Goal: Task Accomplishment & Management: Use online tool/utility

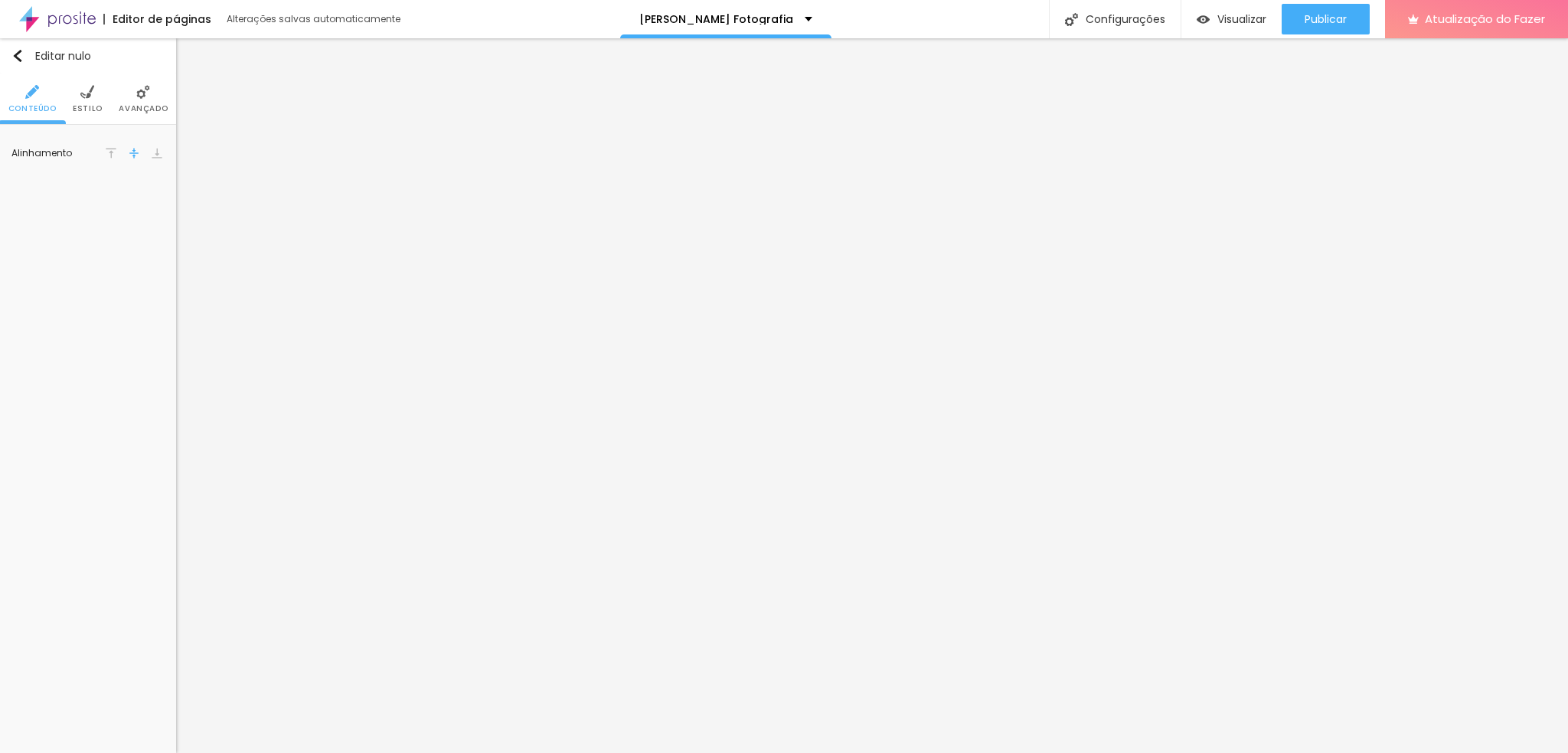
click at [77, 91] on li "Estilo" at bounding box center [88, 99] width 30 height 51
click at [143, 153] on input "#FFFFFF" at bounding box center [141, 154] width 48 height 19
paste input "EADCDB"
type input "#EADCDB"
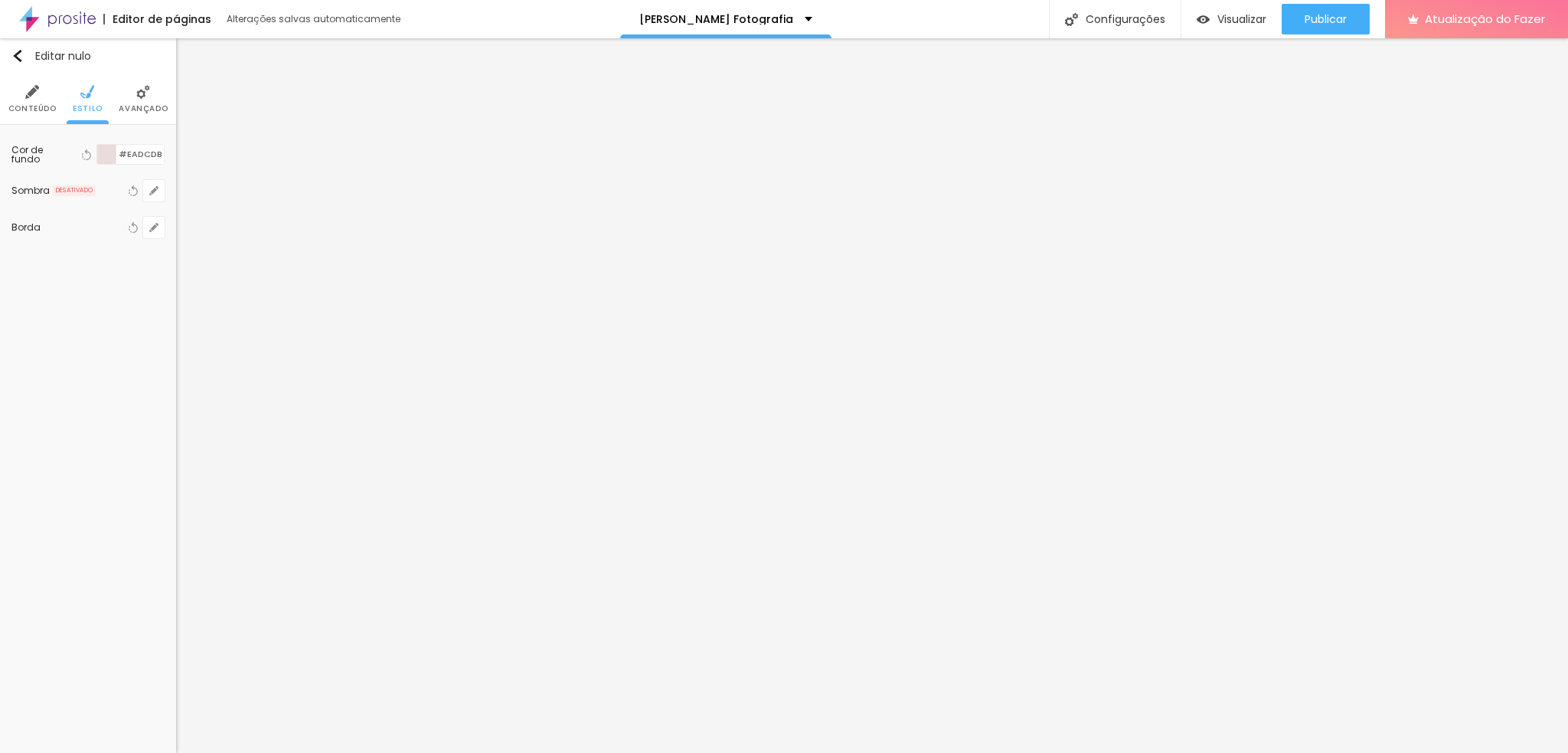
click at [102, 287] on div "Editar nulo Conteúdo Estilo Avançado Cor de fundo Voltar ao padrão #EADCDB Somb…" at bounding box center [88, 394] width 176 height 714
click at [83, 97] on img at bounding box center [87, 92] width 14 height 14
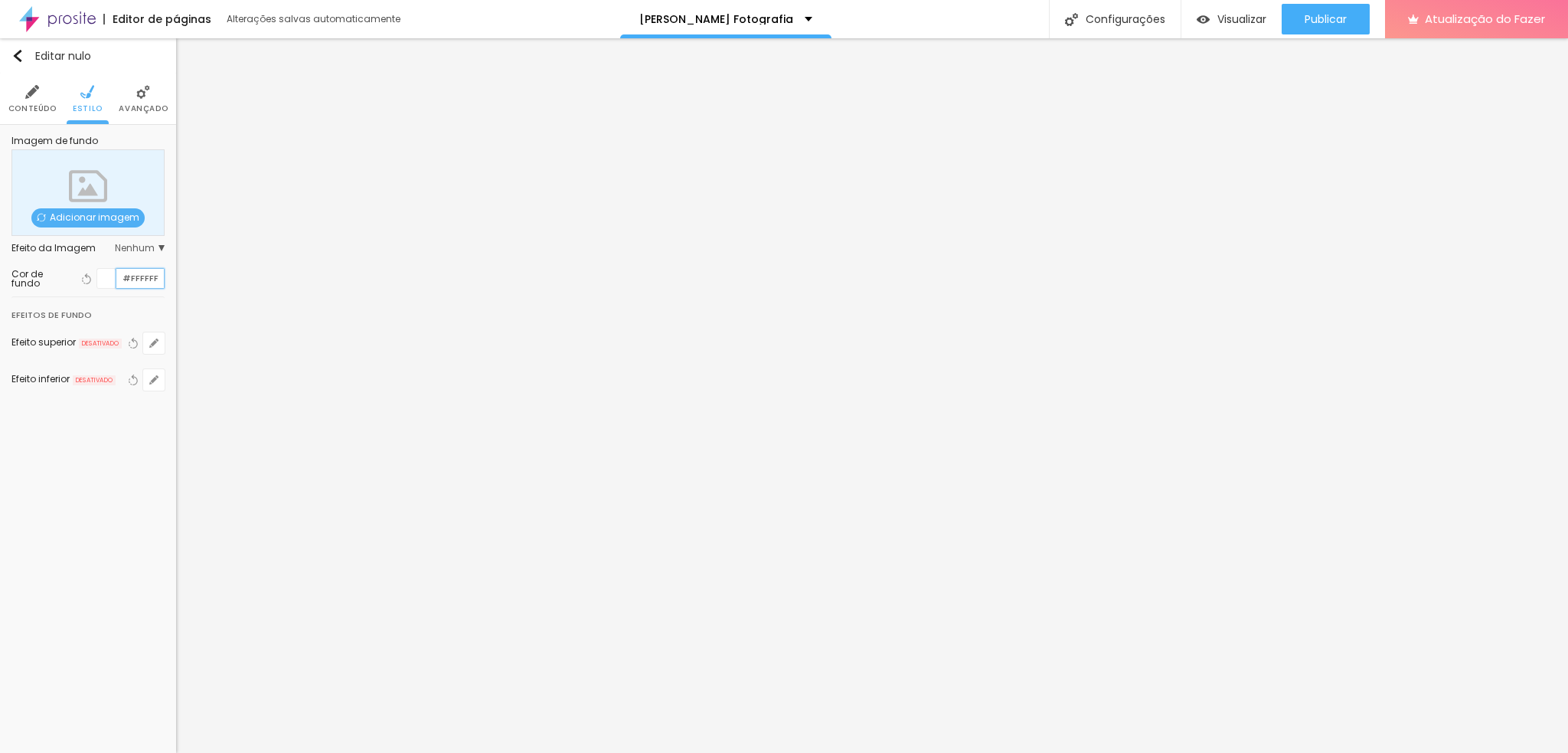
click at [144, 281] on input "#FFFFFF" at bounding box center [141, 278] width 48 height 19
click at [141, 281] on input "#FFFFFF" at bounding box center [141, 278] width 48 height 19
paste input "EADCDB"
type input "#FFFFFF"
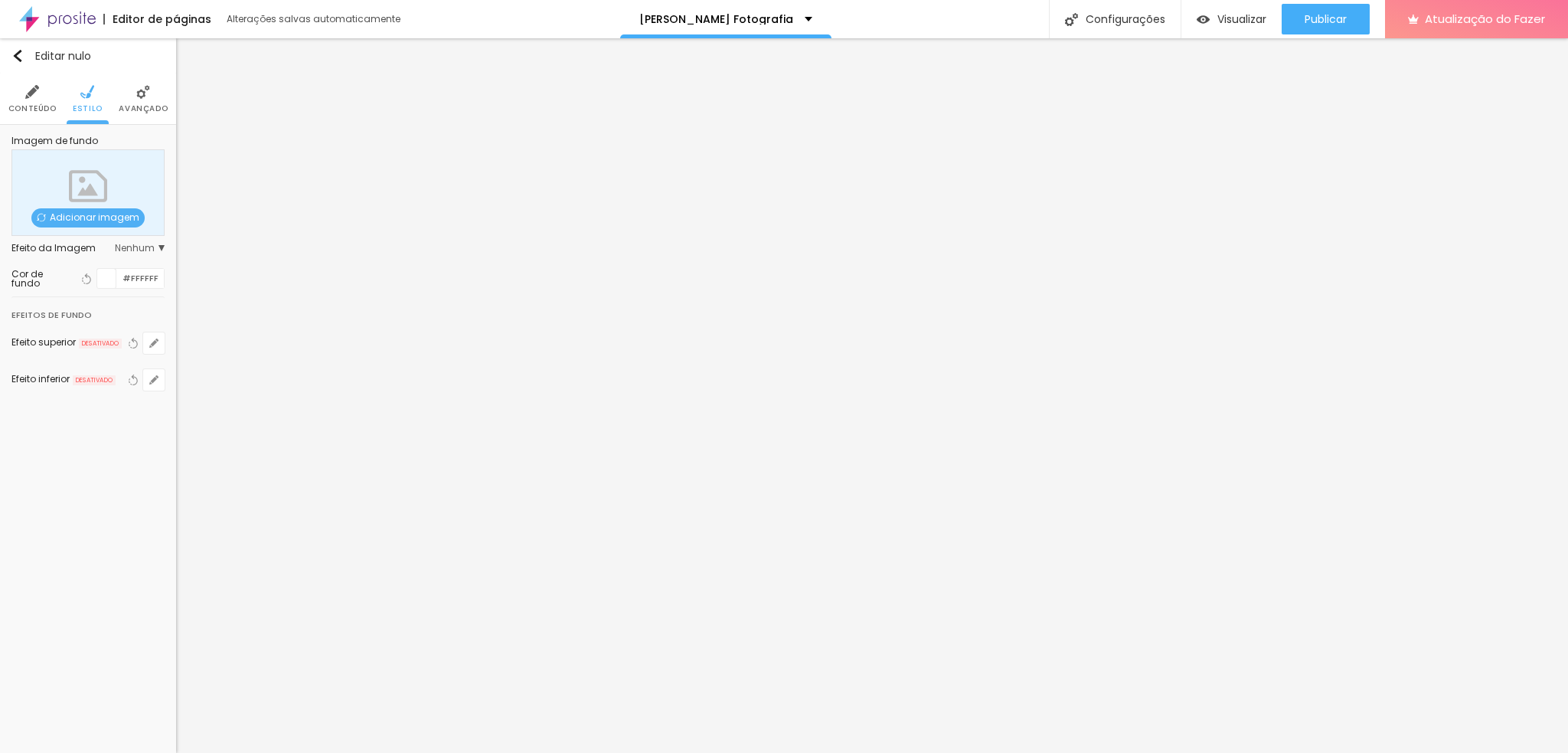
click at [0, 491] on div "Editar nulo Conteúdo Estilo Avançado Imagem de fundo Adicionar imagem Efeito da…" at bounding box center [88, 394] width 176 height 714
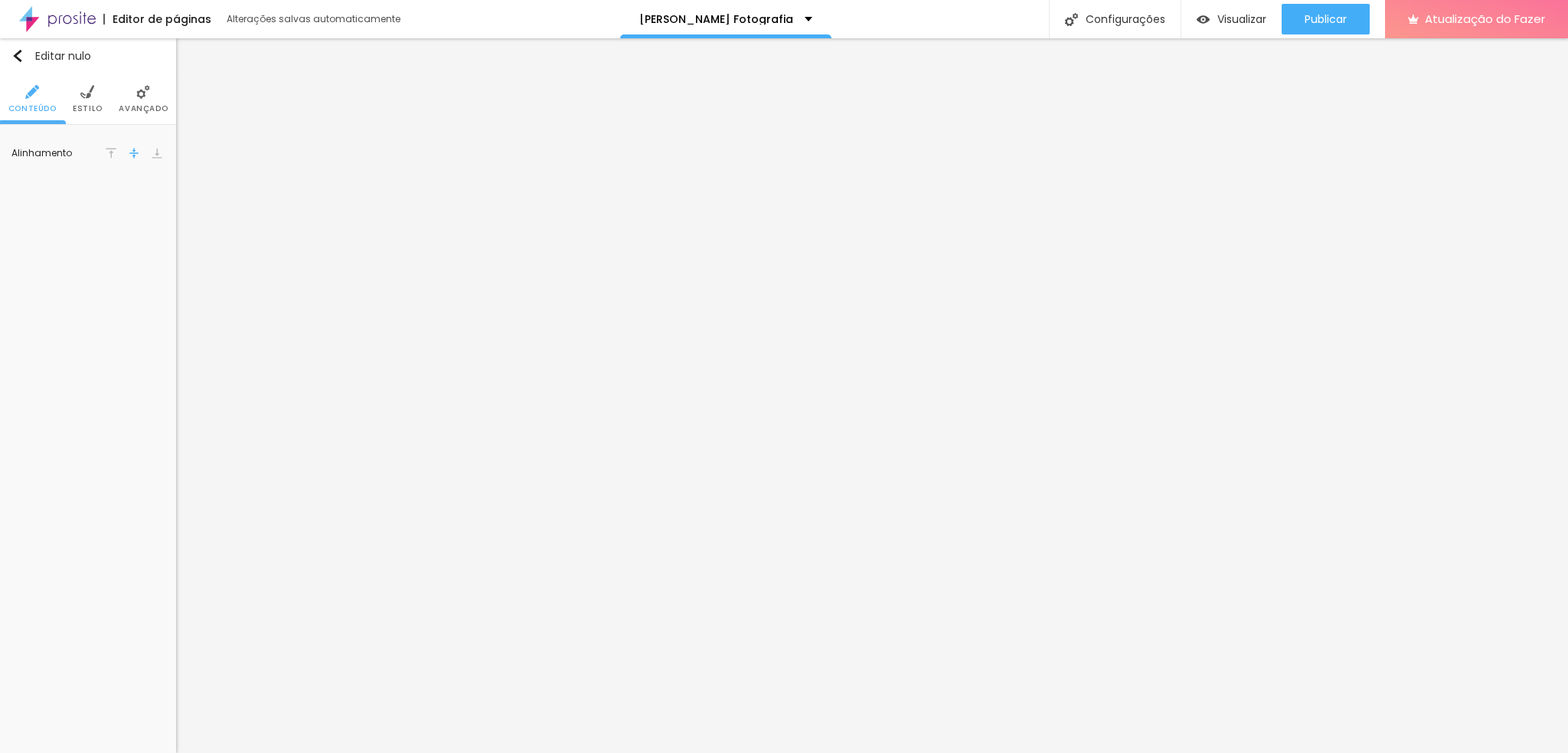
click at [80, 91] on img at bounding box center [87, 92] width 14 height 14
click at [121, 414] on div "Editar nulo Conteúdo Estilo Avançado Cor de fundo Voltar ao padrão #EADCDB Somb…" at bounding box center [88, 394] width 176 height 714
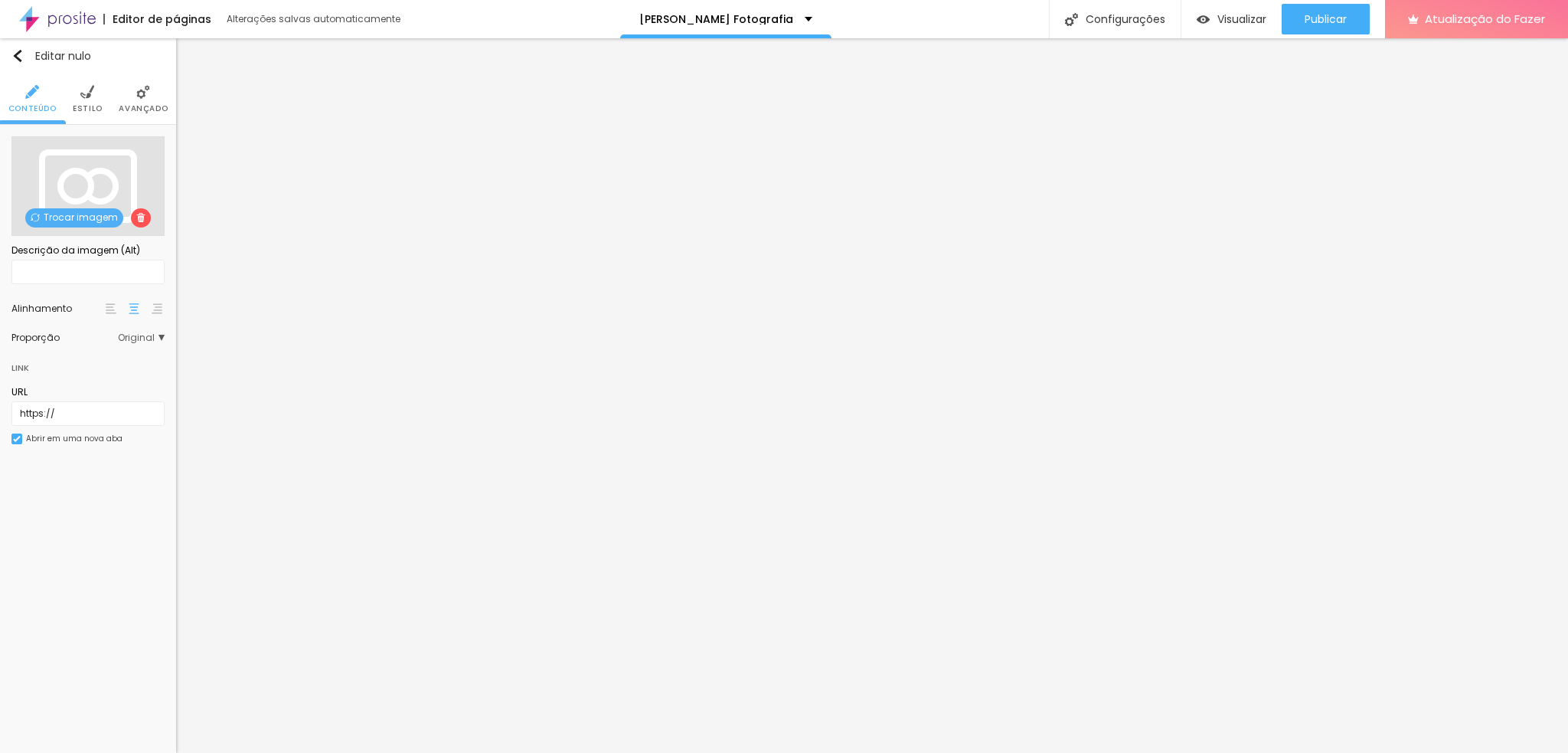
click at [67, 211] on font "Trocar imagem" at bounding box center [81, 217] width 74 height 13
click at [68, 214] on font "Trocar imagem" at bounding box center [81, 217] width 74 height 13
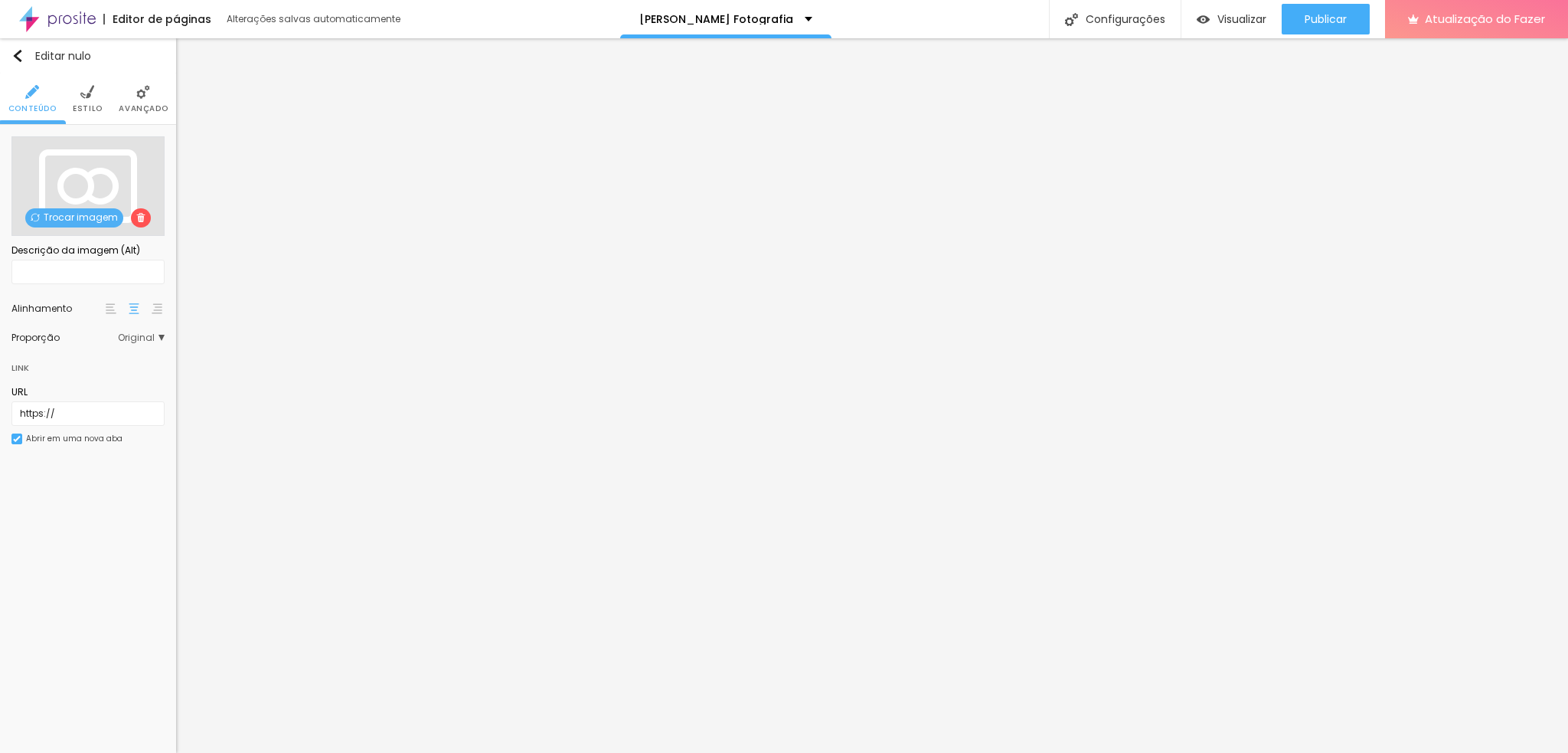
click at [81, 216] on font "Trocar imagem" at bounding box center [81, 217] width 74 height 13
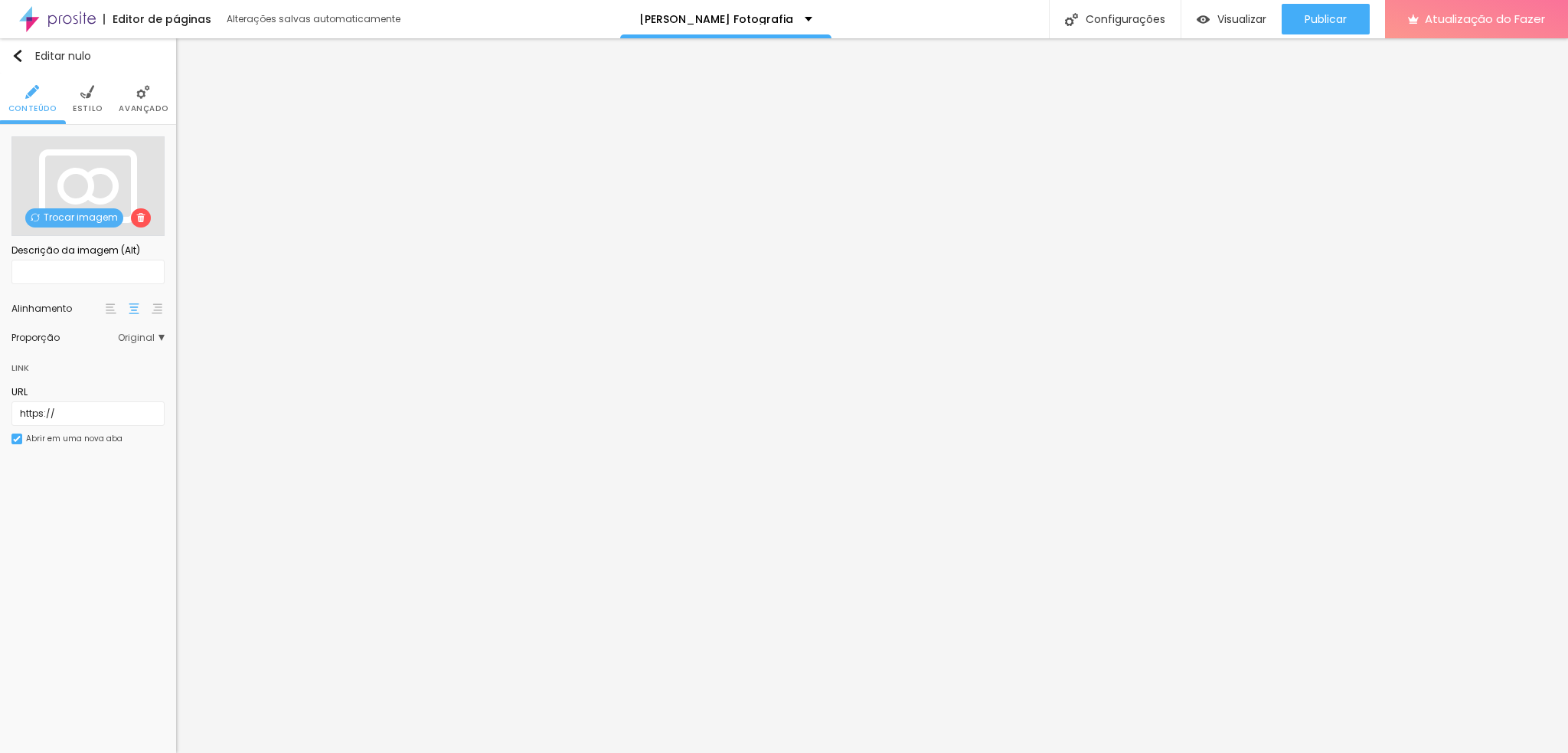
click at [87, 219] on font "Trocar imagem" at bounding box center [81, 217] width 74 height 13
click at [72, 219] on font "Trocar imagem" at bounding box center [81, 218] width 74 height 13
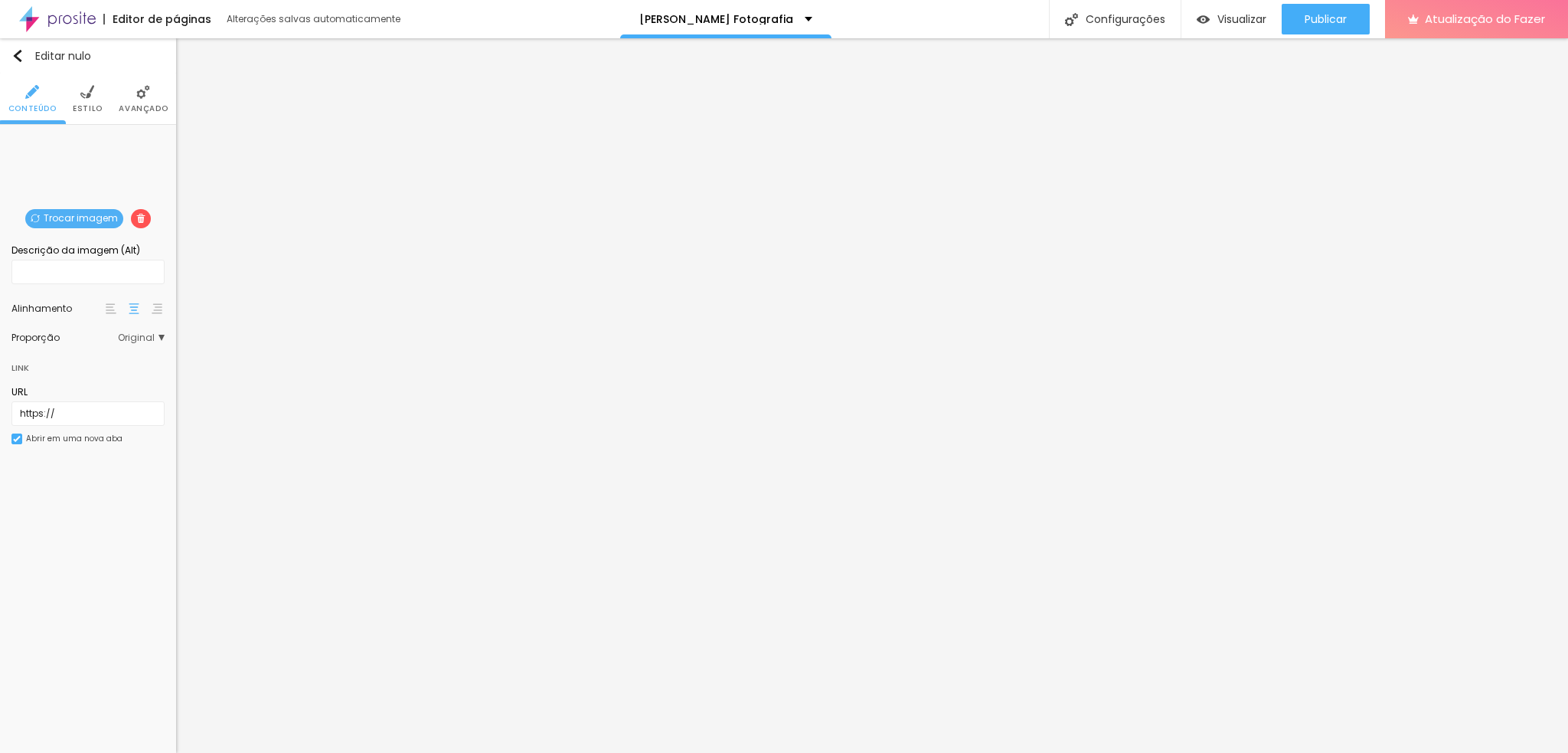
click at [59, 218] on font "Trocar imagem" at bounding box center [81, 218] width 74 height 13
click at [54, 220] on font "Trocar imagem" at bounding box center [81, 217] width 74 height 13
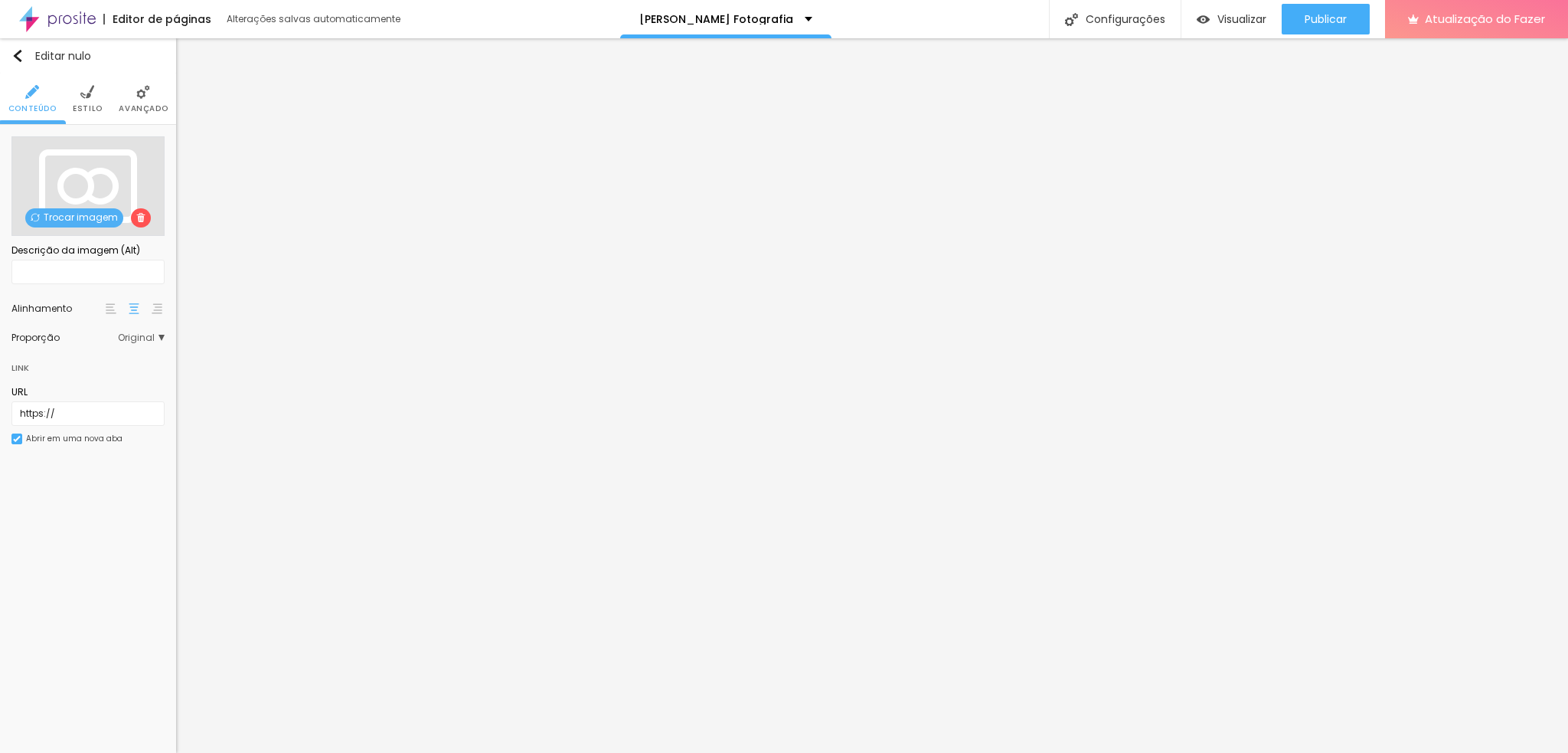
click at [58, 212] on font "Trocar imagem" at bounding box center [81, 217] width 74 height 13
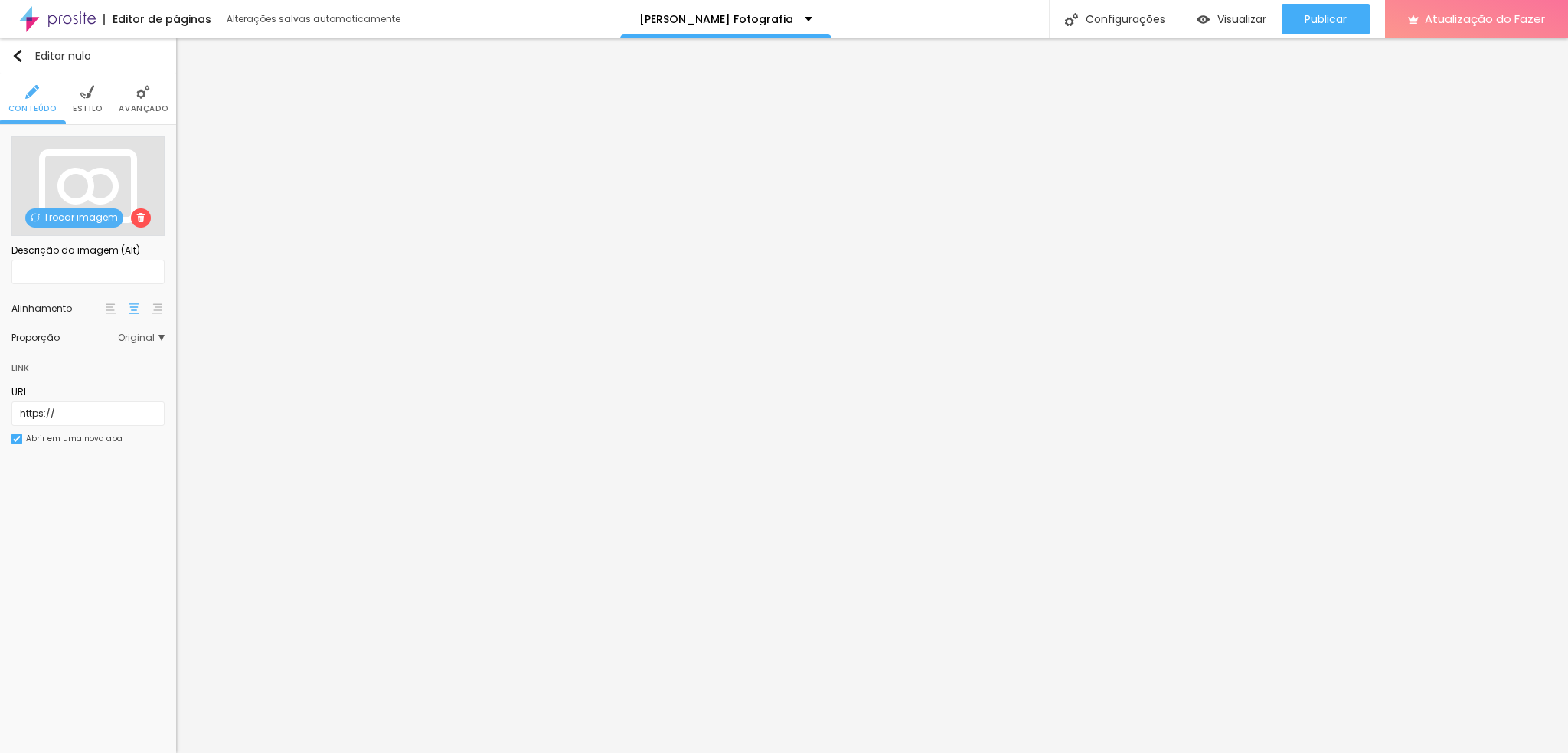
click at [77, 222] on font "Trocar imagem" at bounding box center [81, 217] width 74 height 13
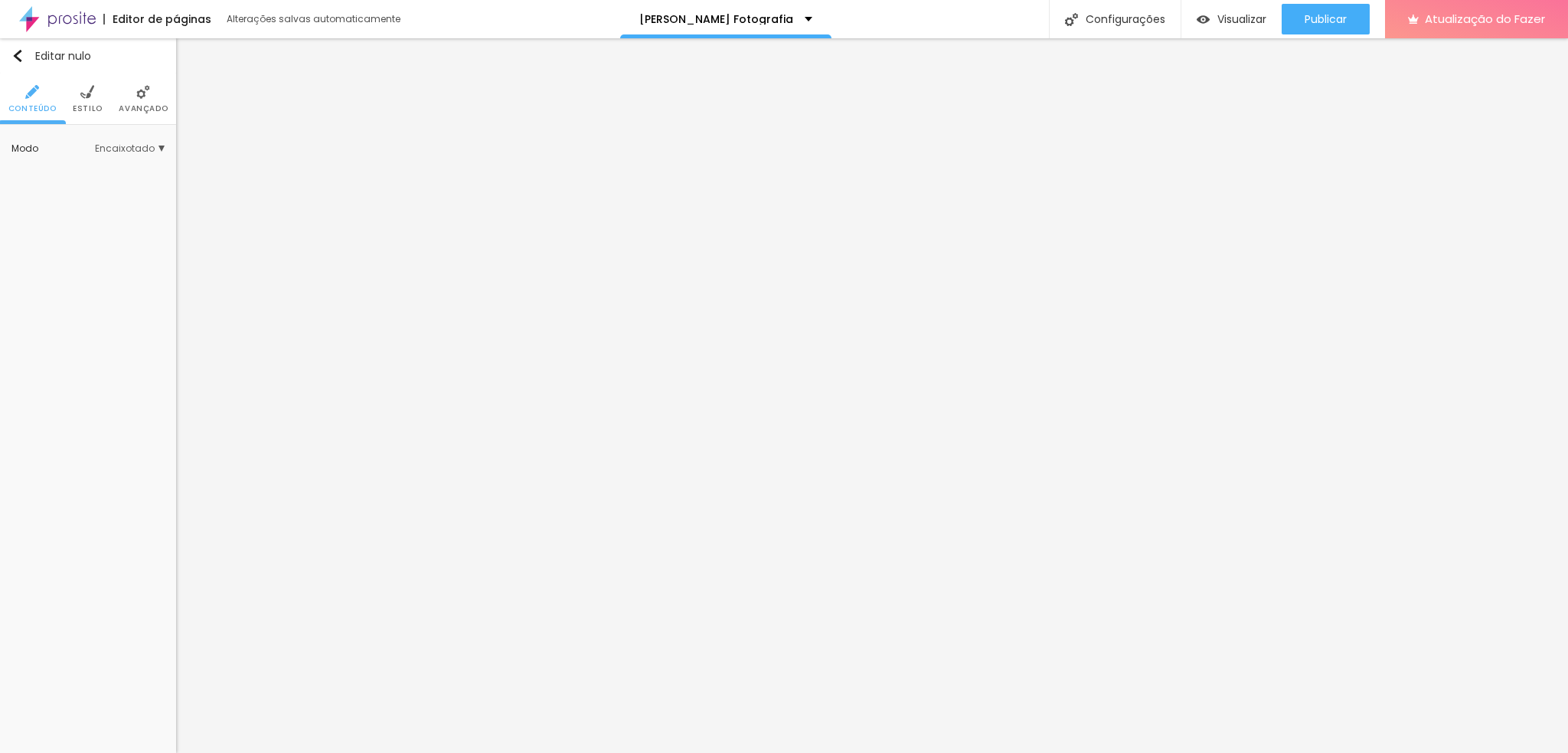
click at [89, 109] on font "Estilo" at bounding box center [88, 108] width 30 height 11
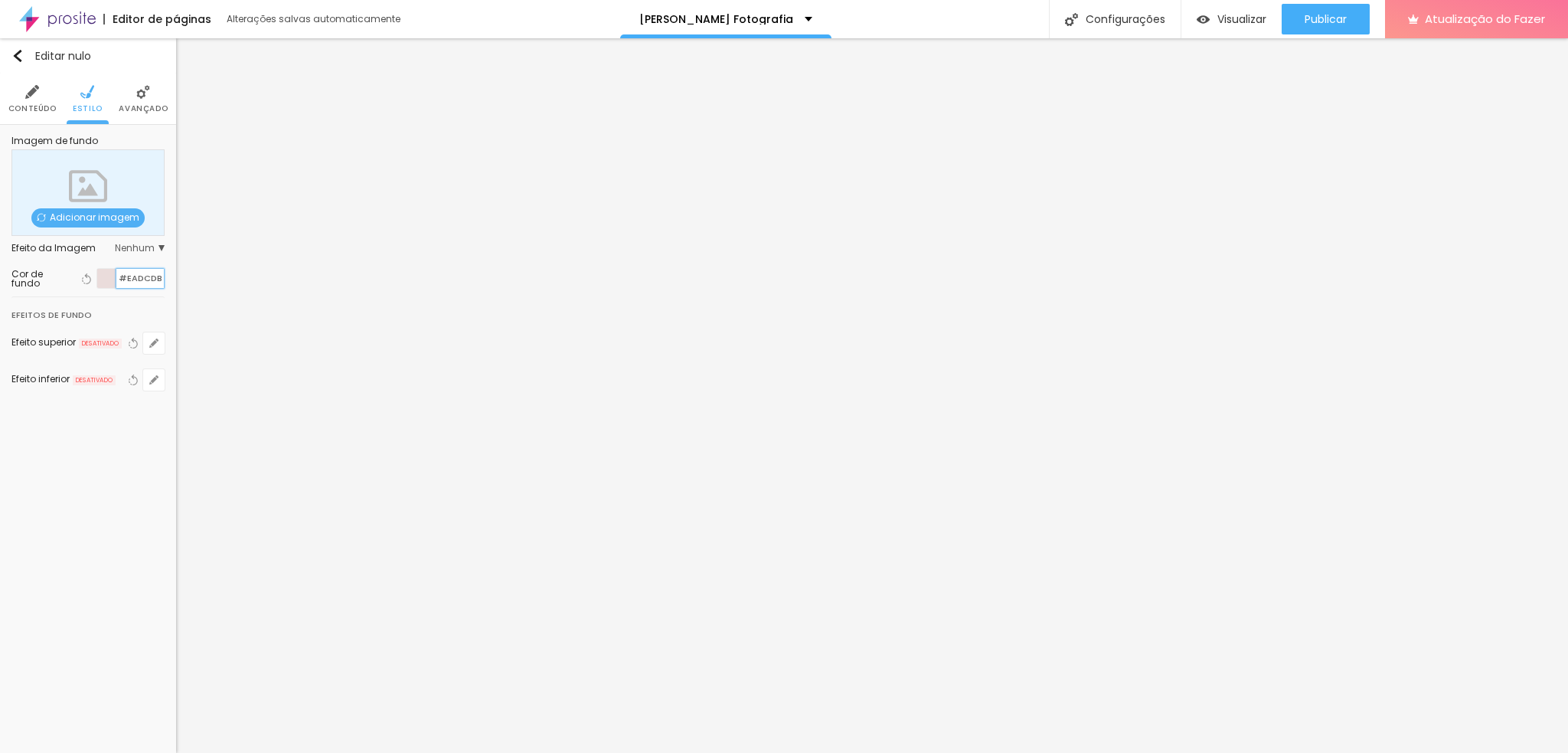
click at [143, 274] on input "#EADCDB" at bounding box center [141, 278] width 48 height 19
click at [142, 274] on input "#EADCDB" at bounding box center [141, 278] width 48 height 19
type input "#FFFFFF"
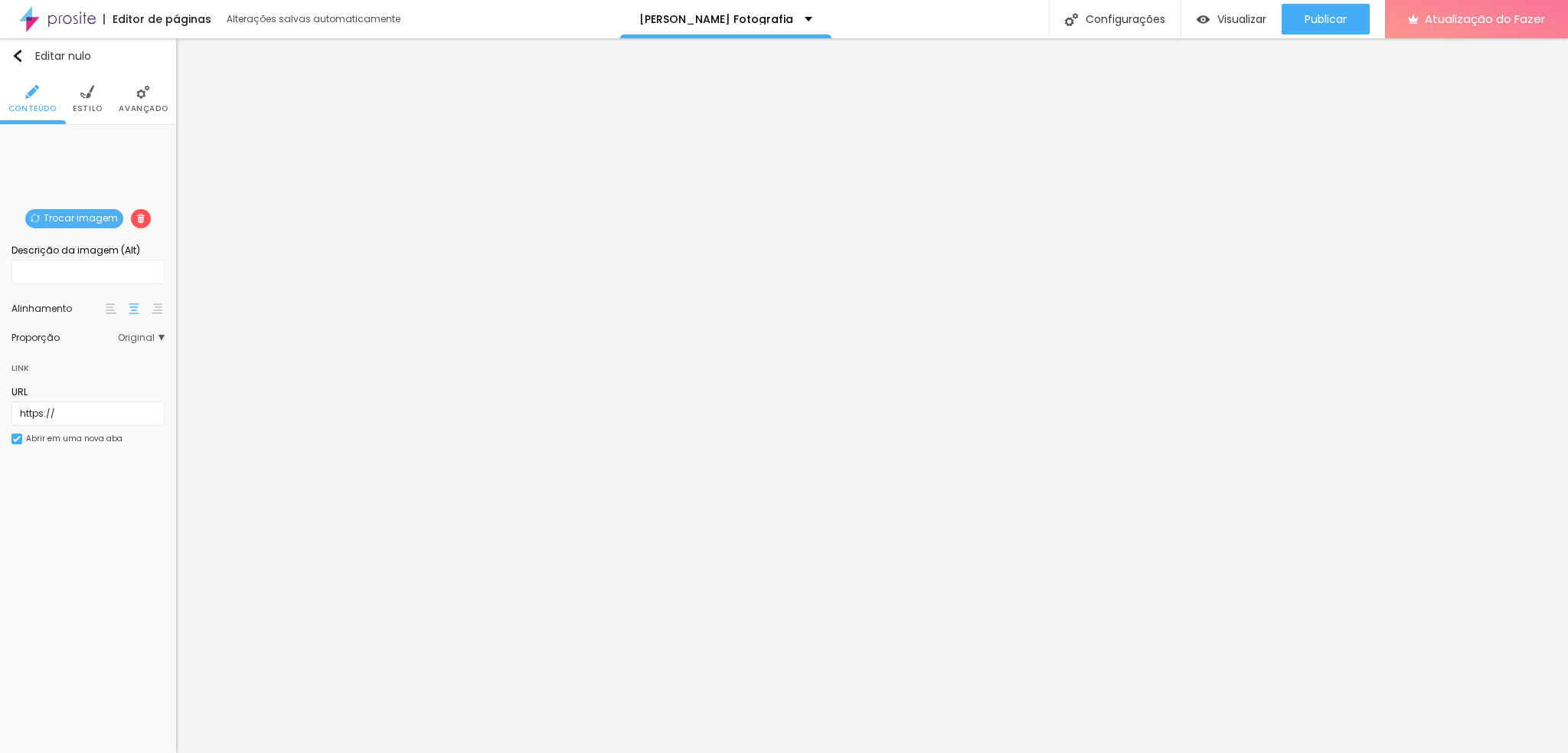
click at [54, 212] on font "Trocar imagem" at bounding box center [81, 218] width 74 height 13
click at [16, 60] on img "button" at bounding box center [17, 56] width 12 height 12
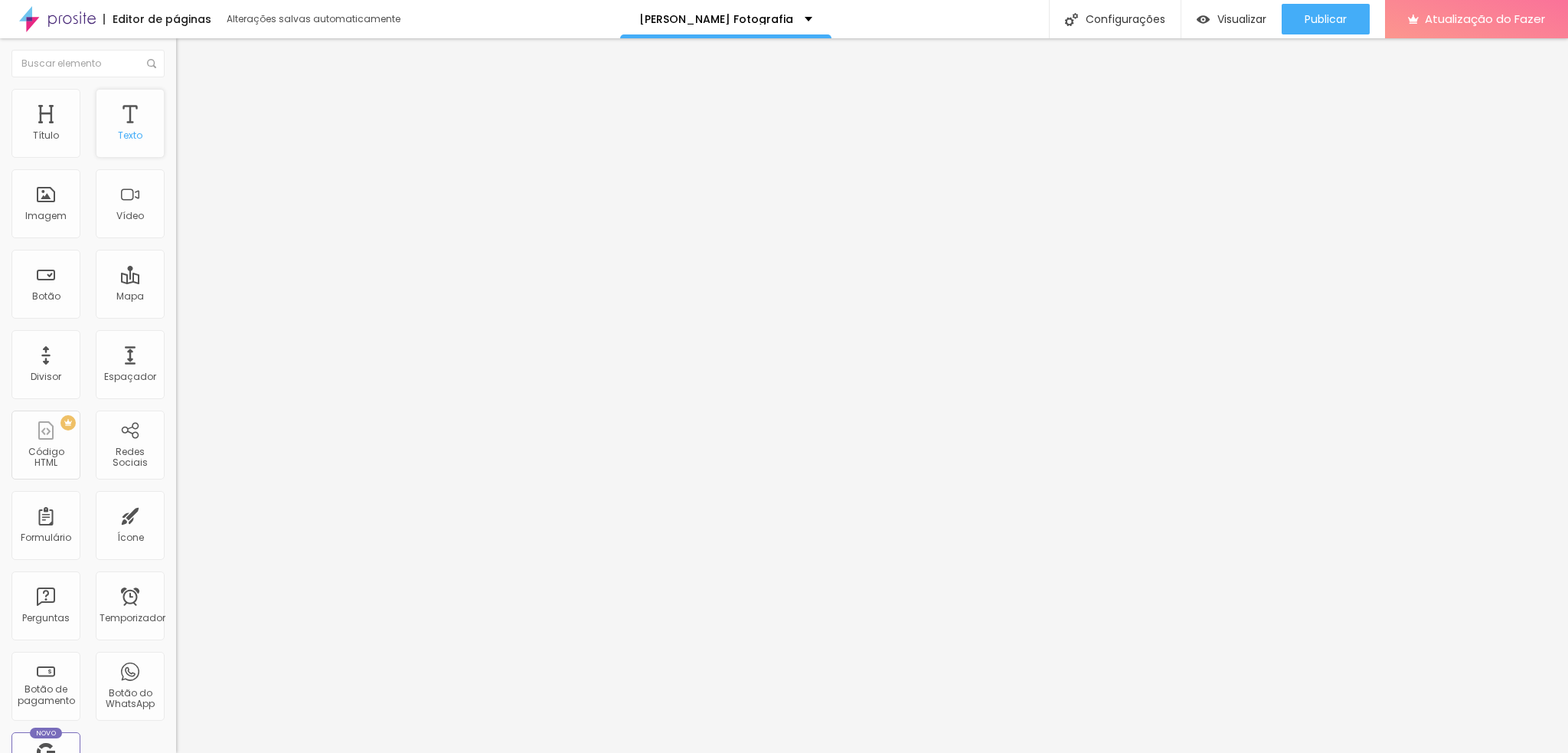
click at [96, 158] on div "Texto" at bounding box center [130, 123] width 69 height 69
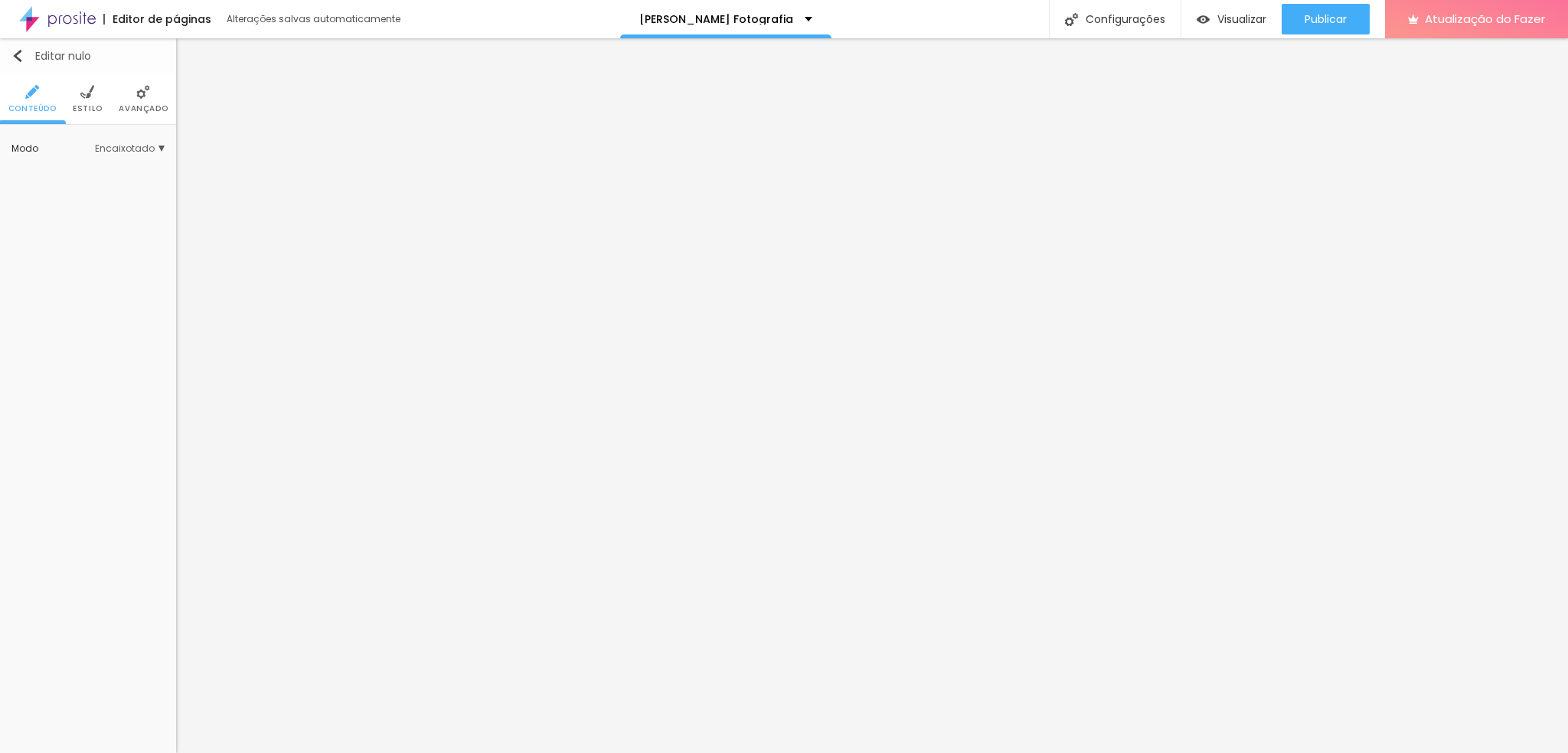
click at [18, 61] on img "button" at bounding box center [17, 56] width 12 height 12
click at [8, 59] on button "Editar nulo" at bounding box center [88, 55] width 176 height 35
click at [15, 56] on img "button" at bounding box center [17, 56] width 12 height 12
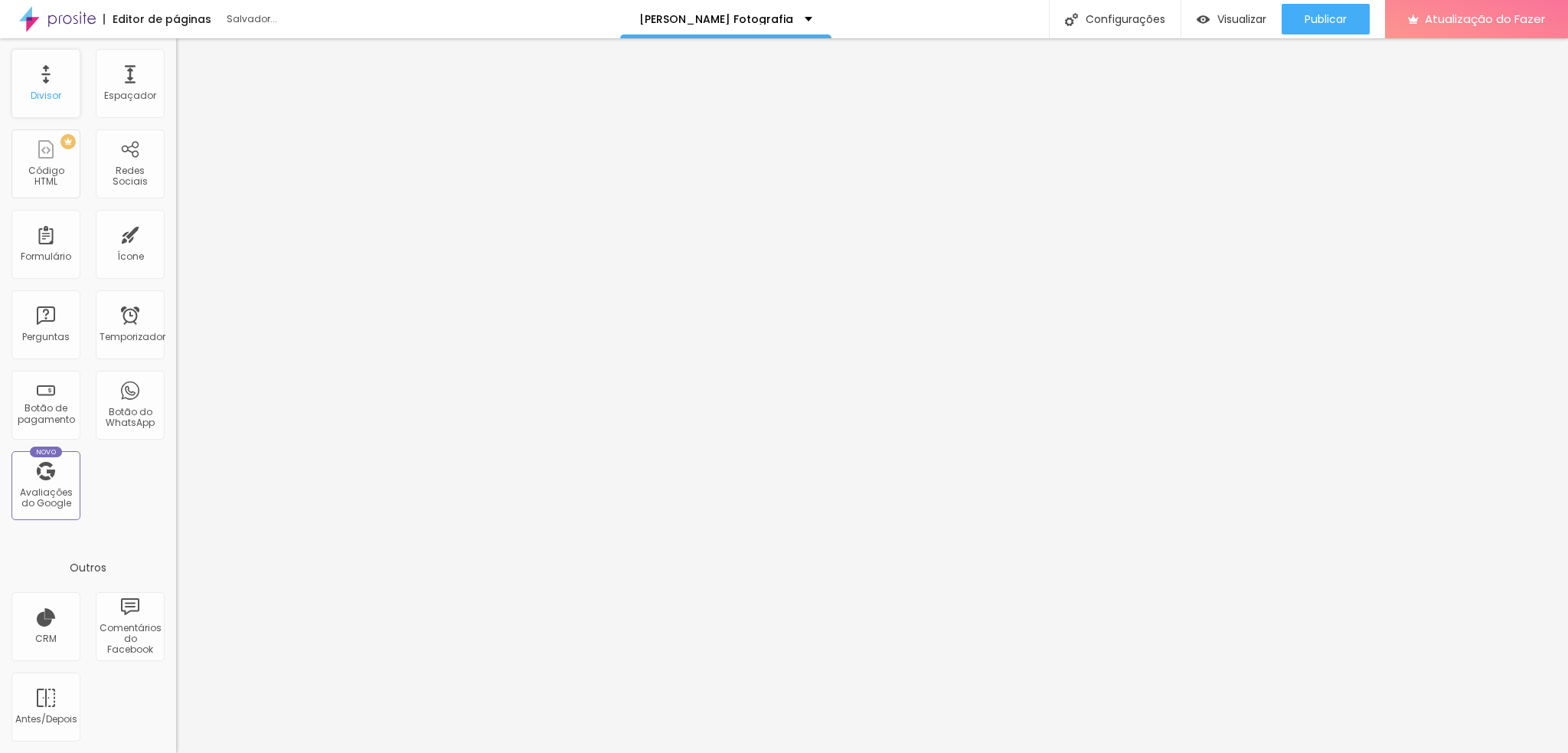
scroll to position [307, 0]
click at [96, 118] on div "Espaçador" at bounding box center [130, 83] width 69 height 69
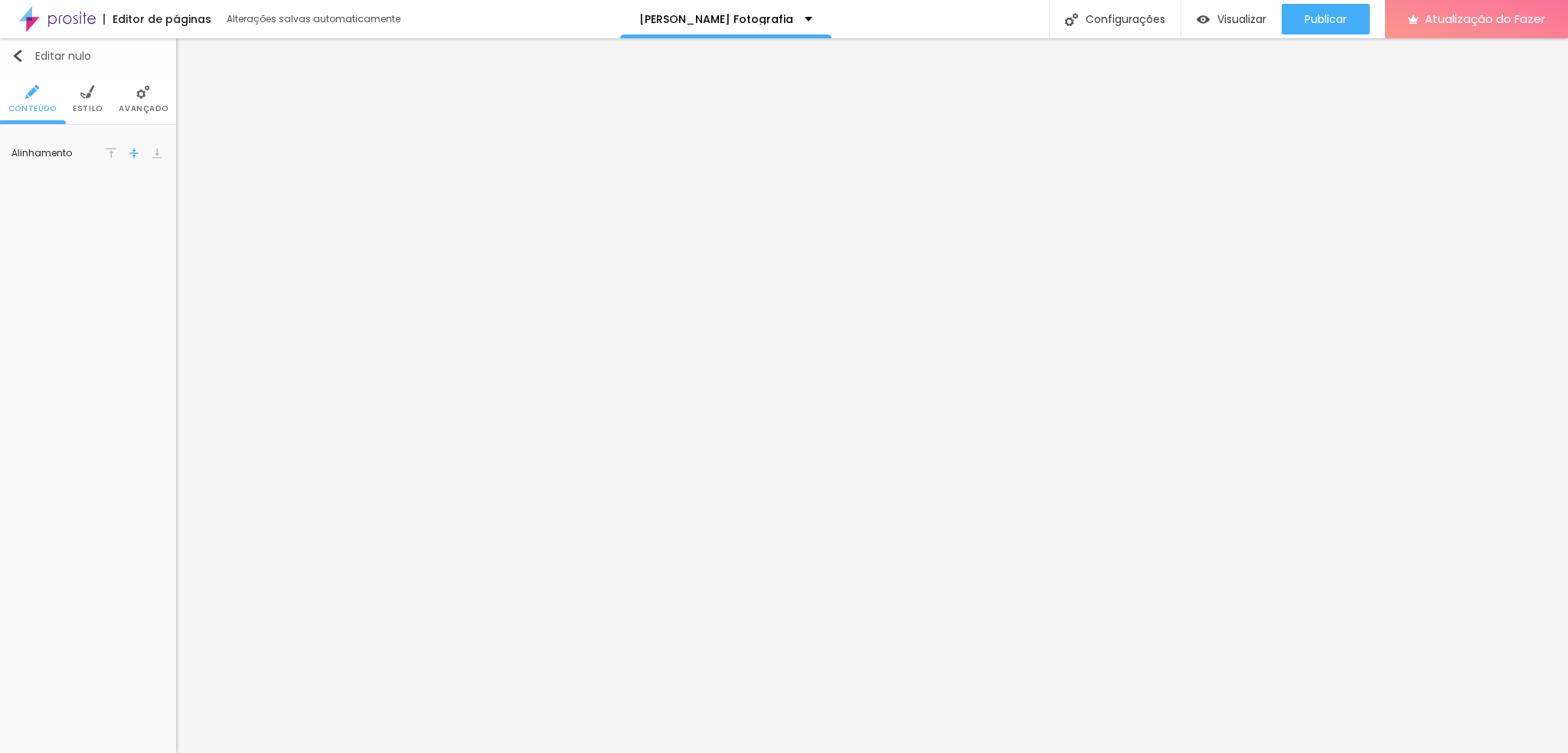
click at [14, 54] on img "button" at bounding box center [17, 56] width 12 height 12
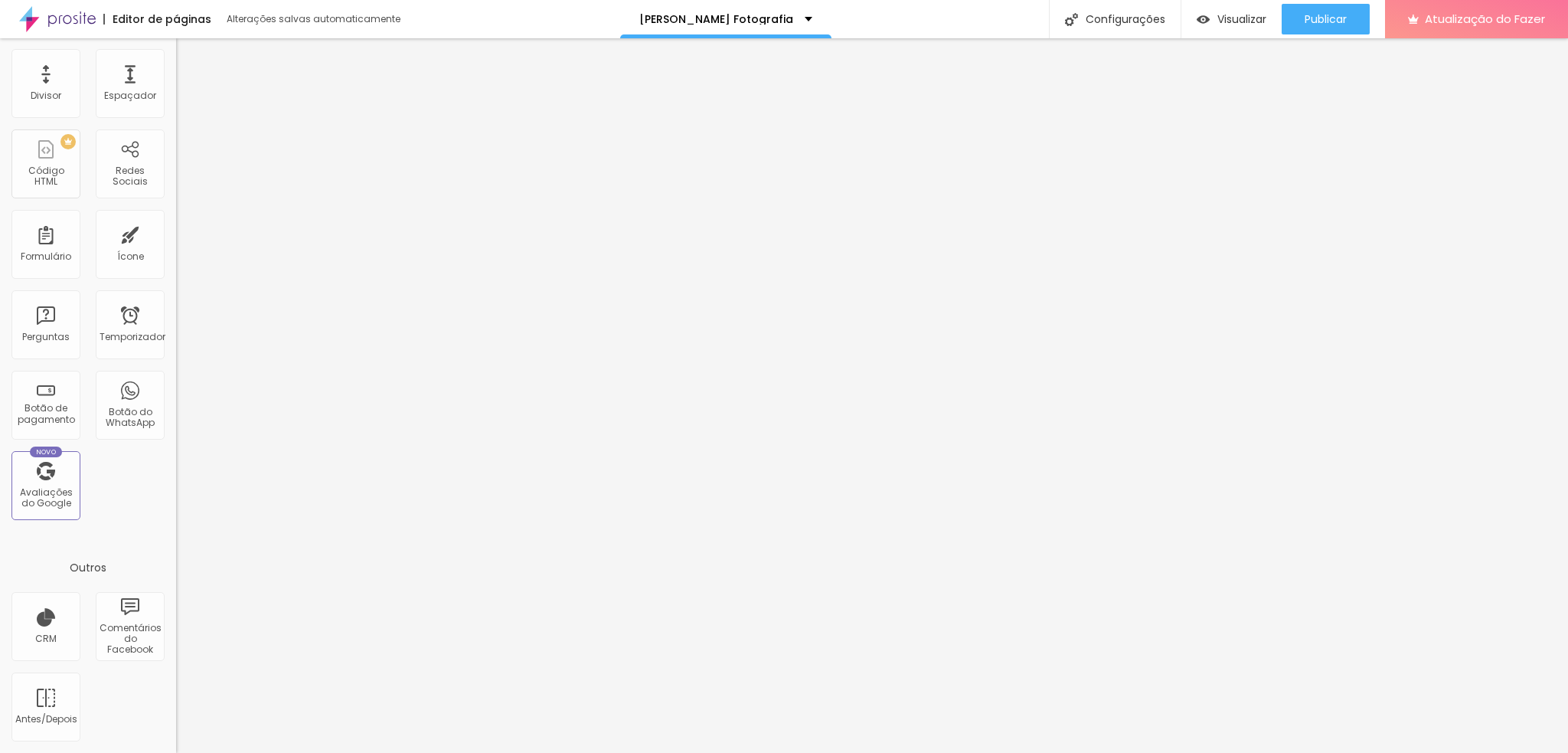
scroll to position [1005, 0]
click at [106, 405] on font "Botão do WhatsApp" at bounding box center [130, 417] width 49 height 24
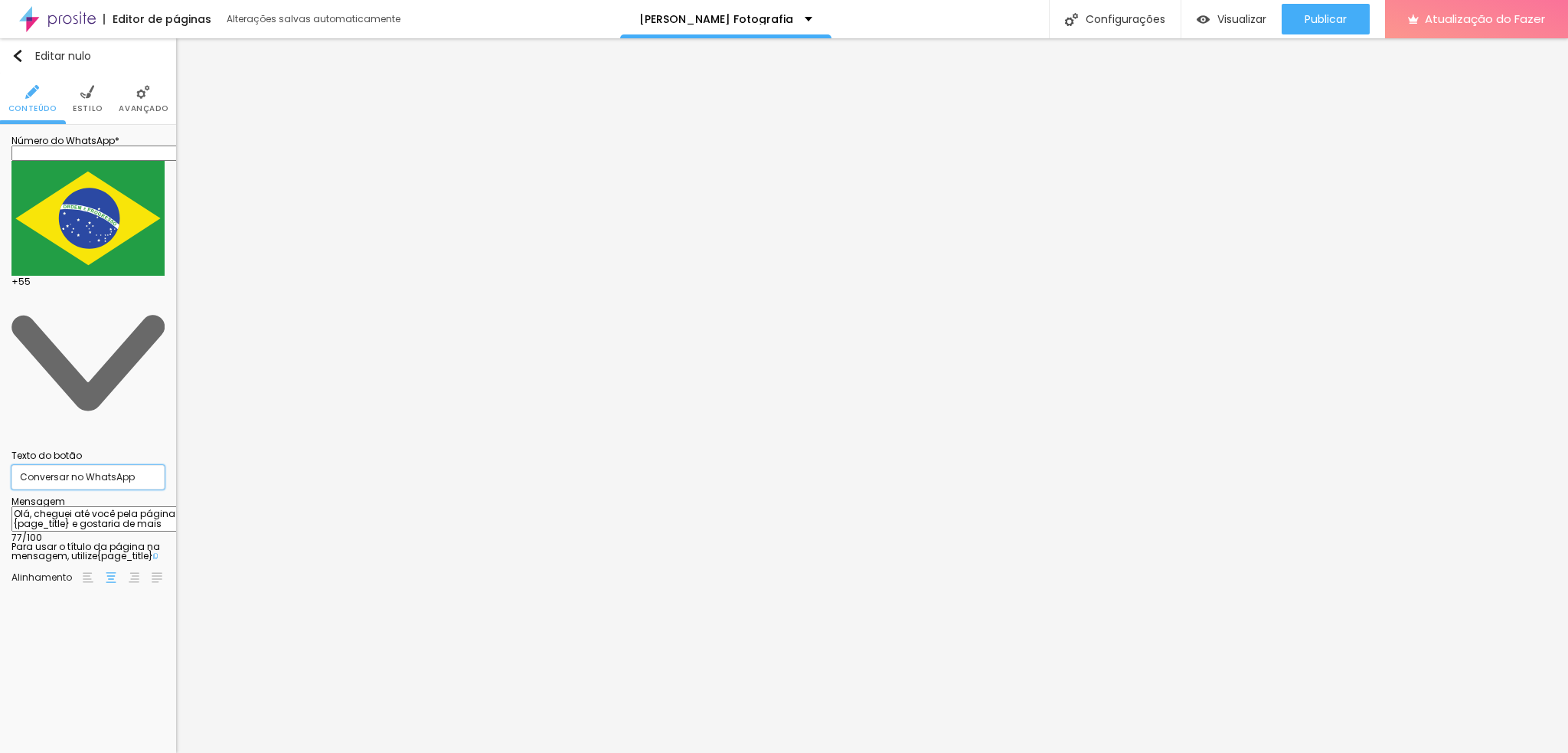
scroll to position [1, 0]
drag, startPoint x: 133, startPoint y: 214, endPoint x: 0, endPoint y: 221, distance: 133.2
click at [0, 221] on div "Número do WhatsApp * + 55 Texto do botão Conversar no WhatsApp Mensagem Olá, ch…" at bounding box center [88, 365] width 176 height 480
paste input "Registrar os primeiros dias"
type input "Registrar os primeiros dias"
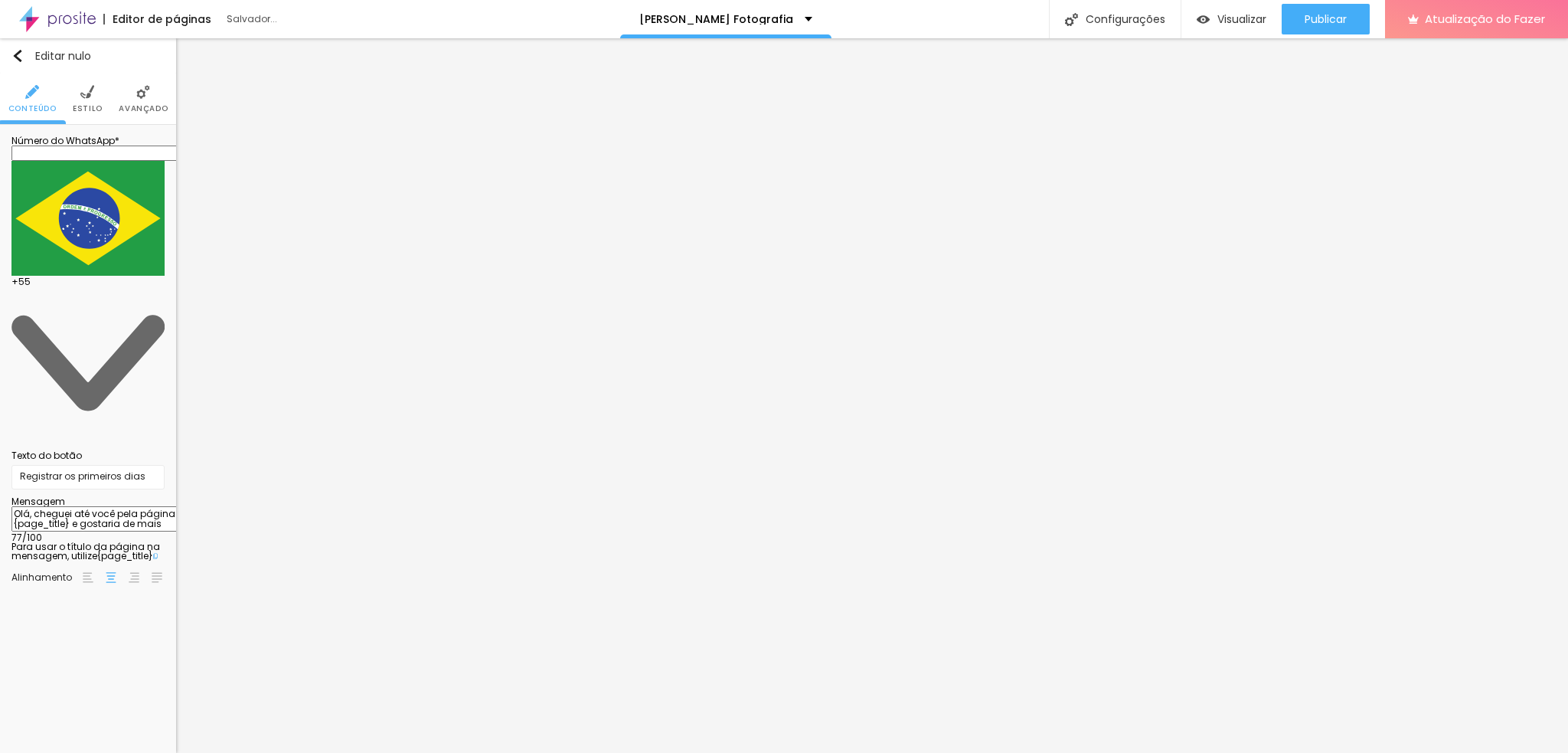
scroll to position [0, 0]
click at [112, 160] on input "text" at bounding box center [103, 153] width 184 height 15
type input "[PHONE_NUMBER]"
type input "35998036474"
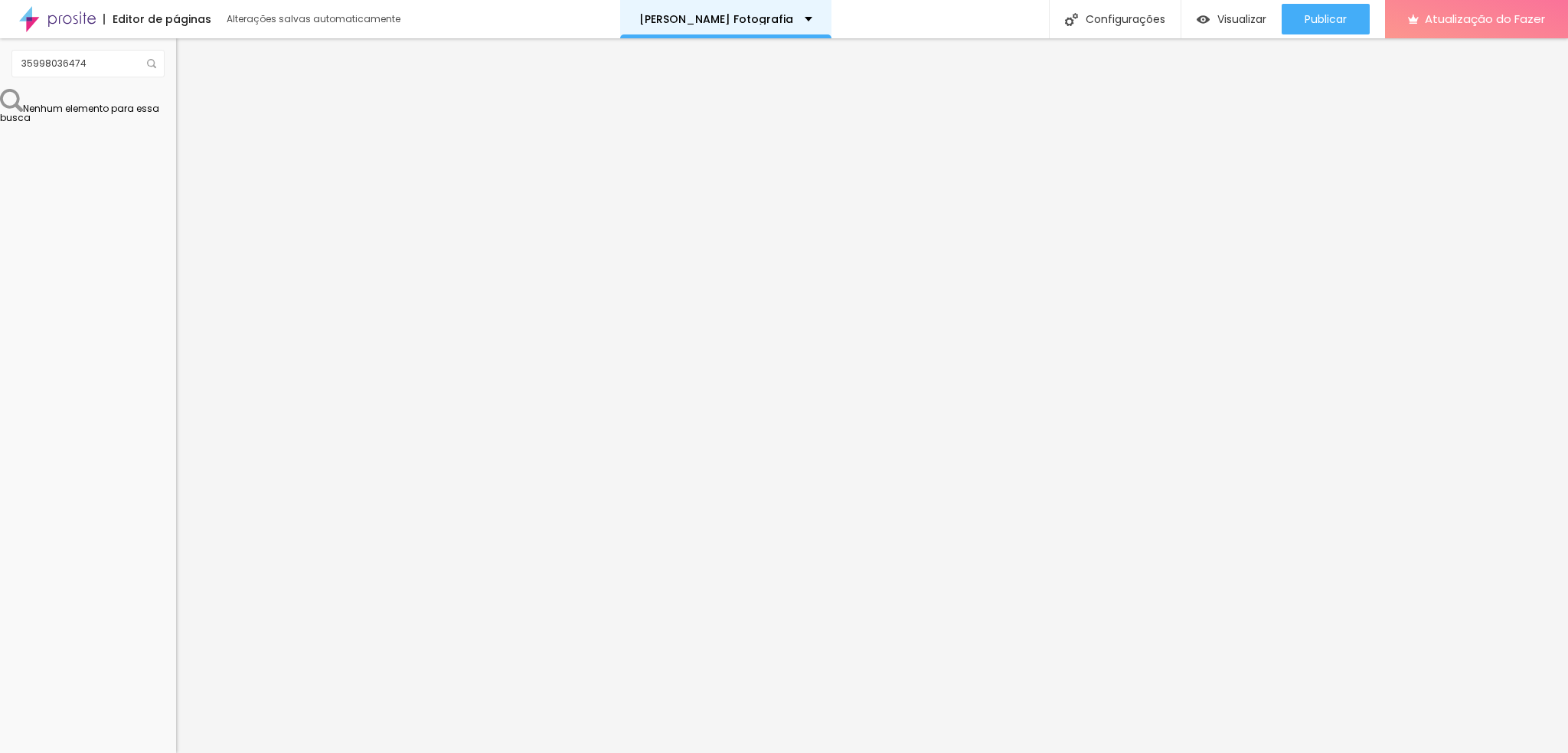
click at [797, 22] on div "[PERSON_NAME] Fotografia" at bounding box center [725, 19] width 173 height 11
click at [753, 55] on link "[PERSON_NAME] Fotografia" at bounding box center [695, 47] width 153 height 16
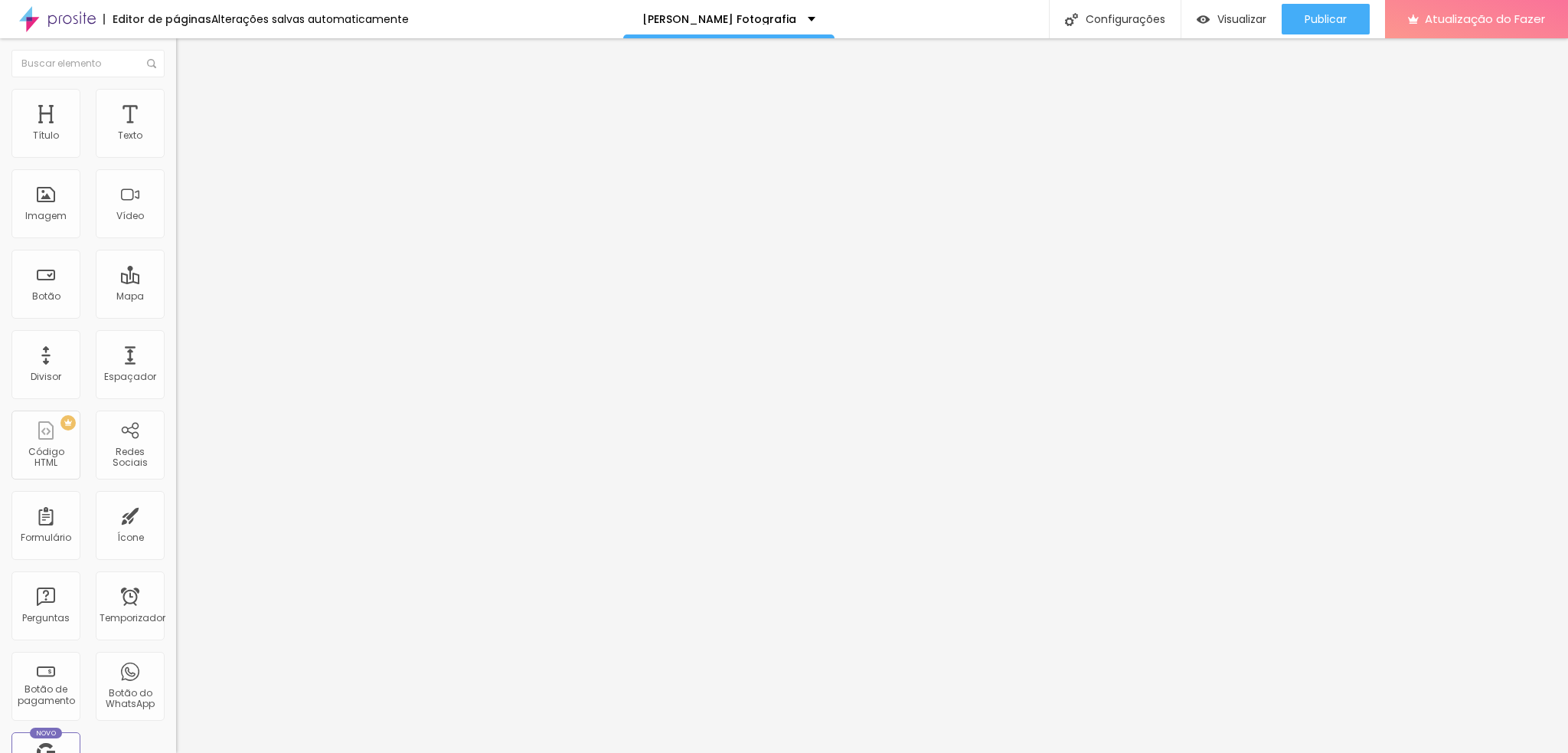
scroll to position [1, 0]
drag, startPoint x: 145, startPoint y: 212, endPoint x: 0, endPoint y: 236, distance: 147.0
click at [176, 236] on div "Número do WhatsApp * (35)99803-6474 + 55 Texto do botão Registrar os primeiros …" at bounding box center [264, 375] width 176 height 510
type input "Cada mês, um novo encanto"
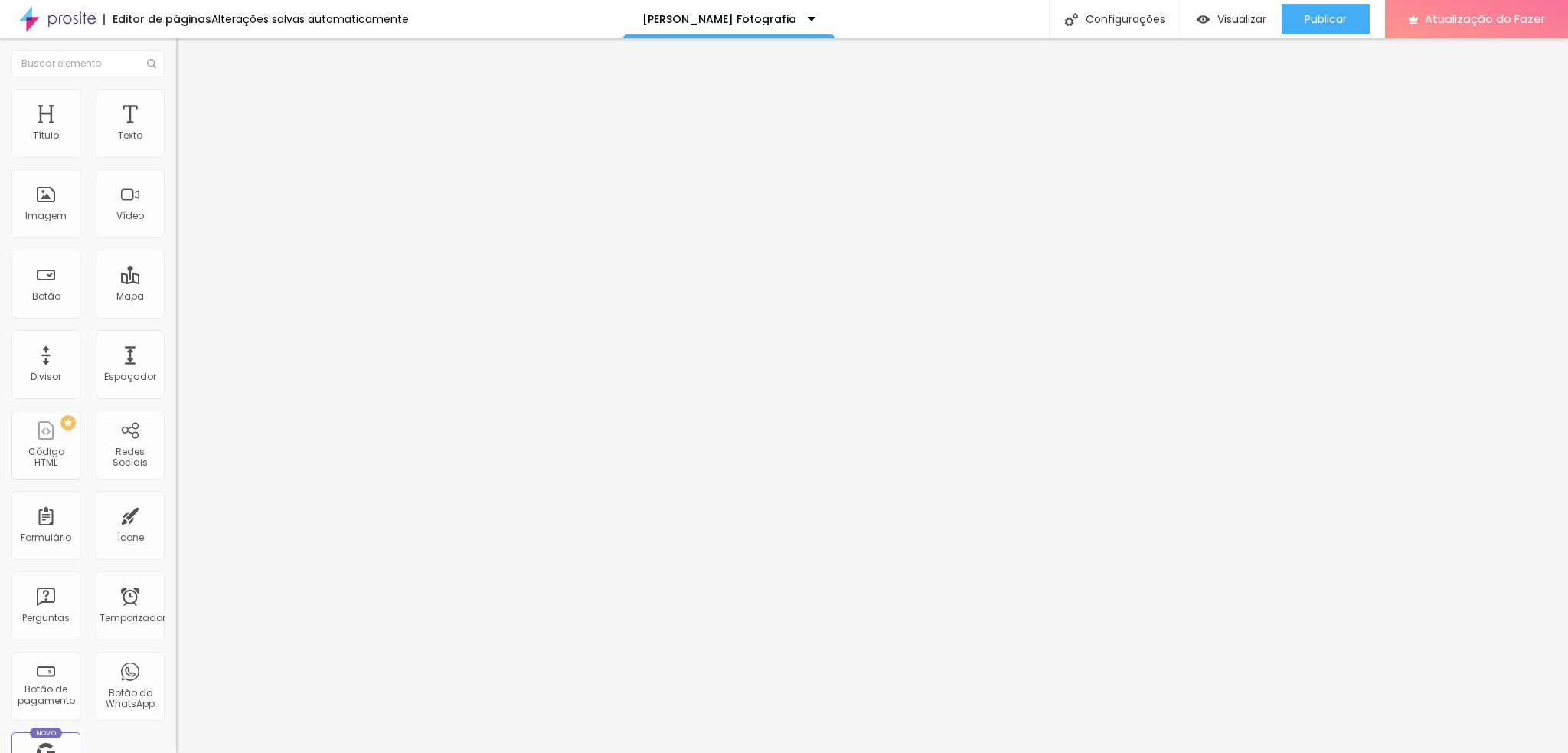
drag, startPoint x: 159, startPoint y: 211, endPoint x: 1, endPoint y: 208, distance: 158.0
click at [176, 208] on div "Número do WhatsApp * (35)99803-6474 + 55 Texto do botão Cada mês, um novo encan…" at bounding box center [264, 375] width 176 height 510
type input "Crescimento em cada estação"
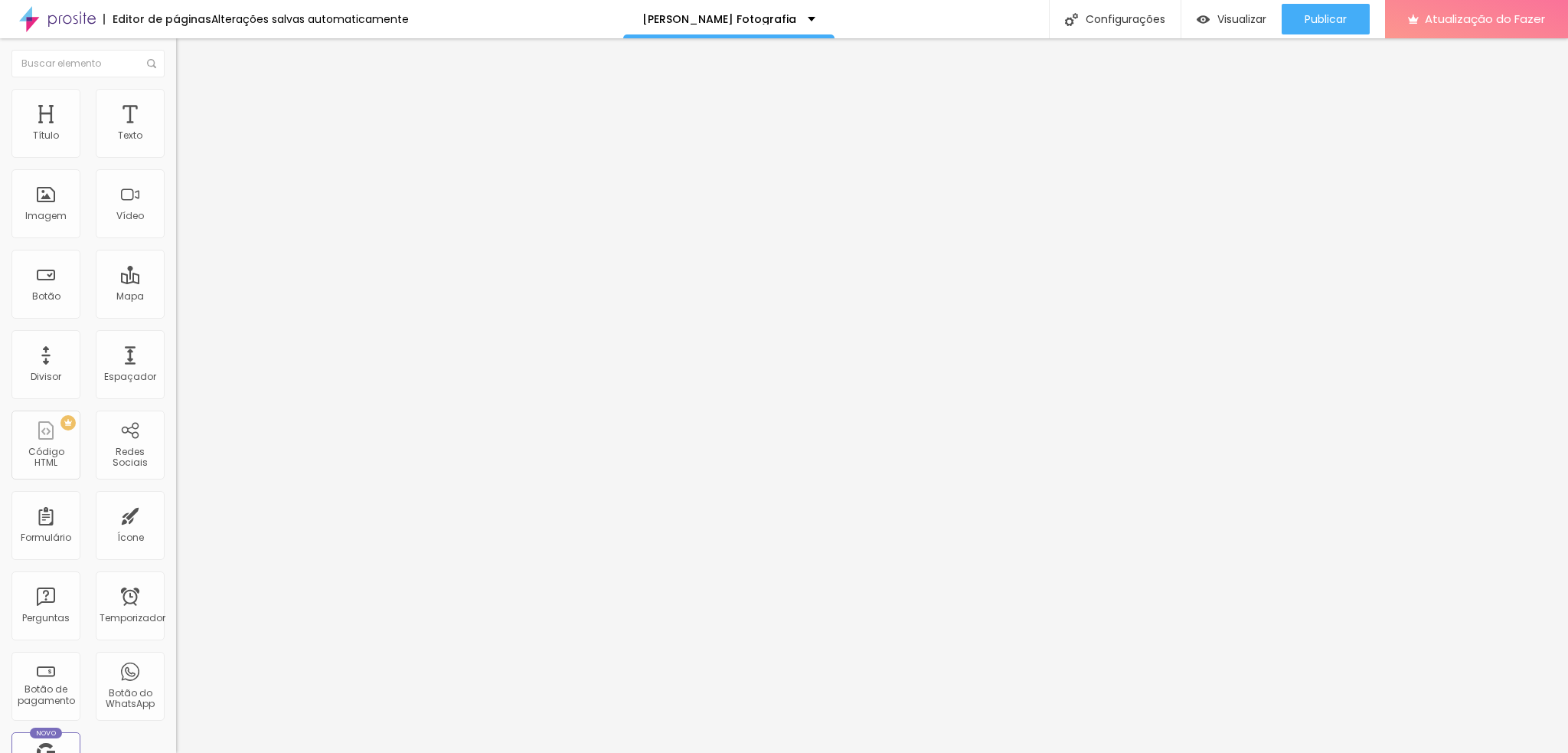
click at [176, 473] on input "Crescimento em cada estação" at bounding box center [268, 480] width 184 height 15
type input "Memórias em família"
click at [176, 101] on li "Estilo" at bounding box center [264, 96] width 176 height 15
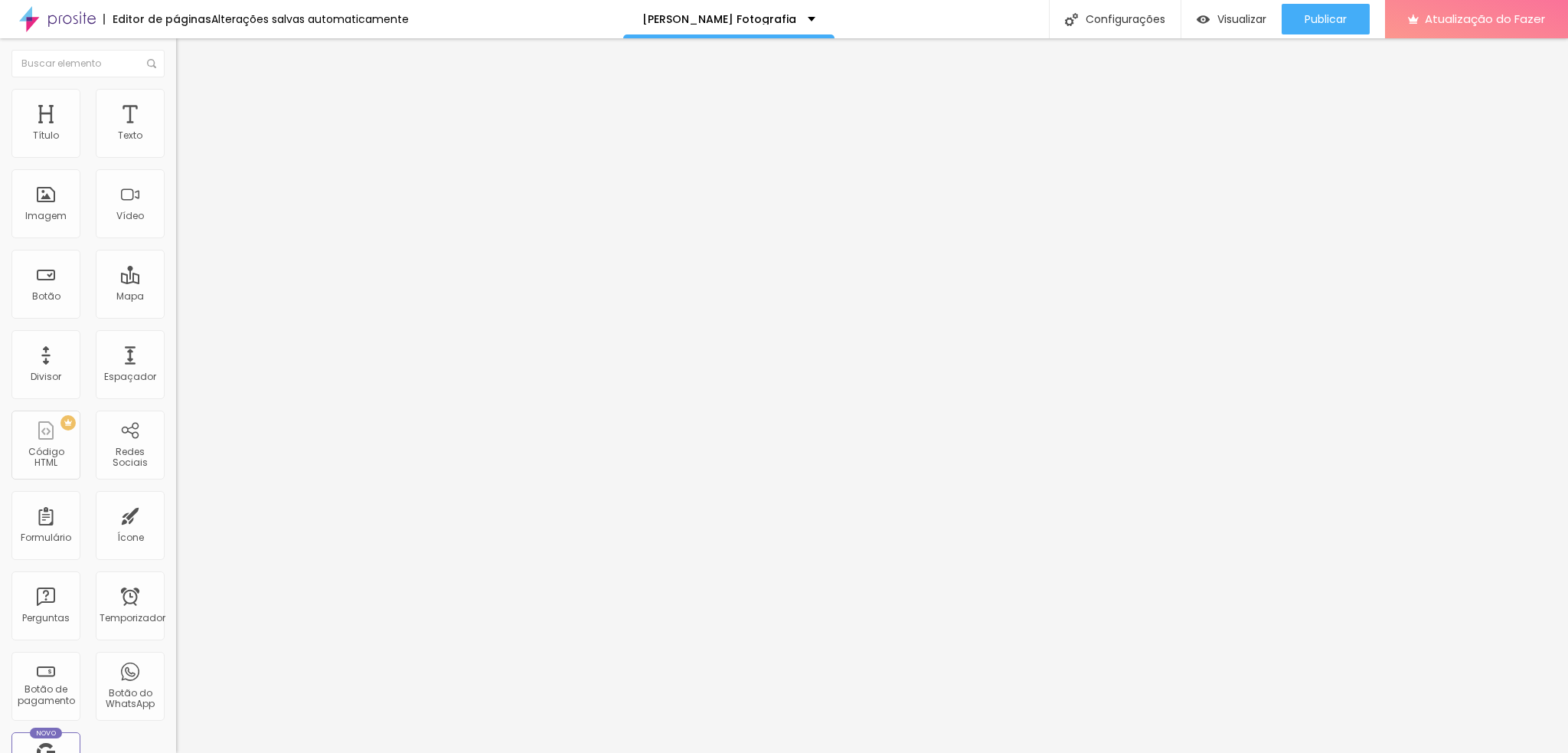
click at [176, 178] on img at bounding box center [264, 161] width 176 height 33
click at [182, 241] on img at bounding box center [186, 245] width 9 height 9
radio input "false"
click at [182, 241] on img at bounding box center [186, 245] width 9 height 9
radio input "false"
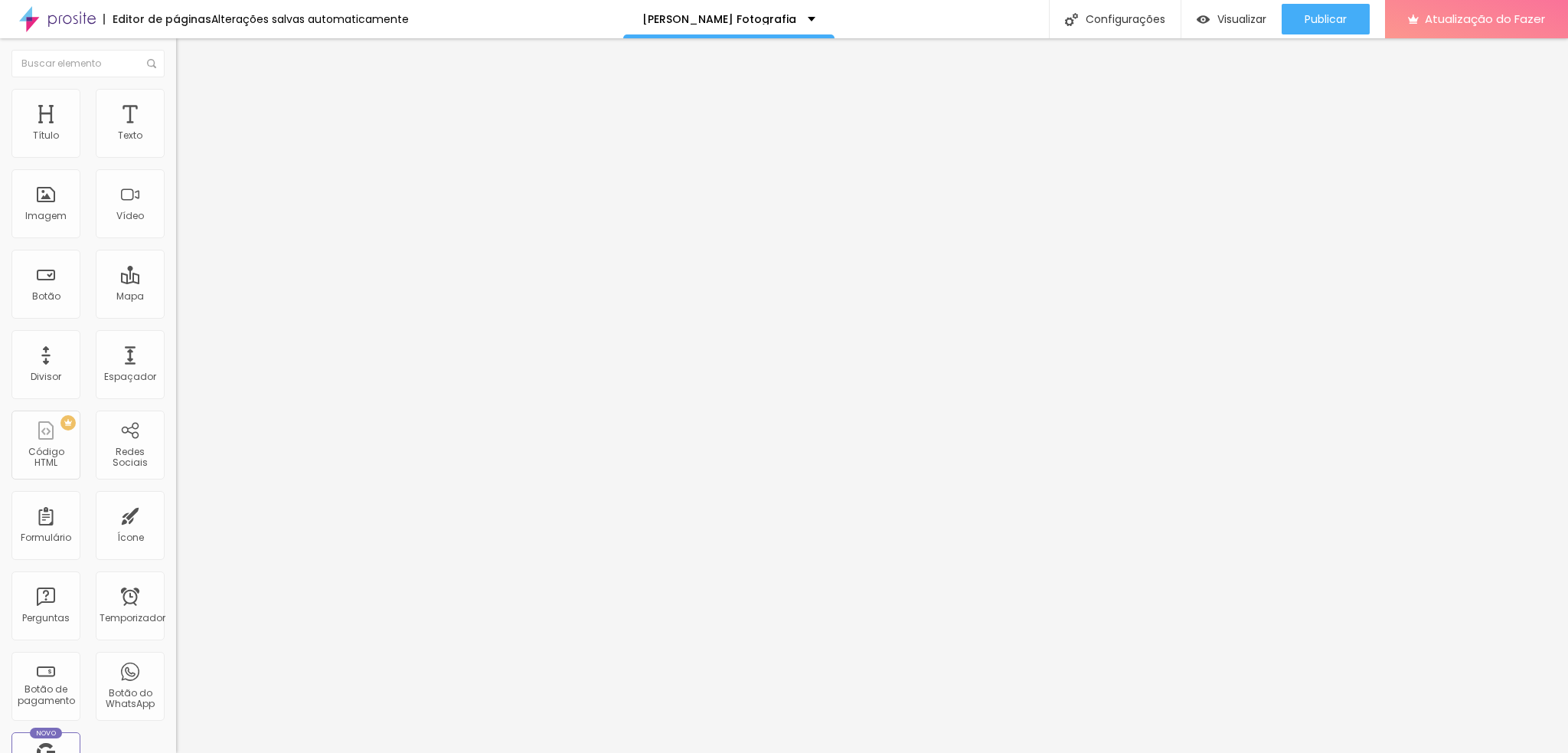
radio input "true"
click at [182, 241] on img at bounding box center [186, 245] width 9 height 9
radio input "true"
radio input "false"
click at [182, 241] on img at bounding box center [186, 245] width 9 height 9
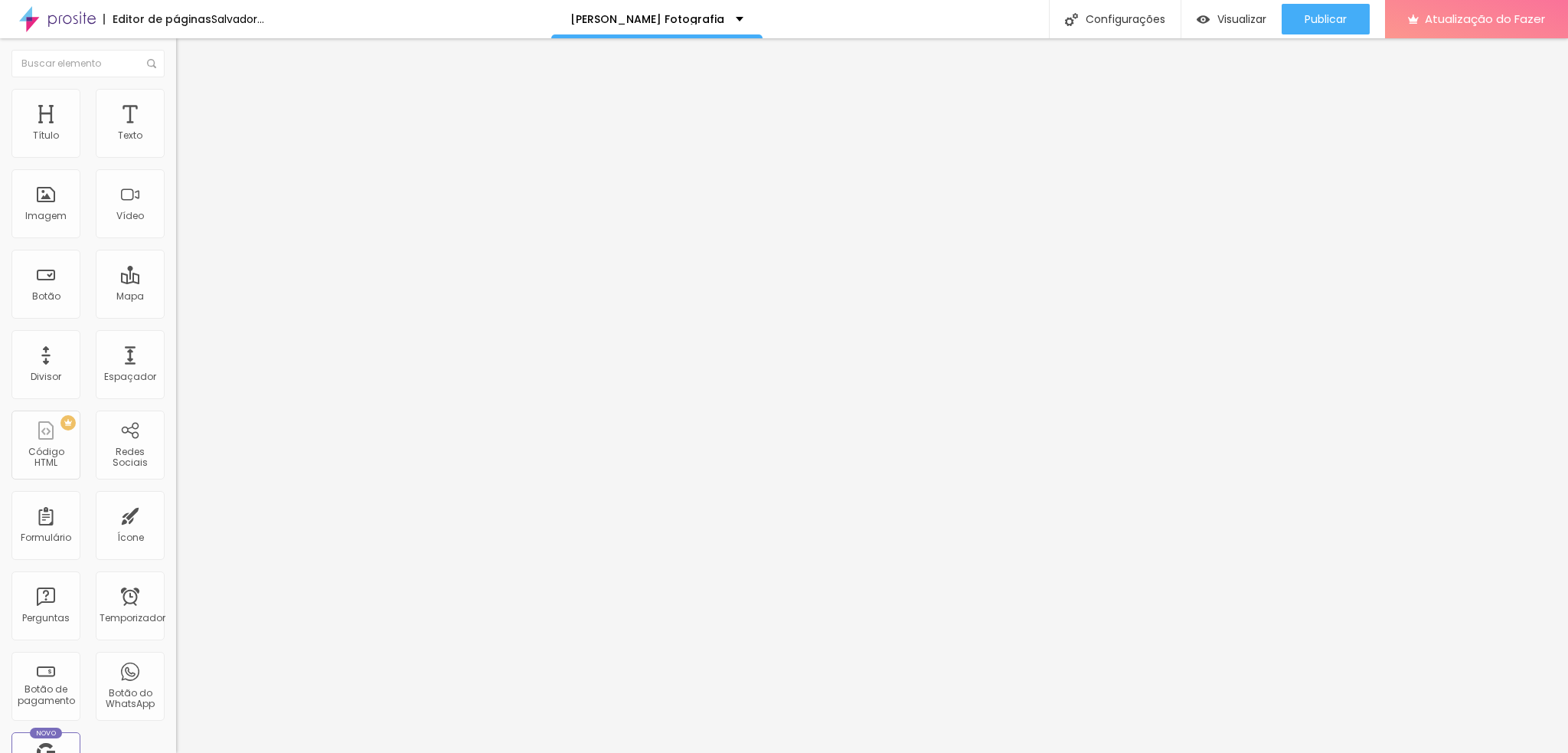
radio input "false"
click at [182, 241] on img at bounding box center [186, 245] width 9 height 9
radio input "false"
radio input "true"
click at [182, 241] on img at bounding box center [186, 245] width 9 height 9
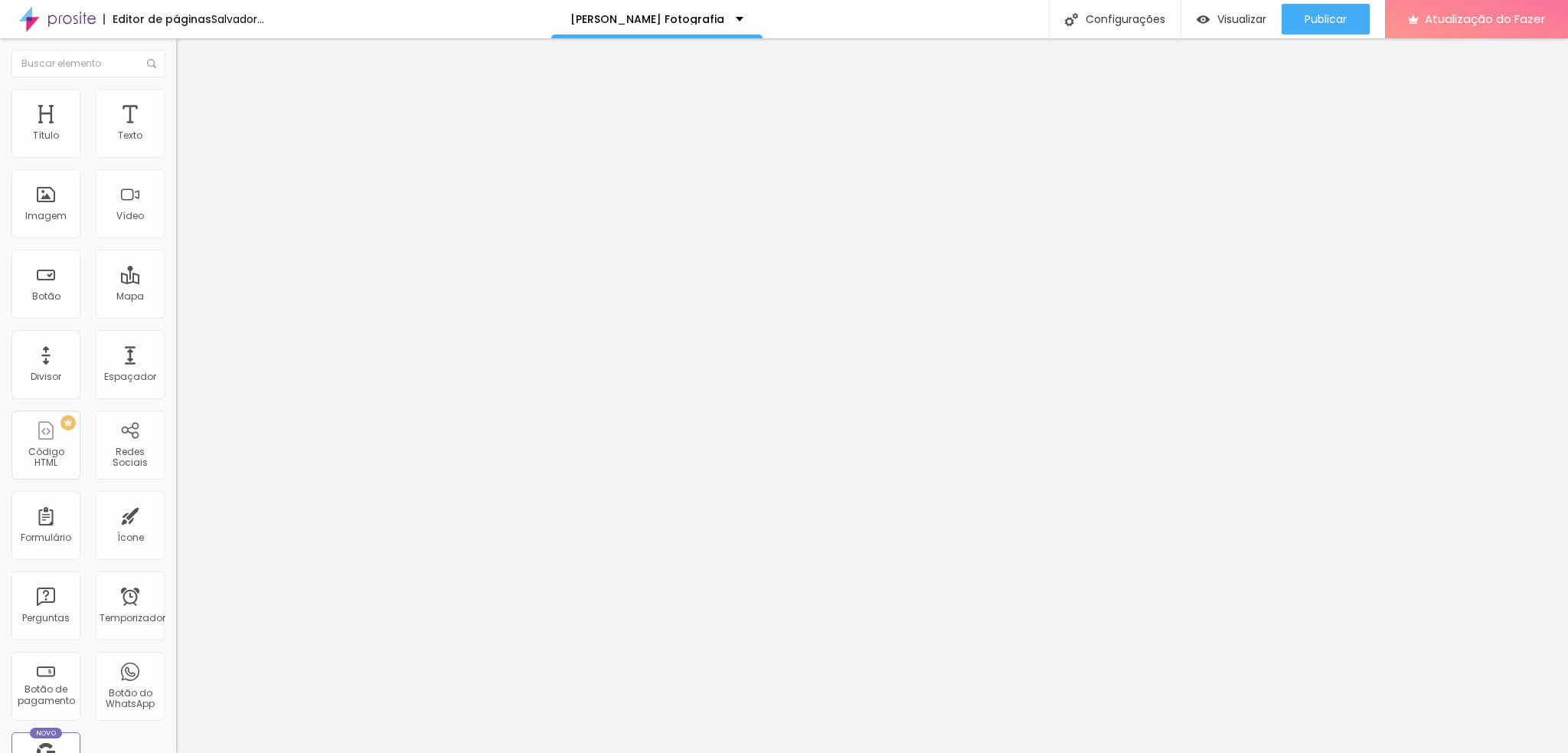
radio input "true"
radio input "false"
click at [176, 473] on input "Memórias em família" at bounding box center [268, 480] width 184 height 15
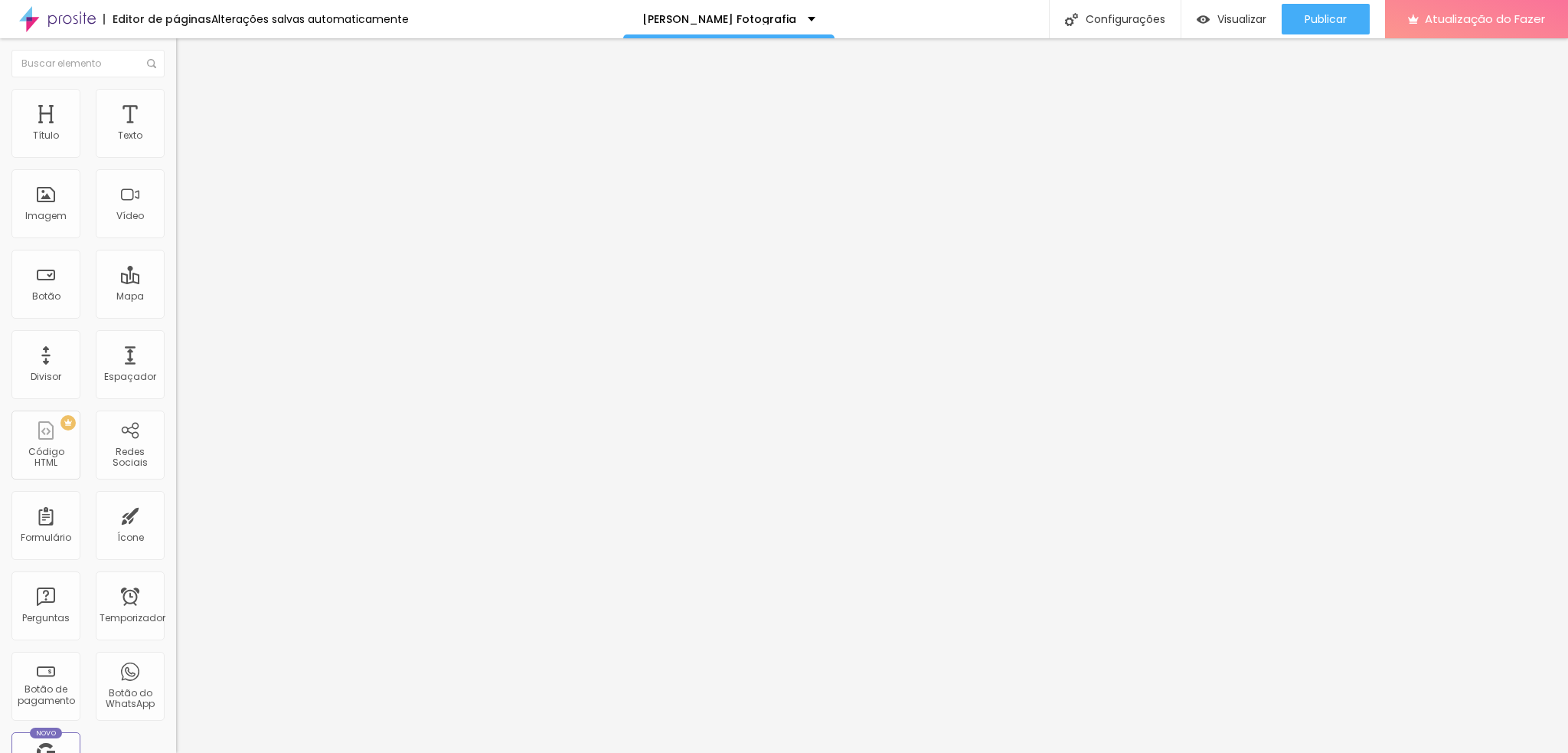
click at [176, 473] on input "Memórias em família" at bounding box center [268, 480] width 184 height 15
type input "Amor que já transborda"
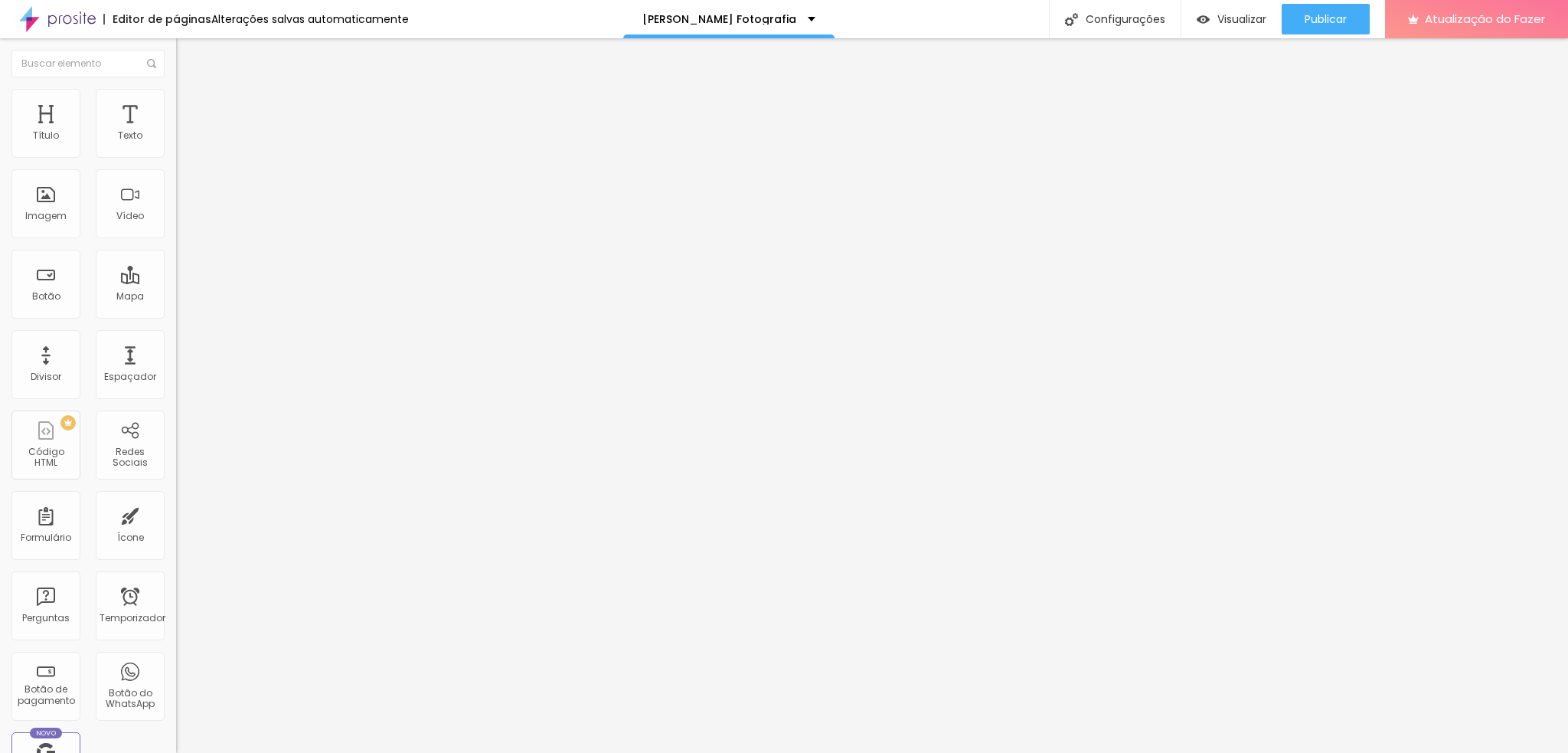
drag, startPoint x: 148, startPoint y: 212, endPoint x: 0, endPoint y: 228, distance: 148.9
click at [176, 228] on div "Número do WhatsApp * (35)99803-6474 + 55 Texto do botão Amor que já transborda …" at bounding box center [264, 375] width 176 height 510
type input "Diversão e doçura no 1º aninho"
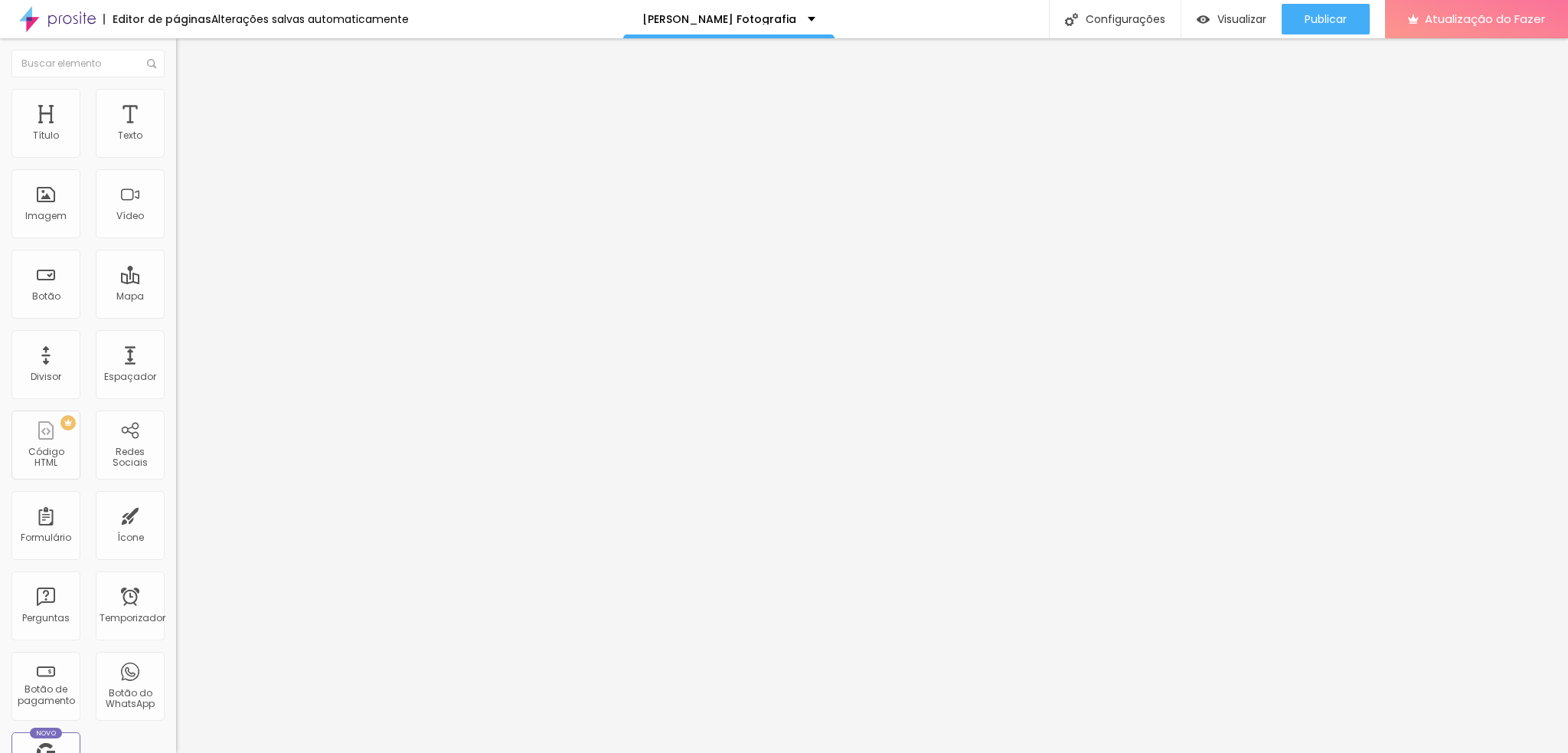
click at [176, 473] on input "Diversão e doçura no 1º aninho" at bounding box center [268, 480] width 184 height 15
type input "Celebre mais uma ano mágico"
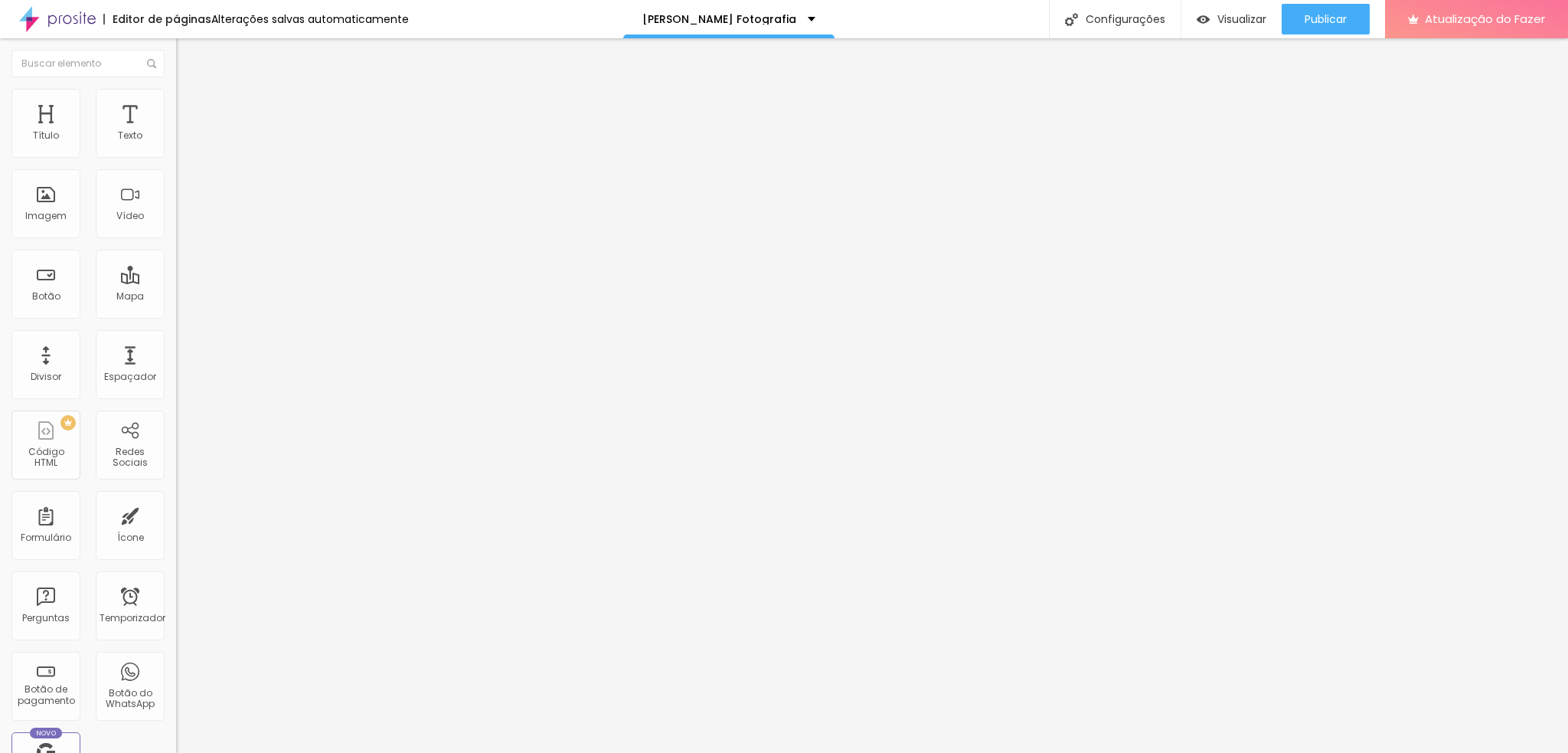
scroll to position [0, 0]
click at [176, 473] on input "Celebre mais uma ano mágico" at bounding box center [268, 480] width 184 height 15
type input "Ensaios mágicos"
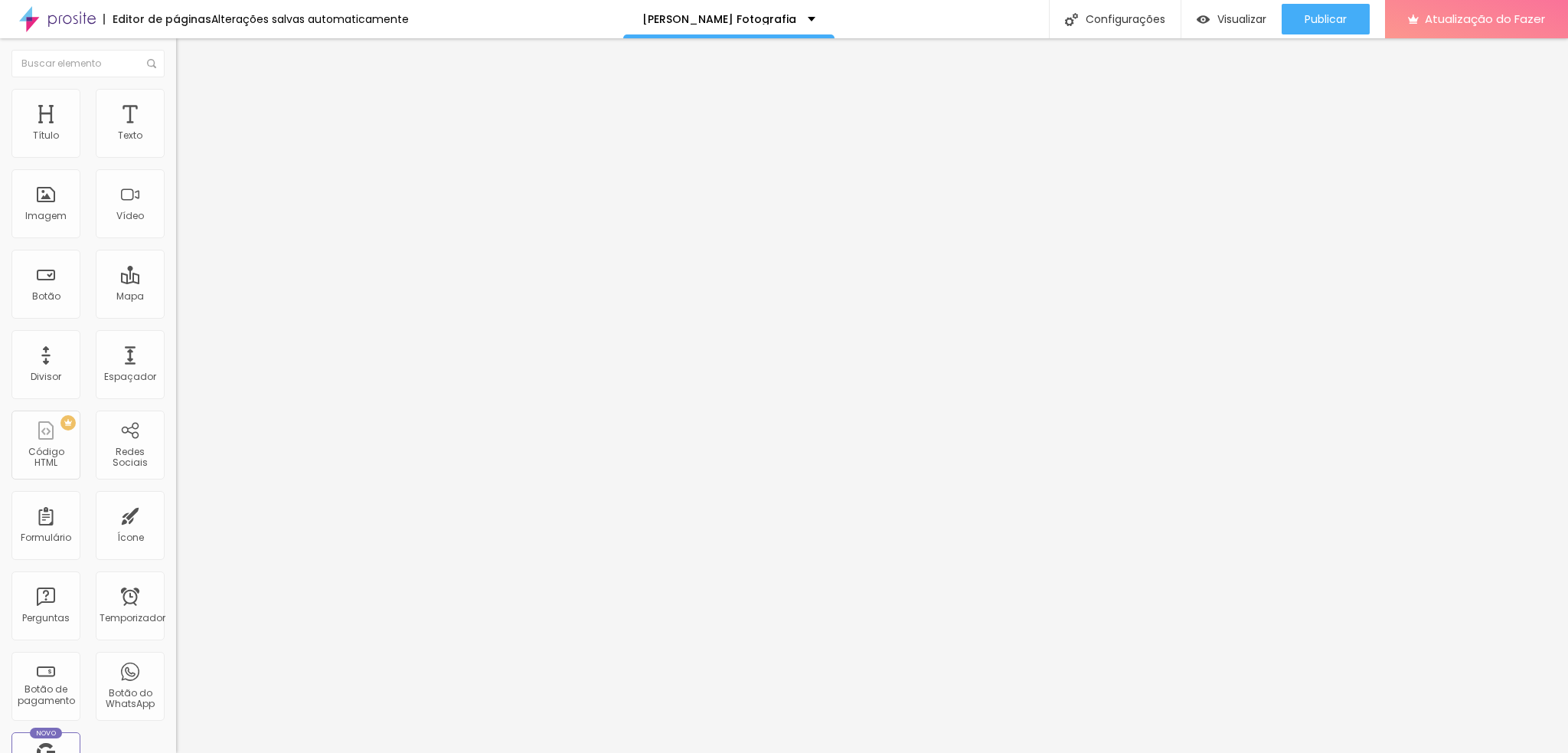
click at [176, 473] on input "Ensaios mágicos" at bounding box center [268, 480] width 184 height 15
type input "Guardar para sempre"
click at [188, 59] on img "button" at bounding box center [194, 56] width 12 height 12
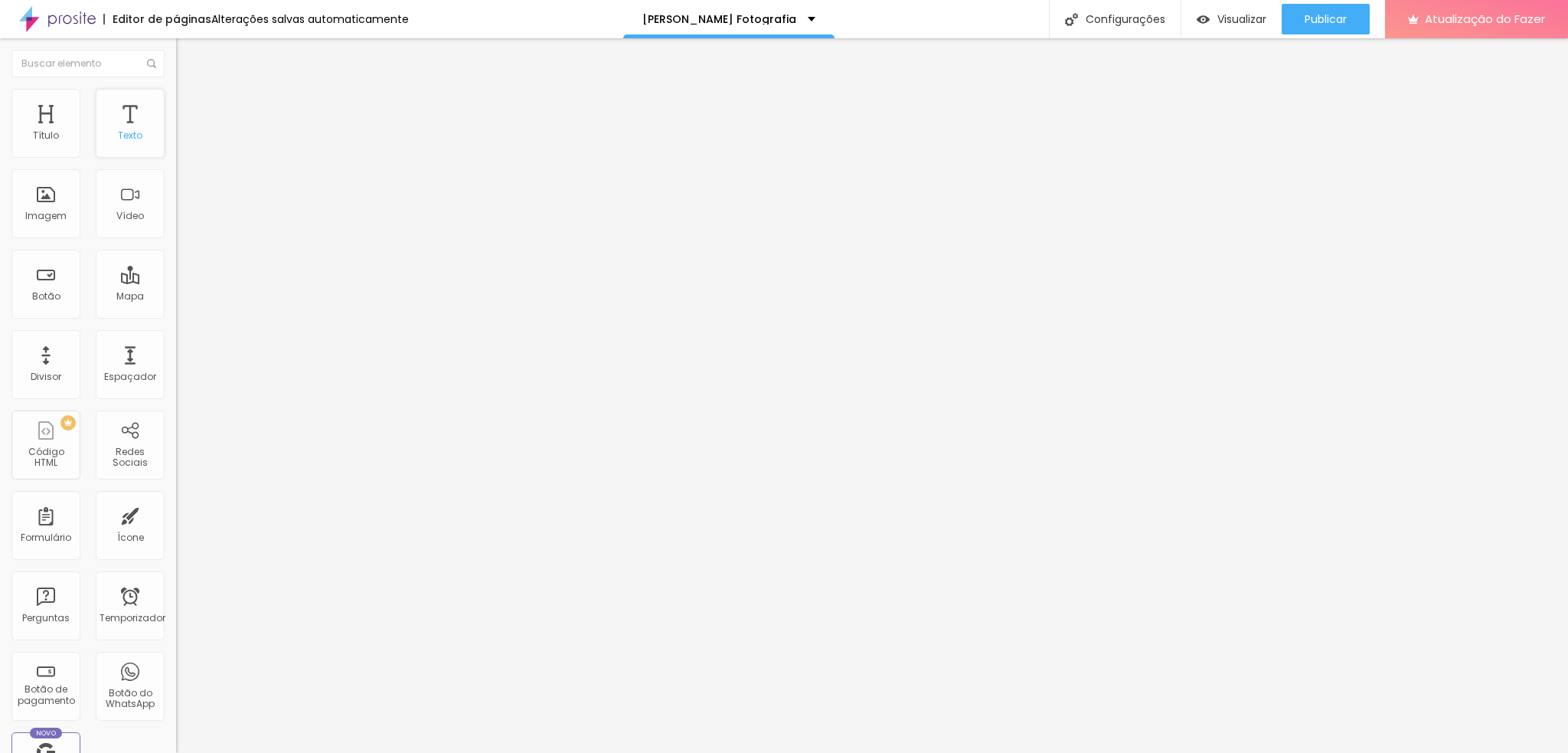
click at [96, 158] on div "Texto" at bounding box center [130, 123] width 69 height 69
click at [176, 147] on button "button" at bounding box center [186, 139] width 21 height 16
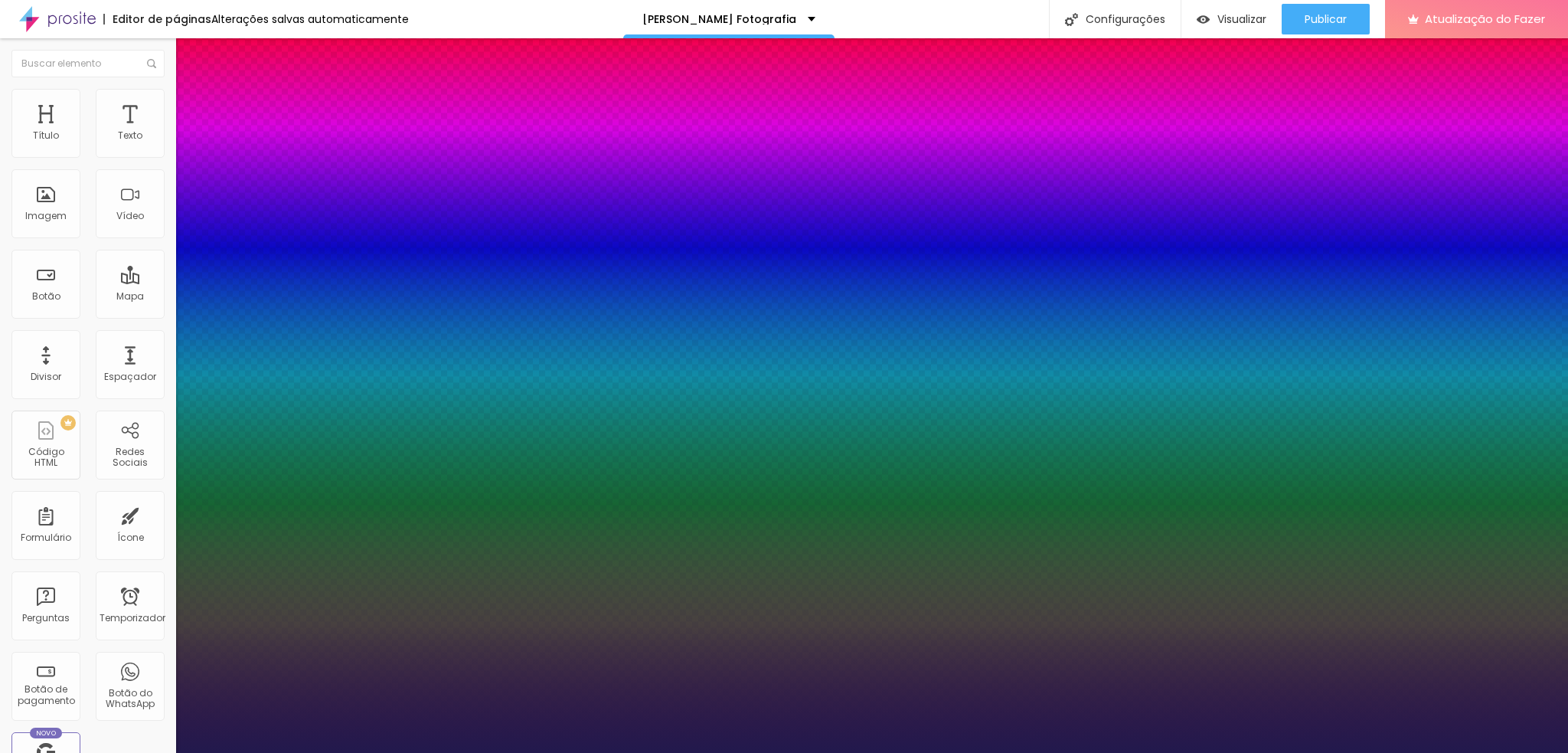
type input "1"
click at [121, 752] on div at bounding box center [784, 753] width 1568 height 0
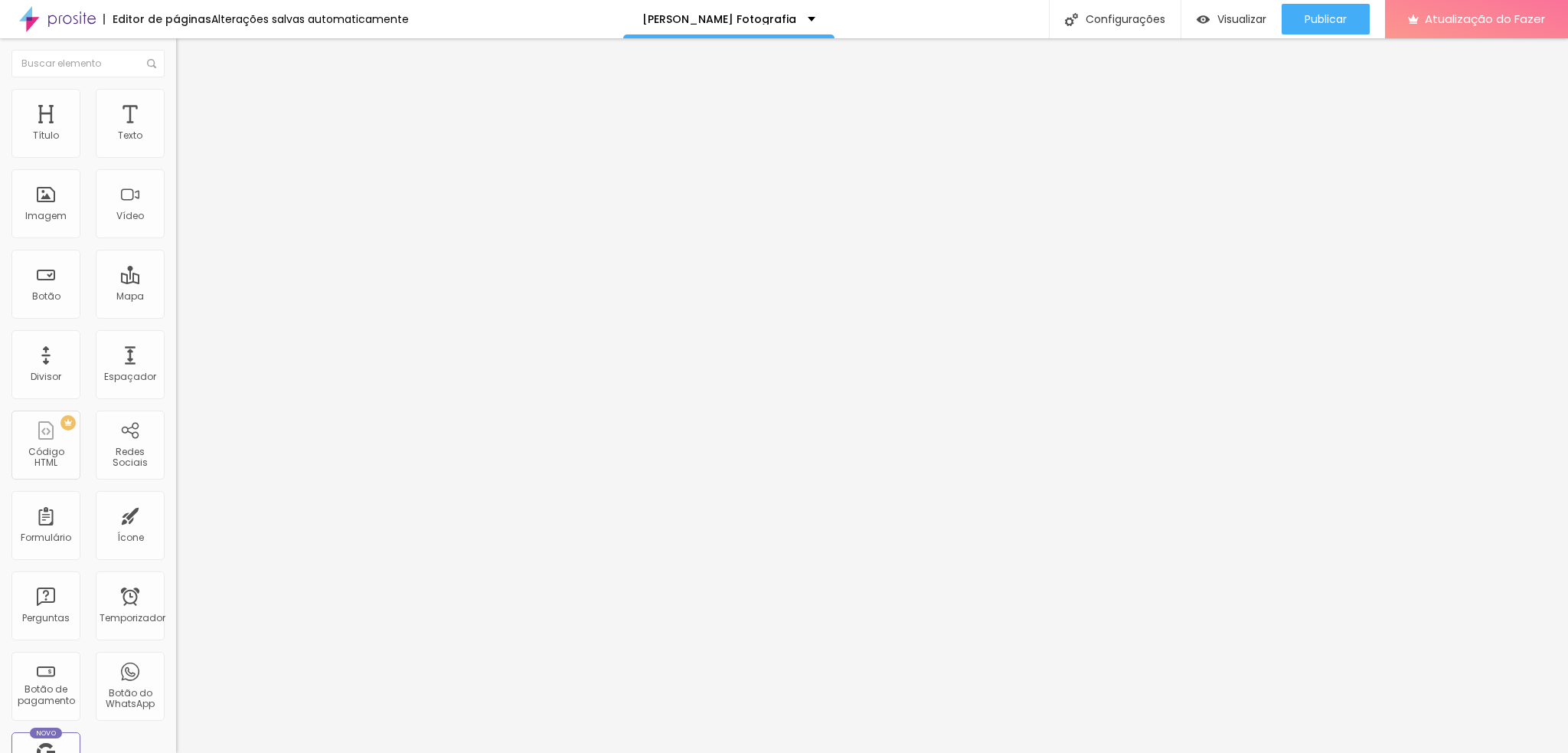
click at [190, 106] on font "Avançado" at bounding box center [215, 99] width 51 height 13
click at [176, 89] on li "Estilo" at bounding box center [264, 81] width 176 height 15
click at [176, 195] on button "button" at bounding box center [186, 190] width 21 height 16
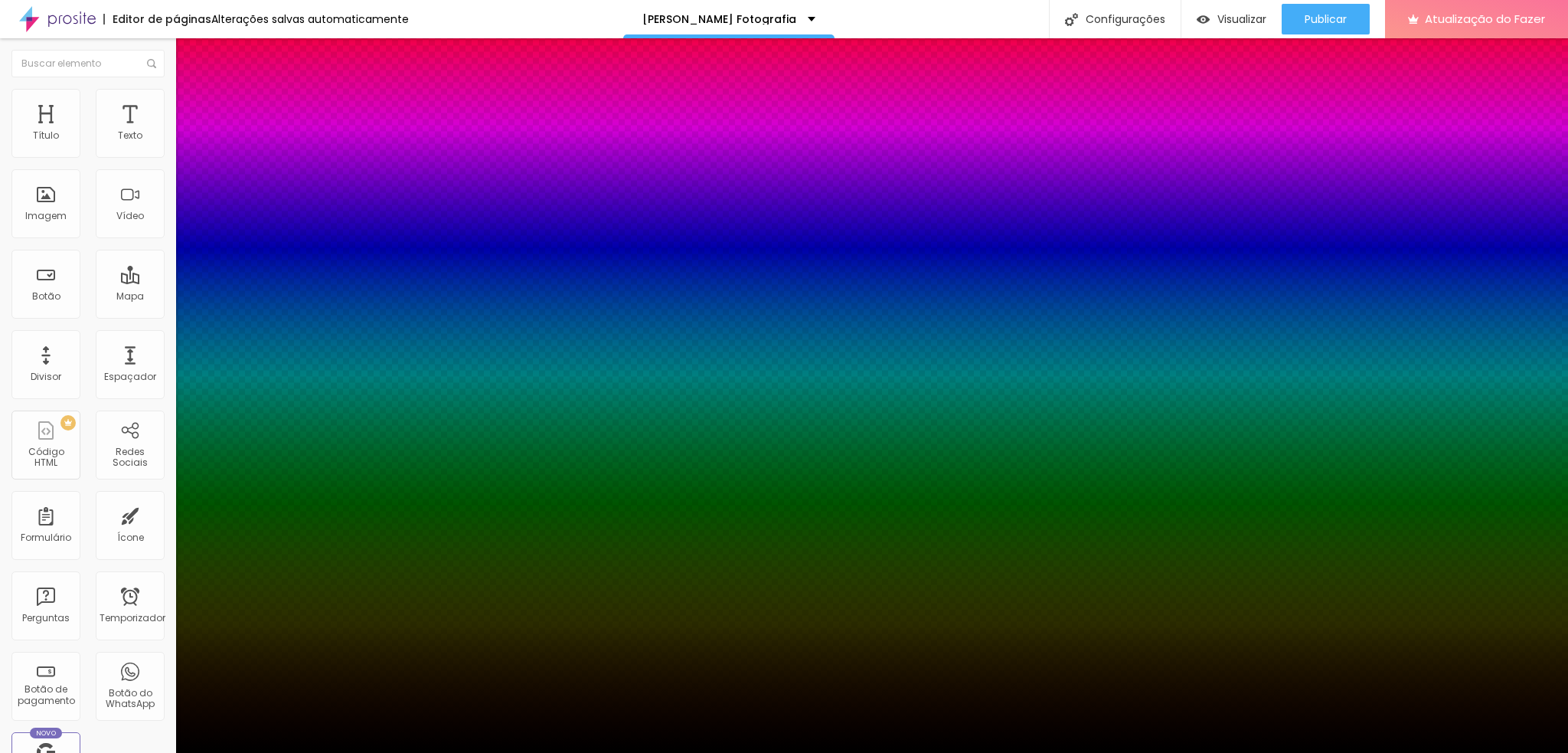
click at [51, 752] on div at bounding box center [784, 753] width 1568 height 0
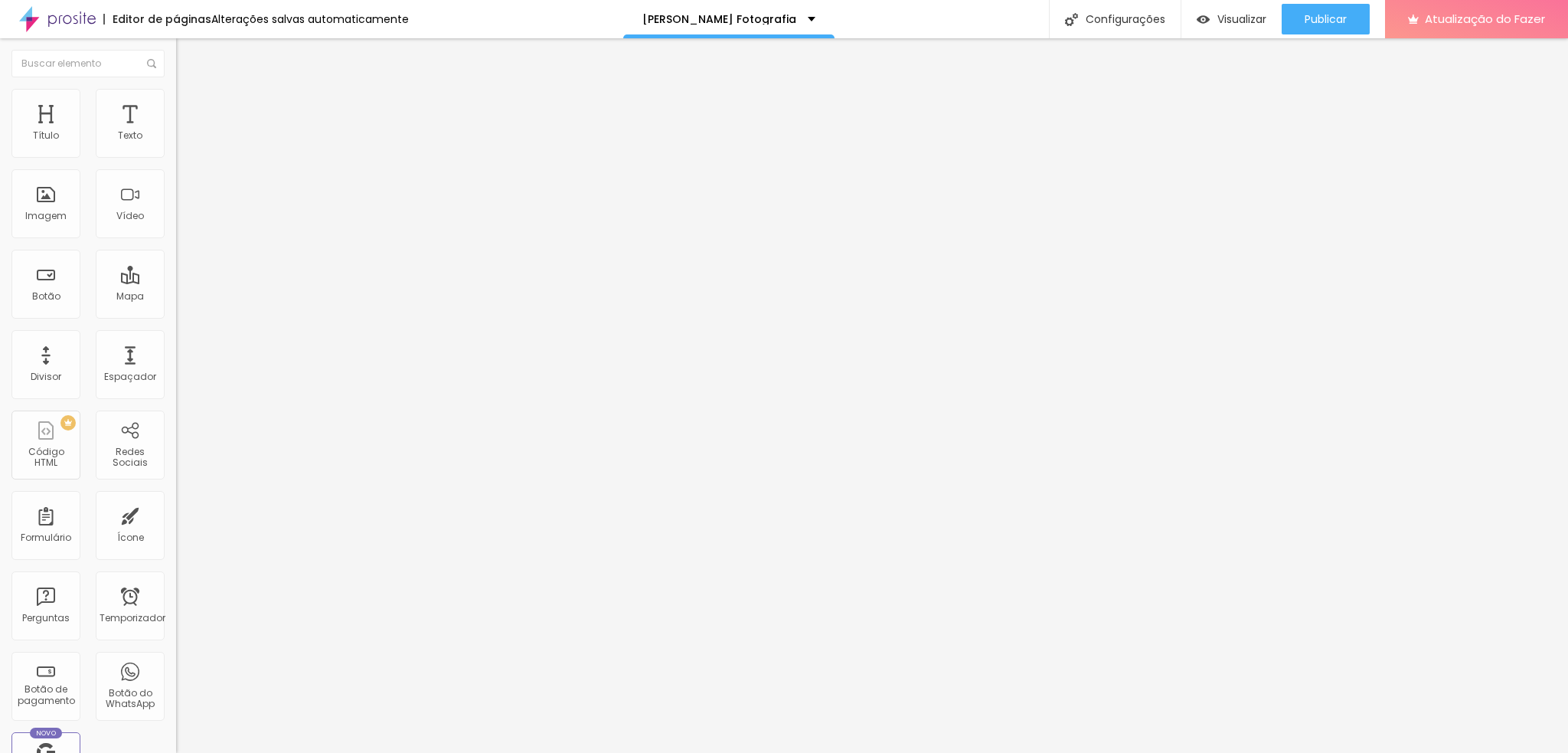
click at [182, 143] on icon "button" at bounding box center [186, 137] width 9 height 9
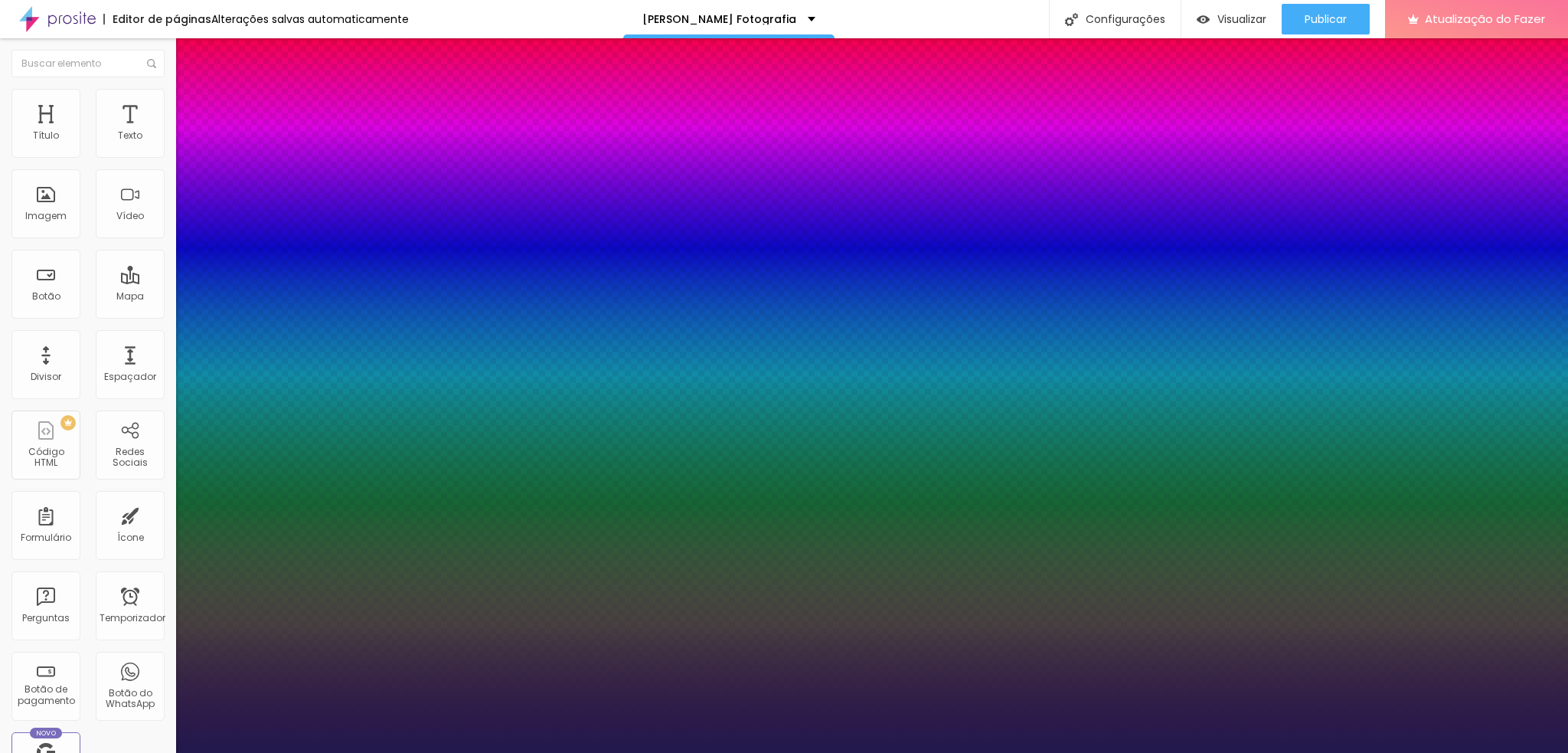
type input "1"
type input "9.7"
type input "1"
type input "9.8"
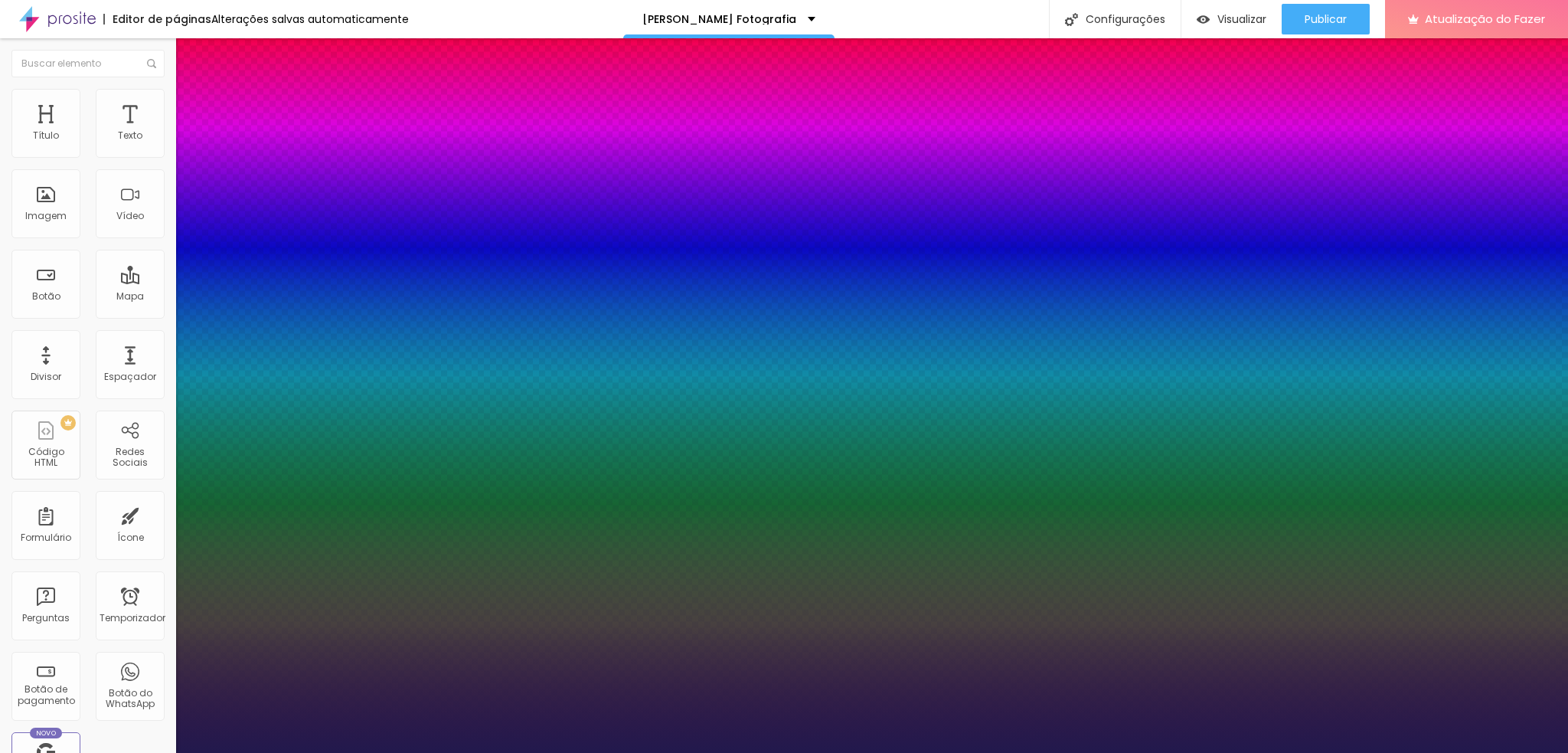
type input "9.8"
type input "1"
type input "0.9"
type input "1"
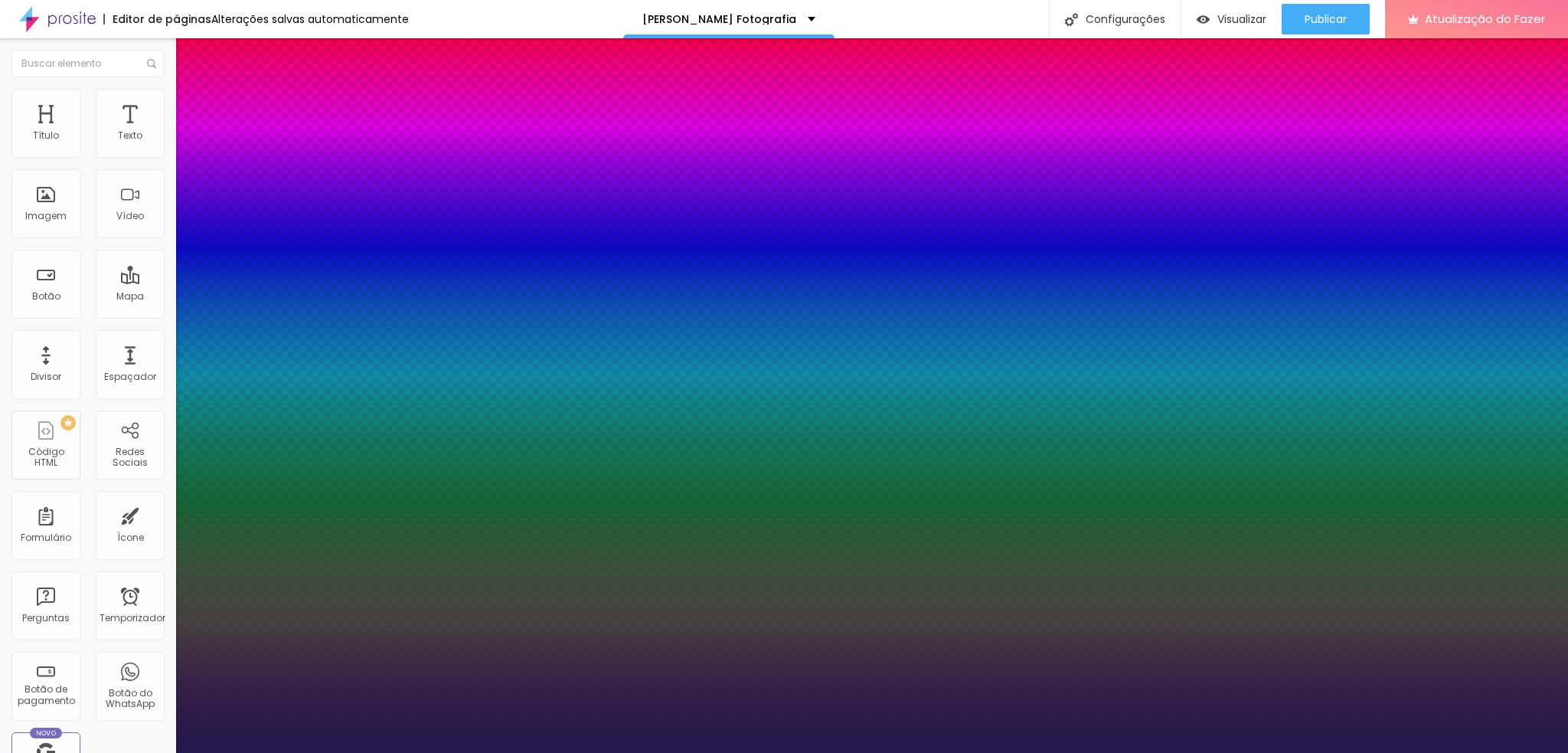
type input "0"
drag, startPoint x: 199, startPoint y: 298, endPoint x: 156, endPoint y: 307, distance: 43.9
type input "46"
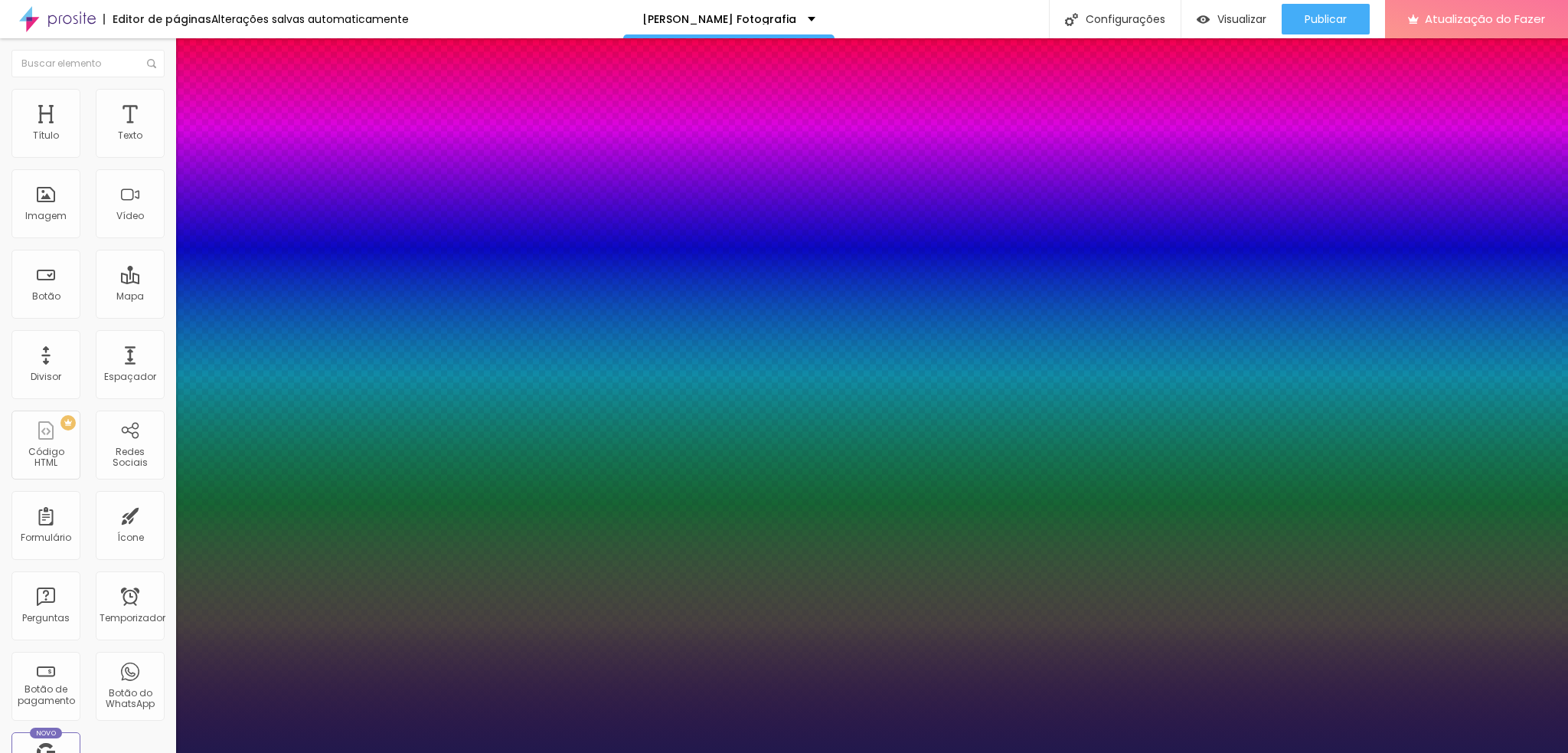
type input "46"
type input "100"
type input "18"
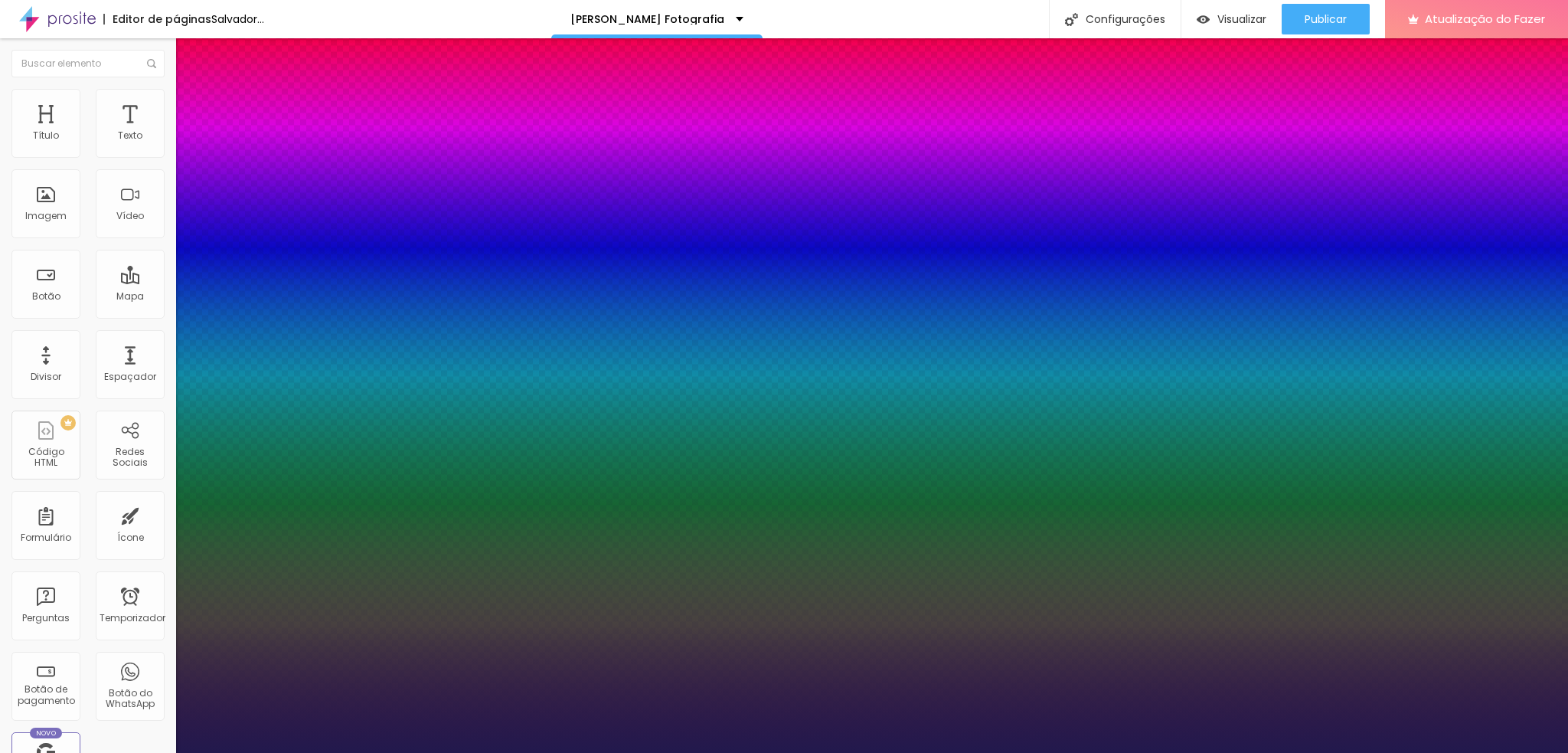
type input "0"
type input "1"
type input "3"
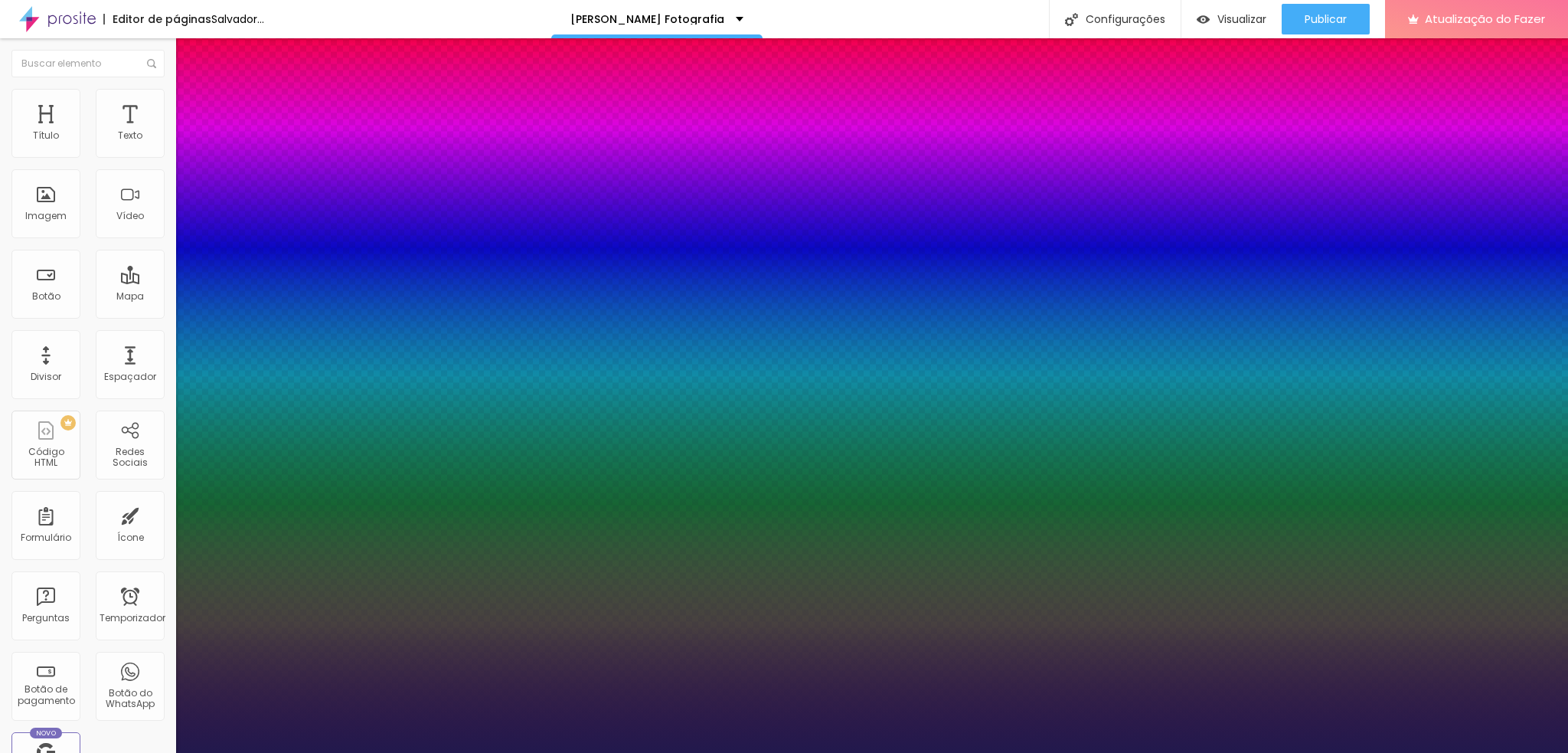
type input "3"
type input "4"
type input "1"
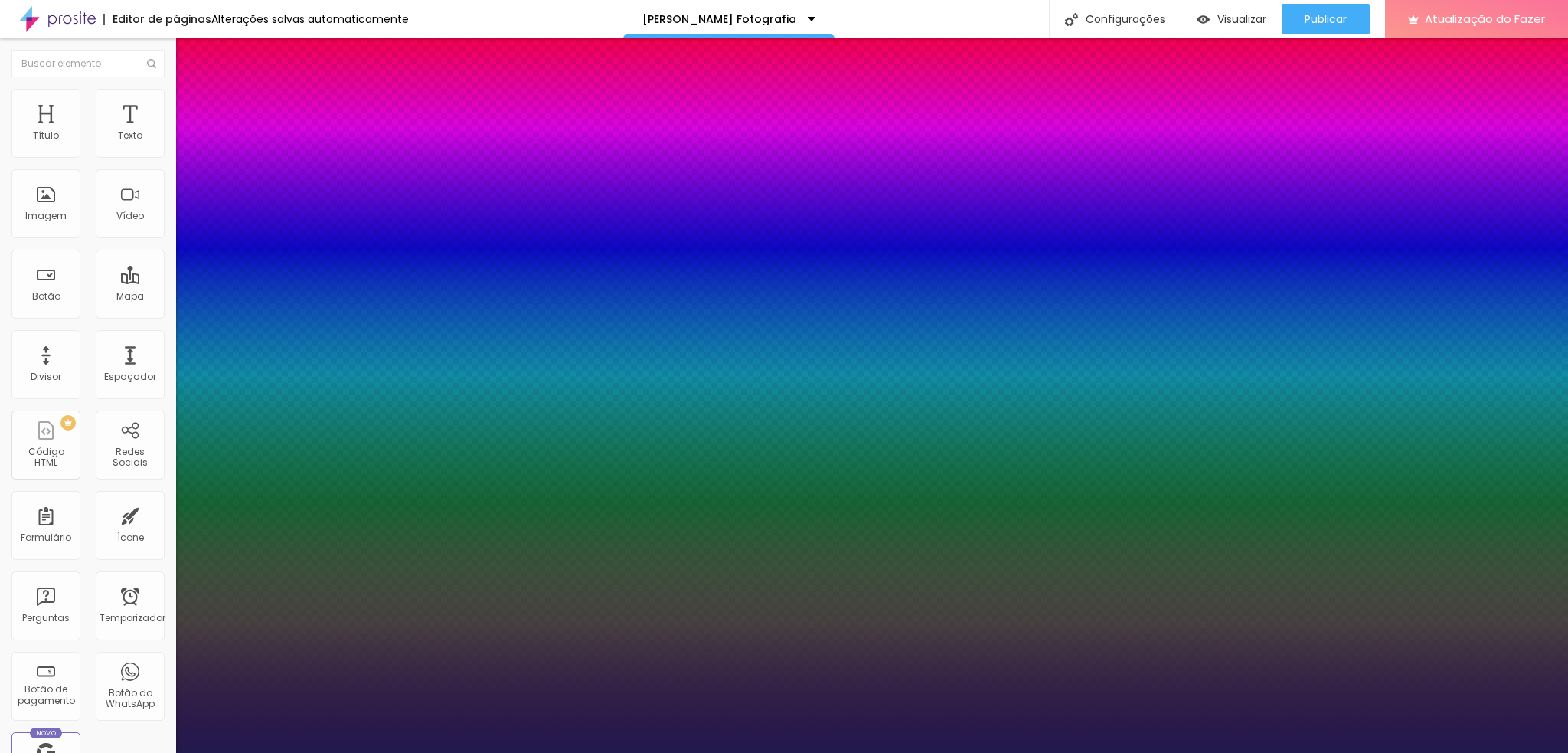
click at [69, 752] on div at bounding box center [784, 753] width 1568 height 0
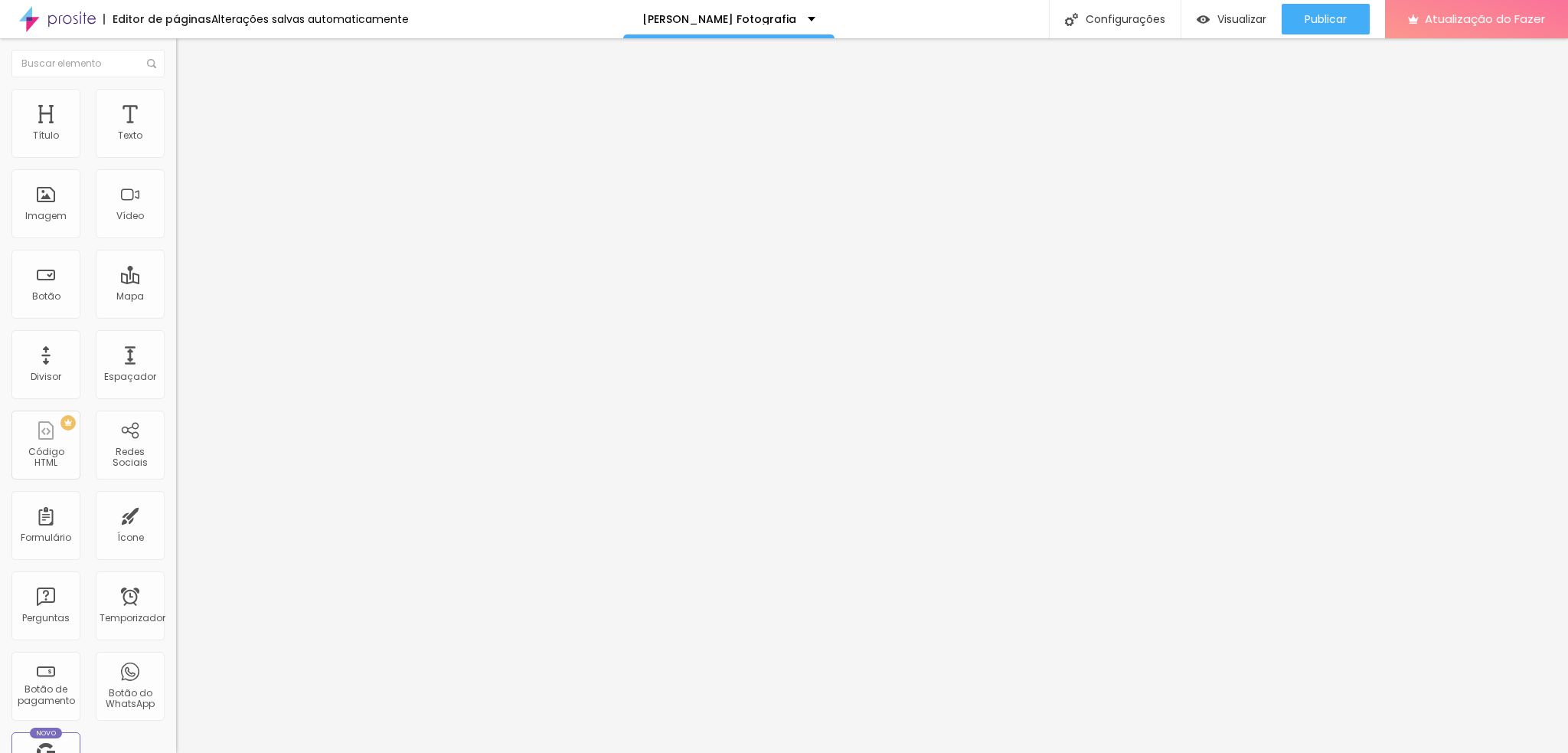
click at [176, 140] on font "Encaixotado" at bounding box center [206, 132] width 60 height 13
click at [176, 163] on font "Completo" at bounding box center [199, 156] width 47 height 13
click at [176, 149] on font "Encaixotado" at bounding box center [206, 142] width 60 height 13
click at [189, 154] on font "Encaixotado" at bounding box center [219, 147] width 60 height 13
click at [176, 163] on font "Completo" at bounding box center [199, 156] width 47 height 13
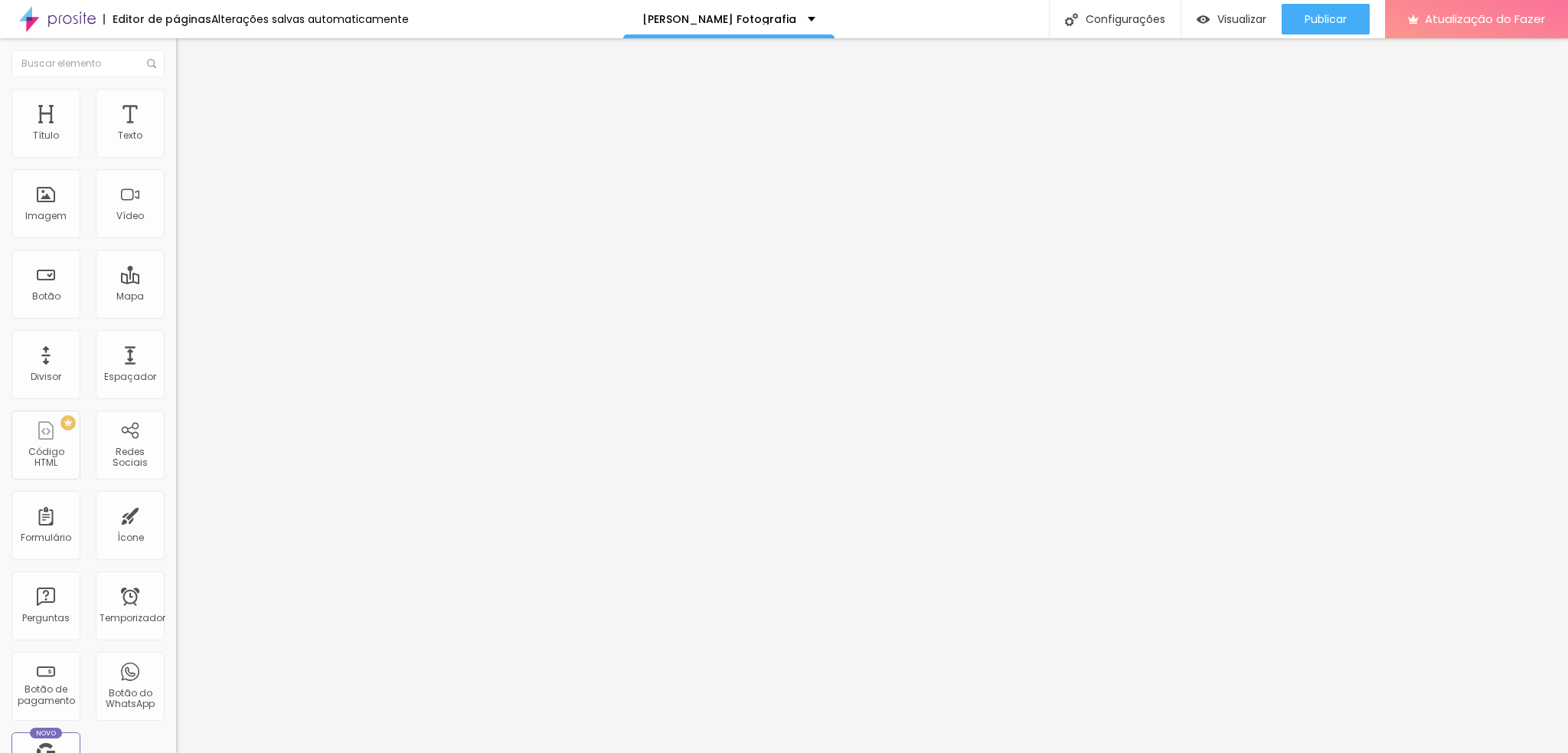
click at [190, 104] on font "Estilo" at bounding box center [202, 99] width 24 height 13
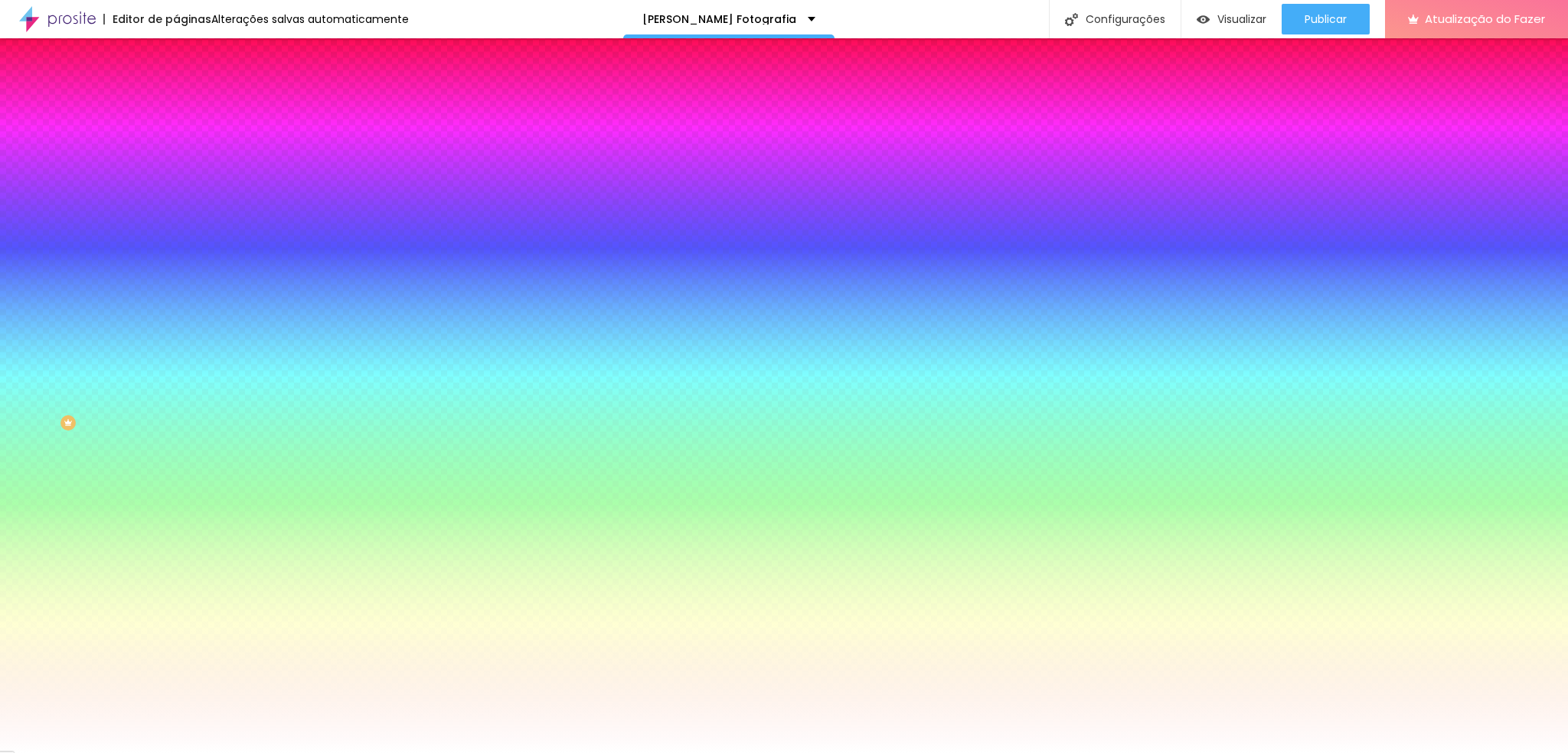
click at [176, 159] on span "Nenhum" at bounding box center [196, 152] width 40 height 13
click at [176, 183] on font "Paralaxe" at bounding box center [196, 176] width 41 height 13
click at [176, 169] on font "Nenhum" at bounding box center [196, 162] width 40 height 13
click at [182, 271] on icon "button" at bounding box center [183, 269] width 3 height 3
click at [46, 752] on div at bounding box center [784, 753] width 1568 height 0
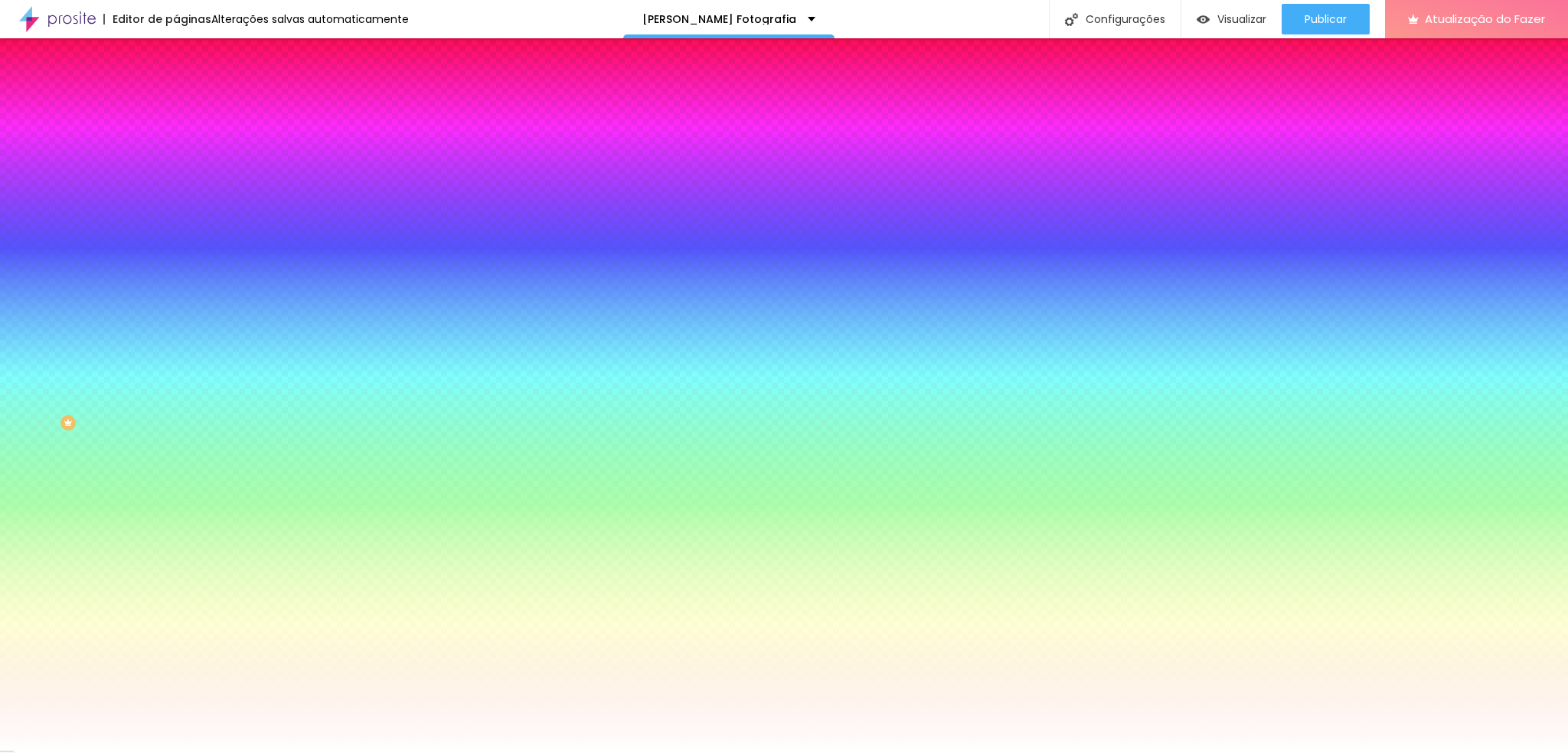
click at [182, 314] on icon "button" at bounding box center [186, 308] width 9 height 9
type input "225"
type input "250"
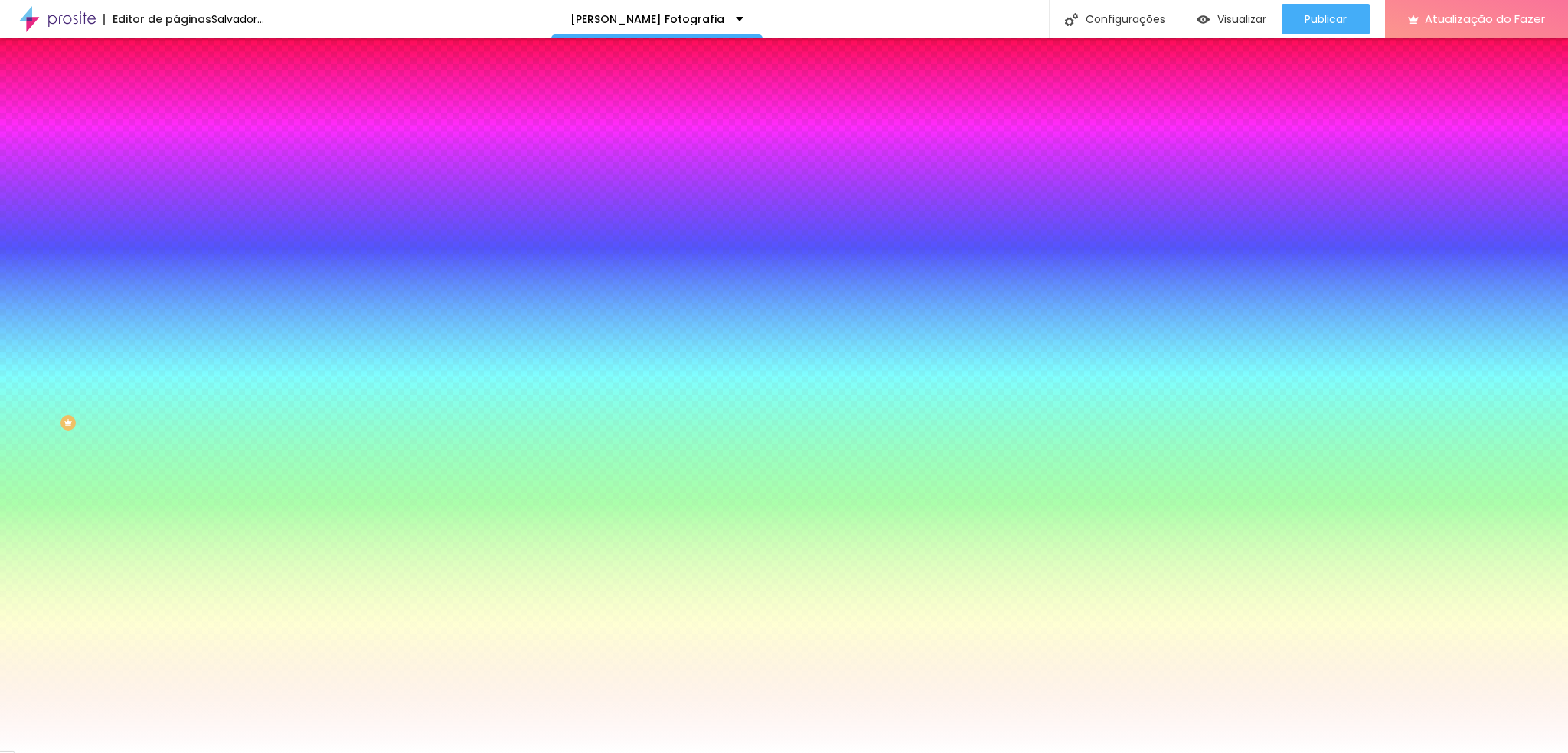
type input "160"
type input "55"
type input "50"
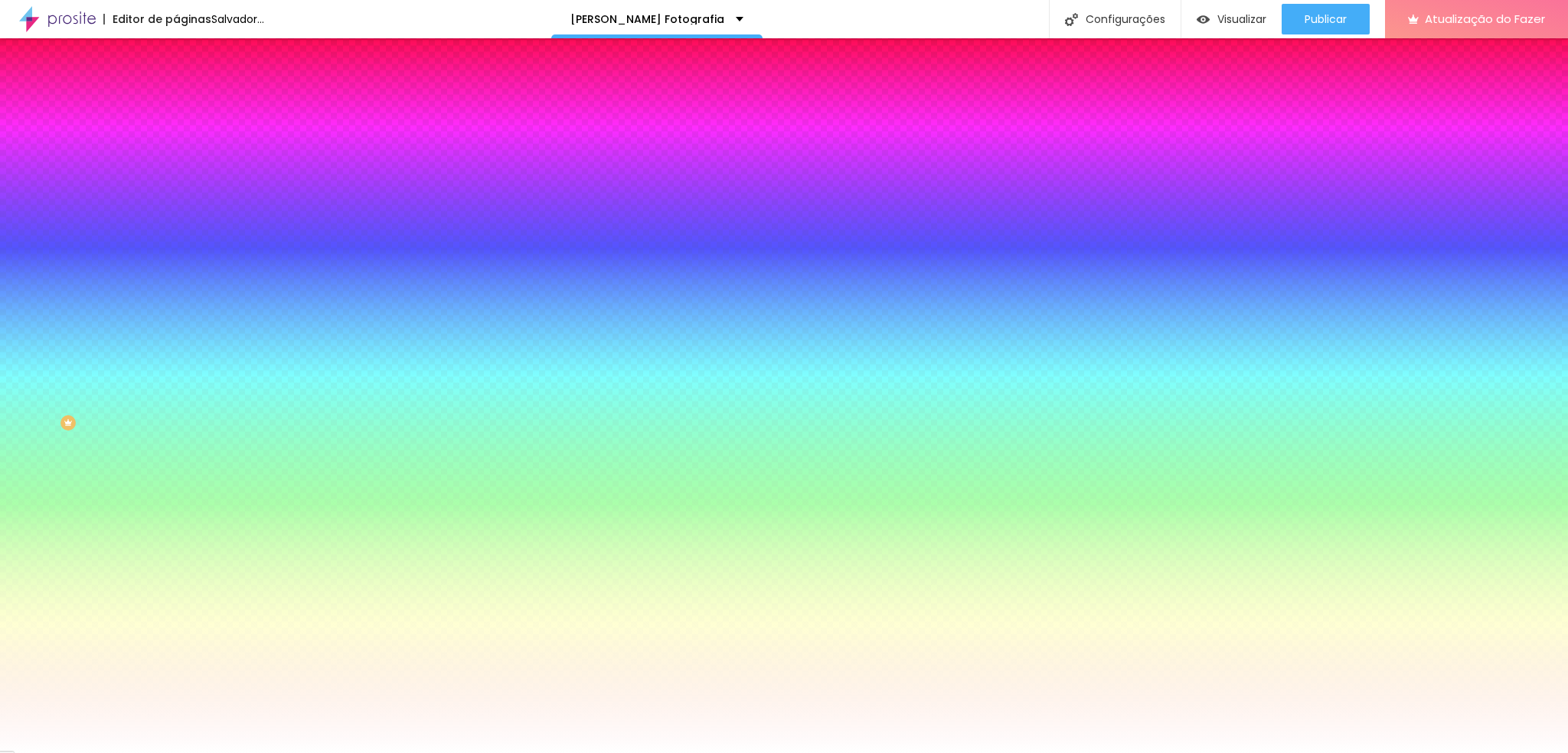
type input "50"
type input "110"
type input "105"
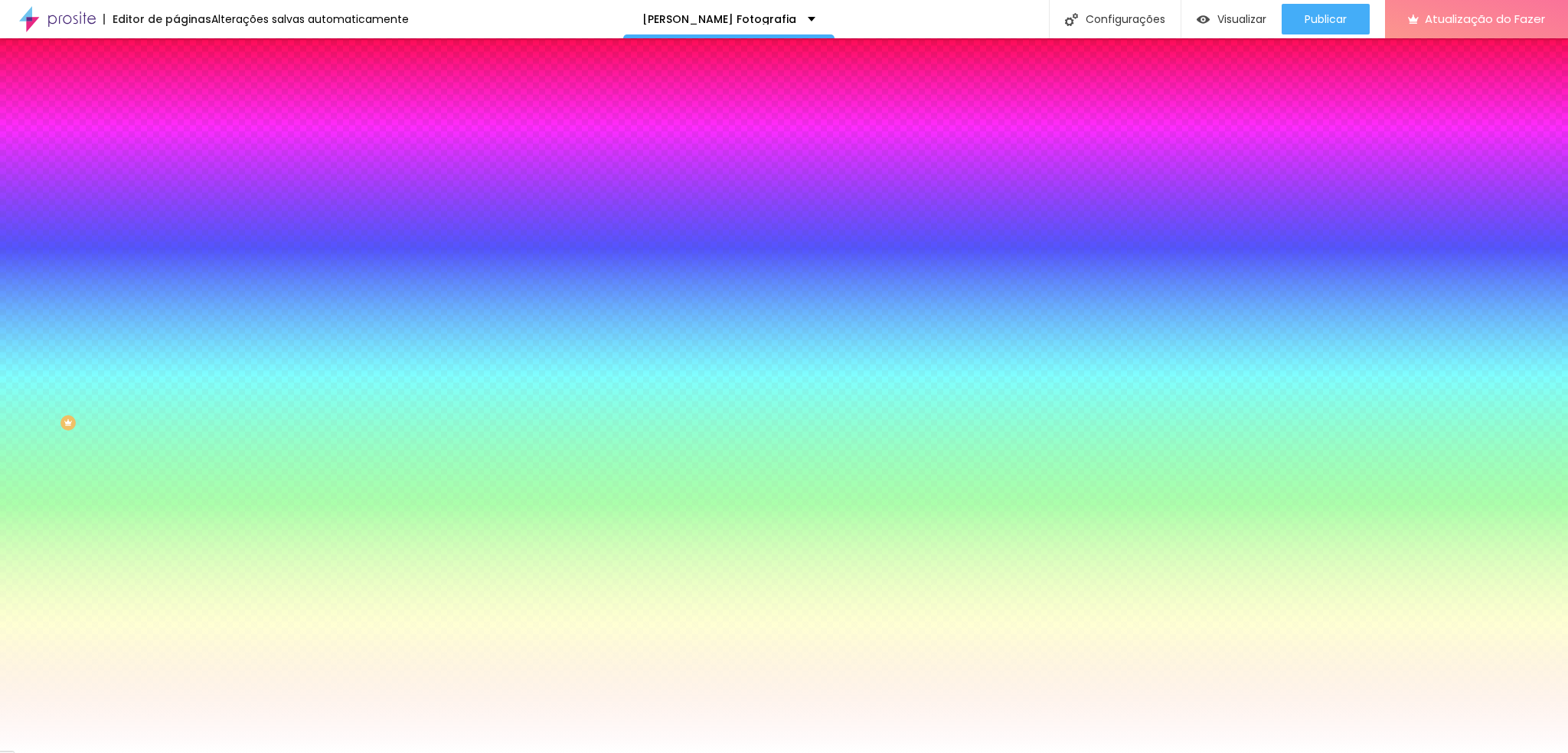
type input "100"
type input "95"
type input "100"
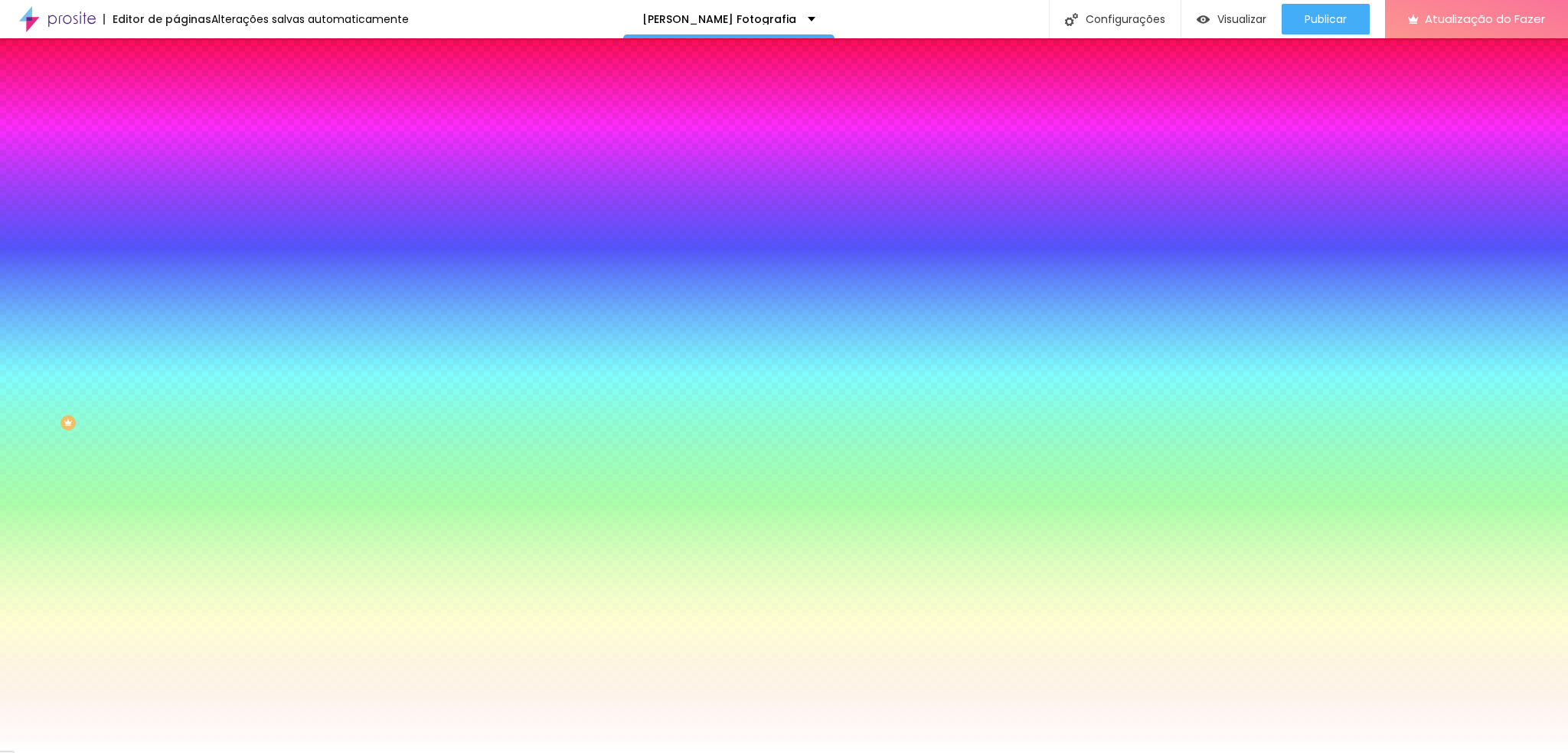
type input "100"
type input "105"
type input "100"
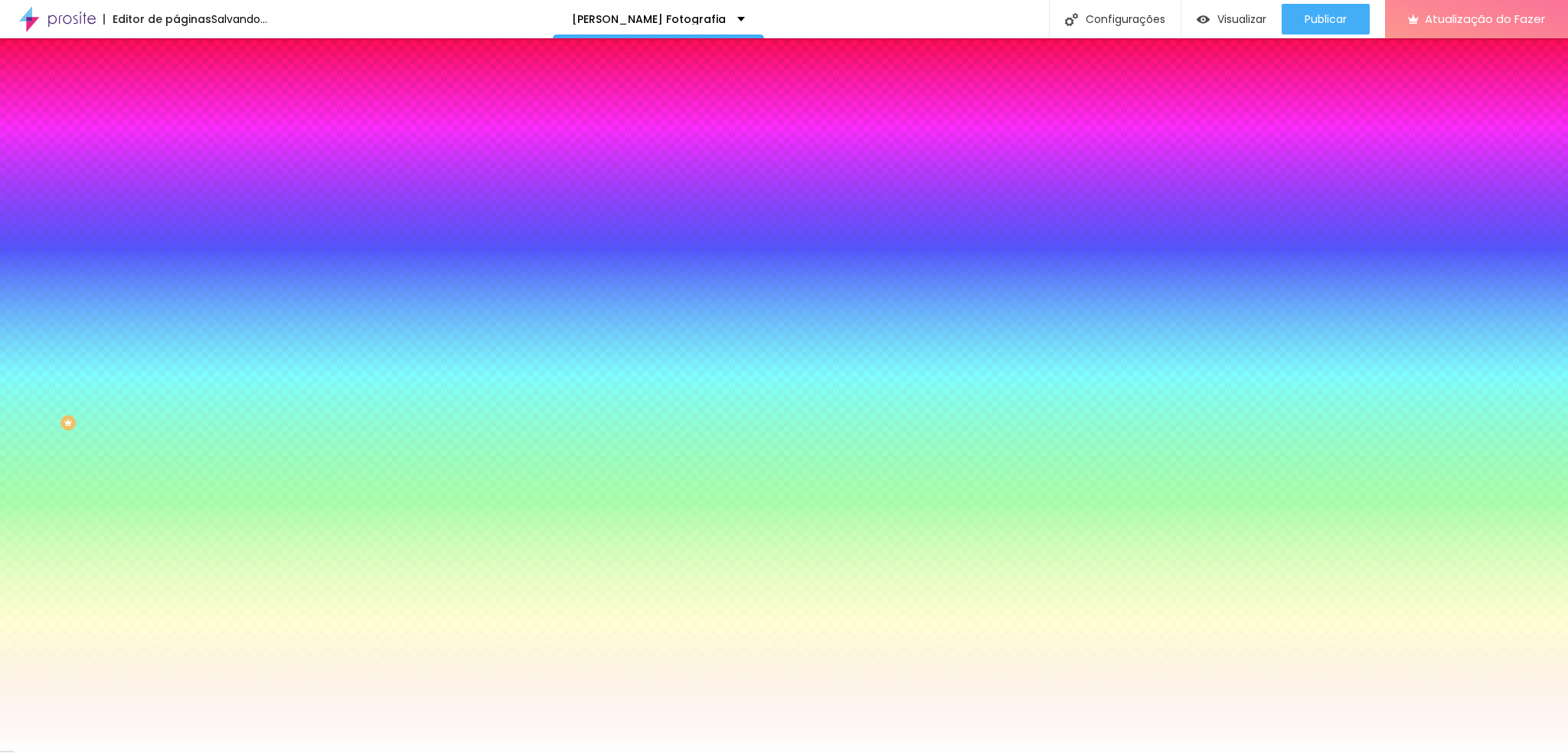
click at [78, 752] on div at bounding box center [784, 753] width 1568 height 0
click at [176, 318] on button "button" at bounding box center [186, 310] width 21 height 16
click at [335, 752] on div at bounding box center [784, 762] width 1568 height 0
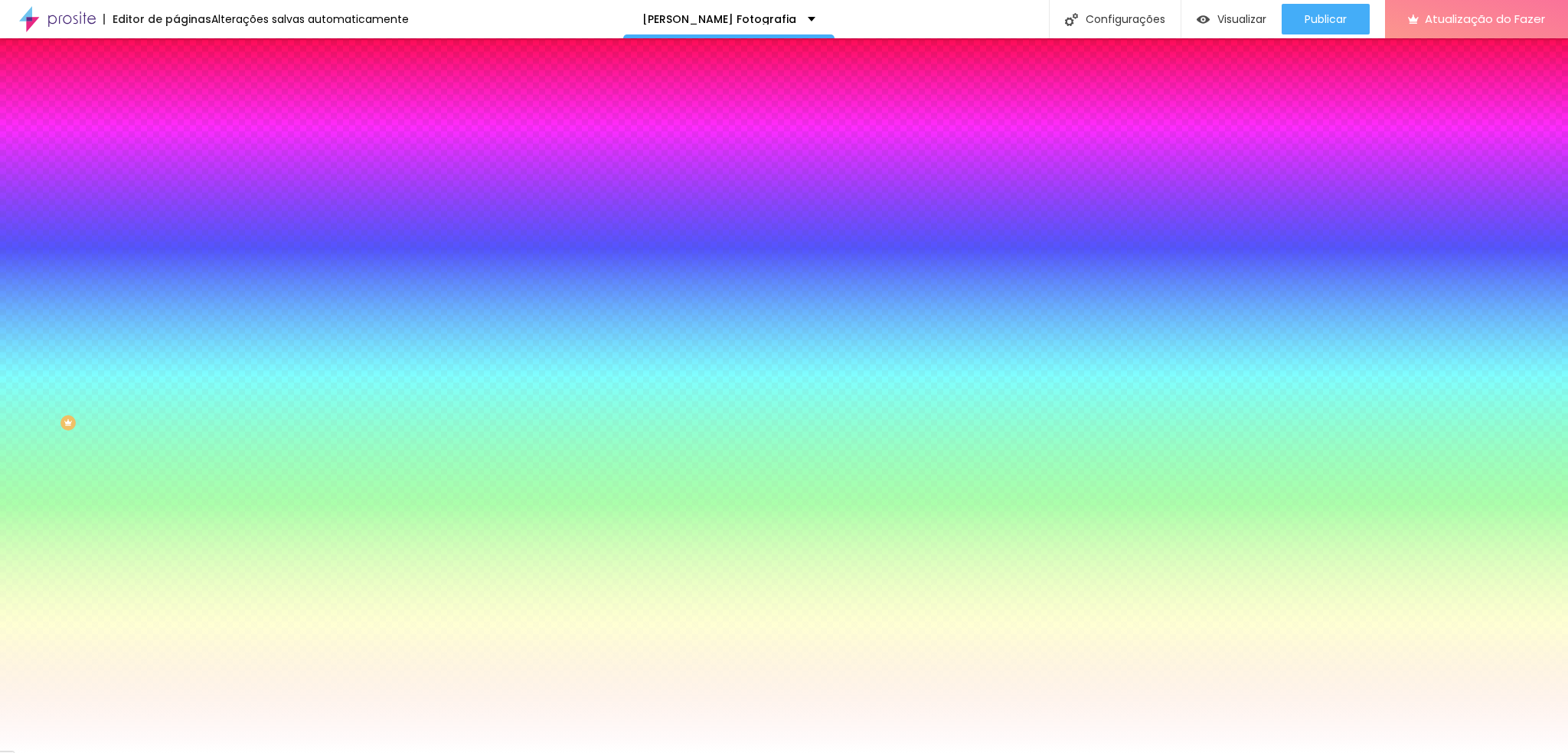
click at [58, 752] on div at bounding box center [784, 753] width 1568 height 0
click at [176, 159] on span "Nenhum" at bounding box center [196, 152] width 40 height 13
click at [176, 104] on img at bounding box center [183, 111] width 14 height 14
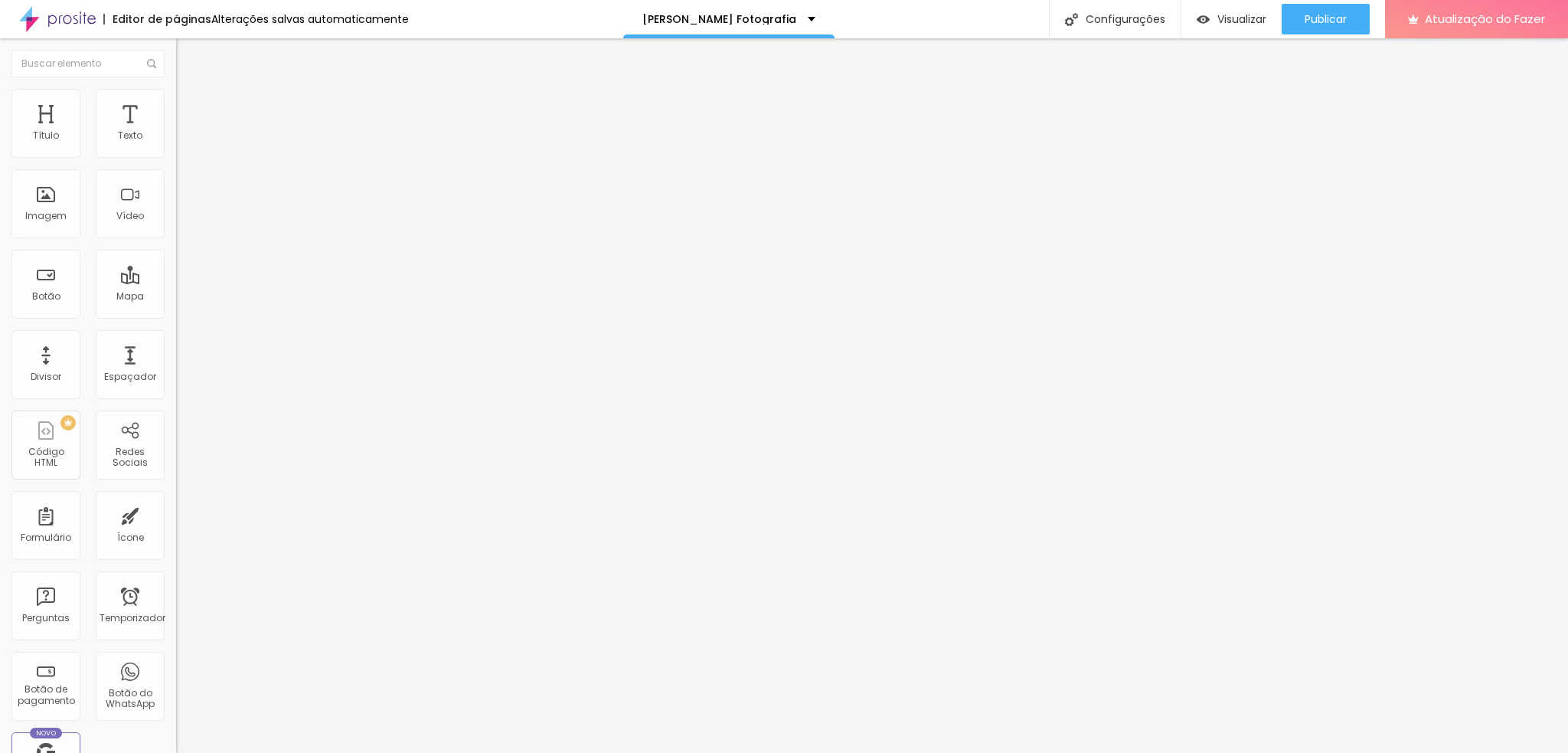
click at [176, 89] on li "Conteúdo" at bounding box center [264, 81] width 176 height 15
click at [184, 141] on icon "button" at bounding box center [187, 138] width 6 height 6
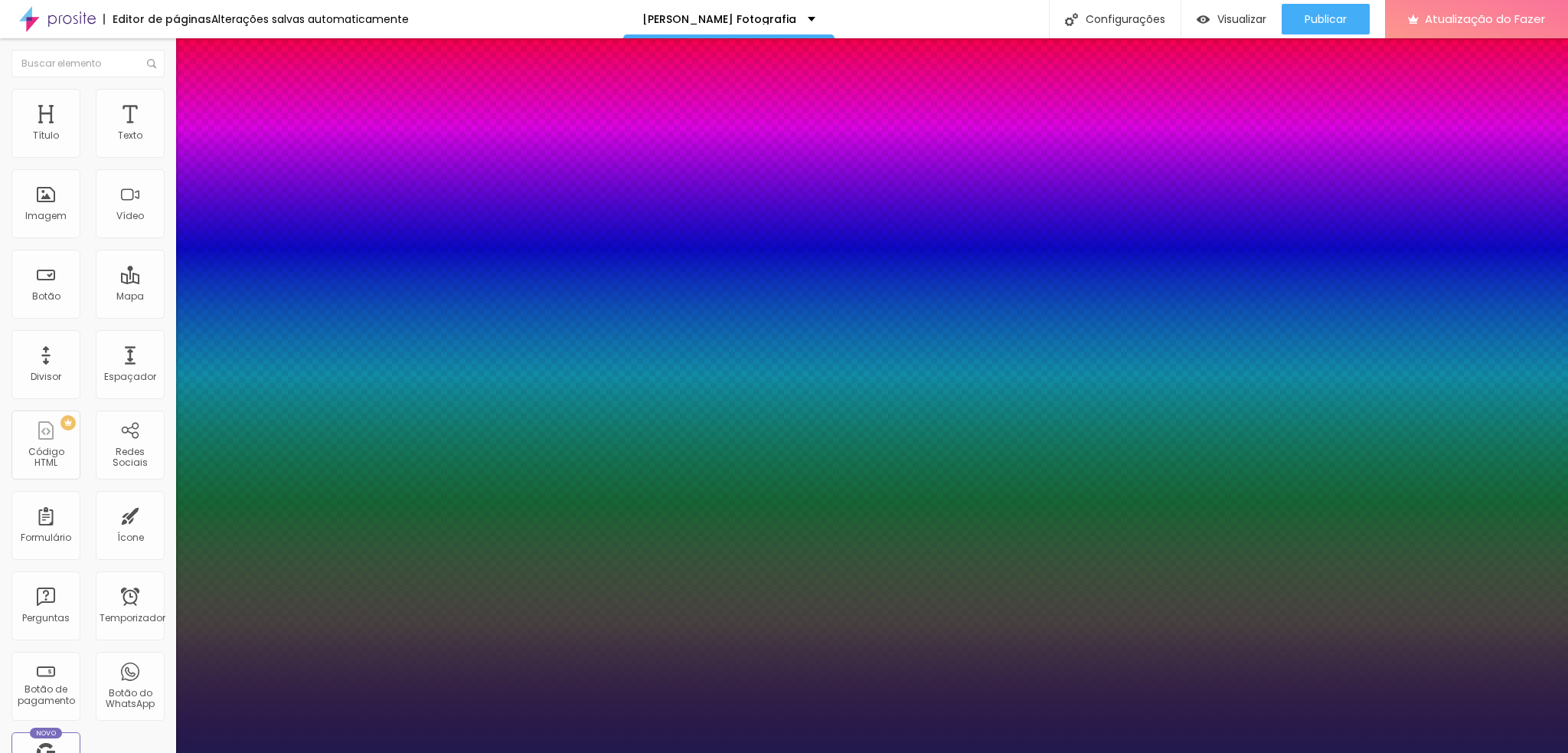
type input "12"
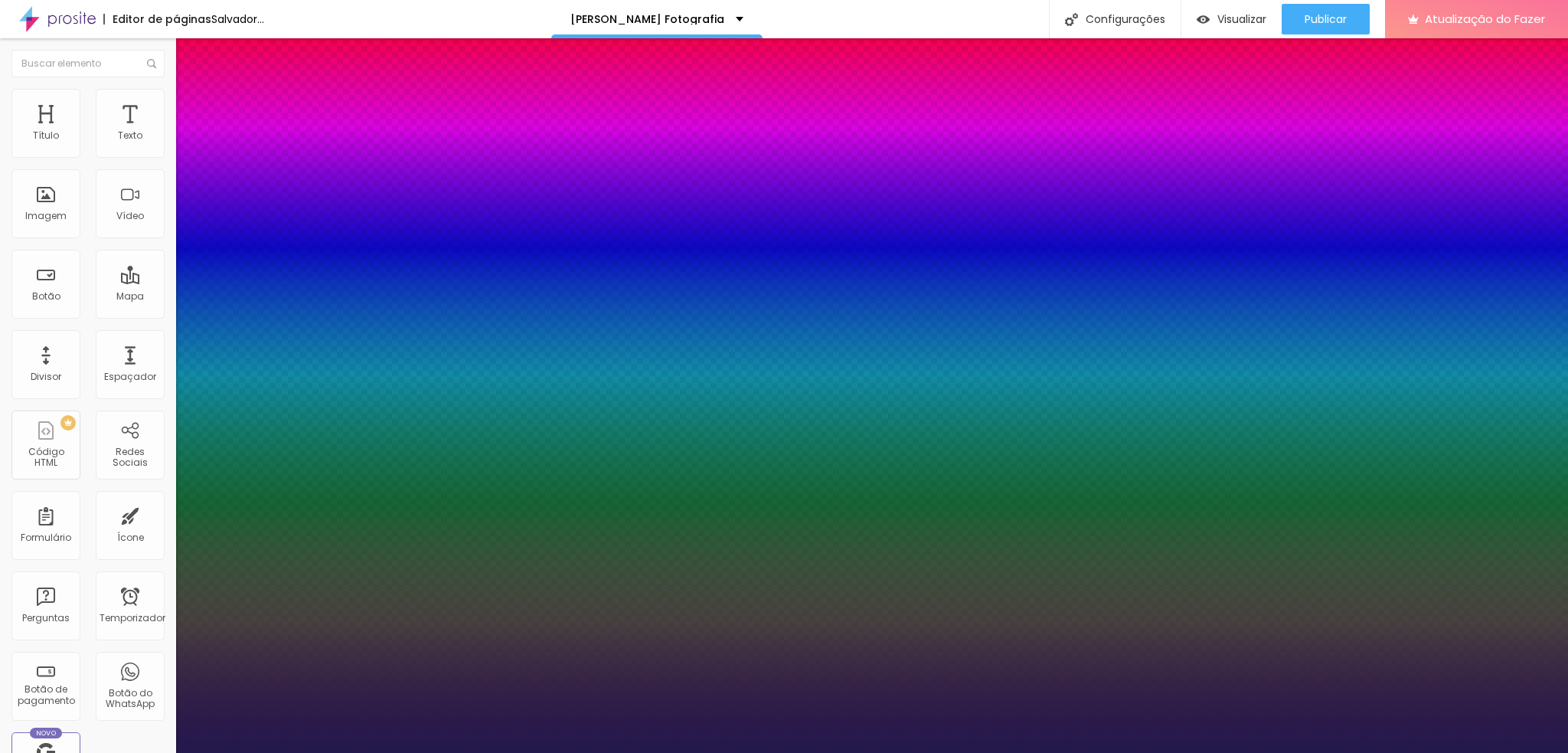
type input "12"
click at [13, 752] on div at bounding box center [784, 753] width 1568 height 0
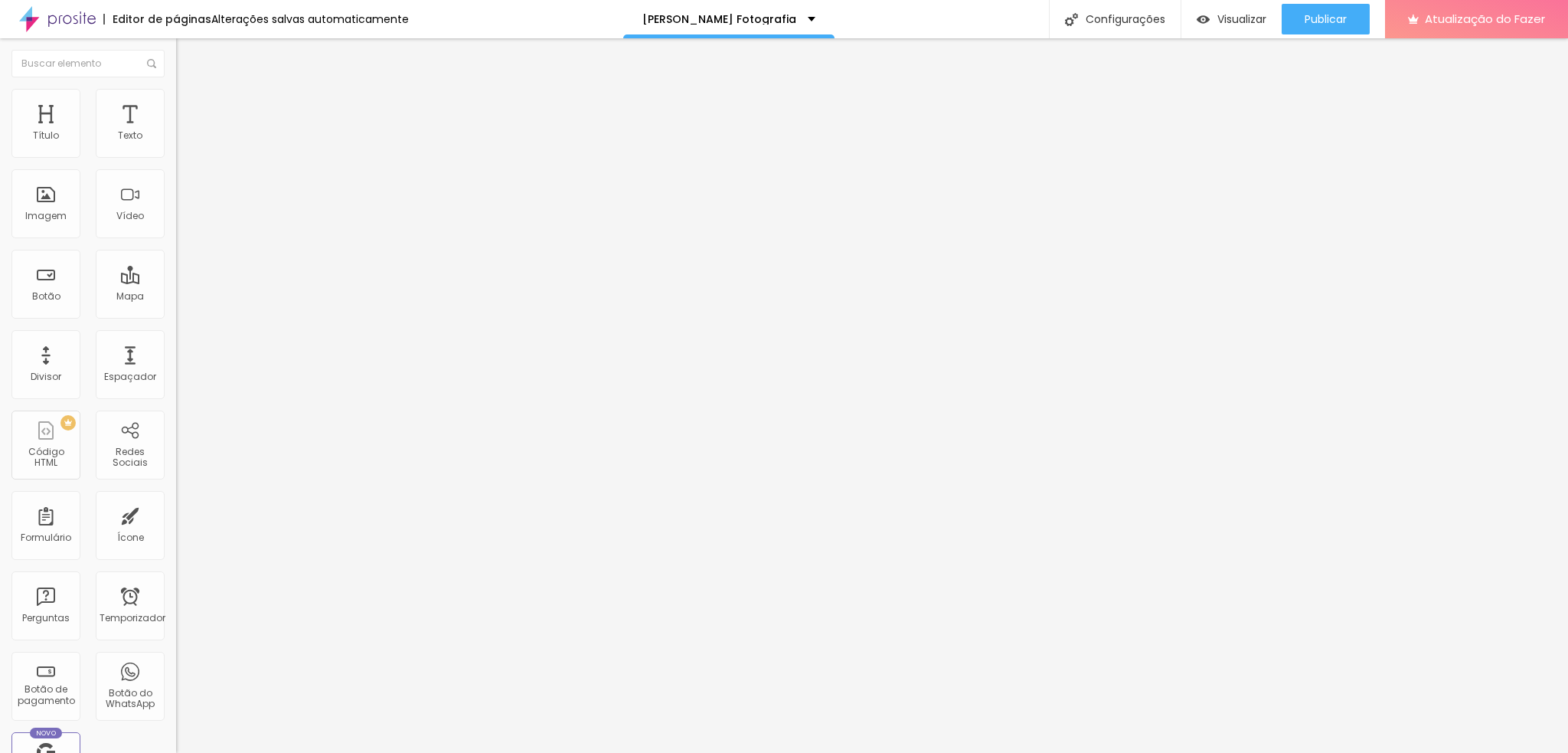
click at [182, 143] on icon "button" at bounding box center [186, 137] width 9 height 9
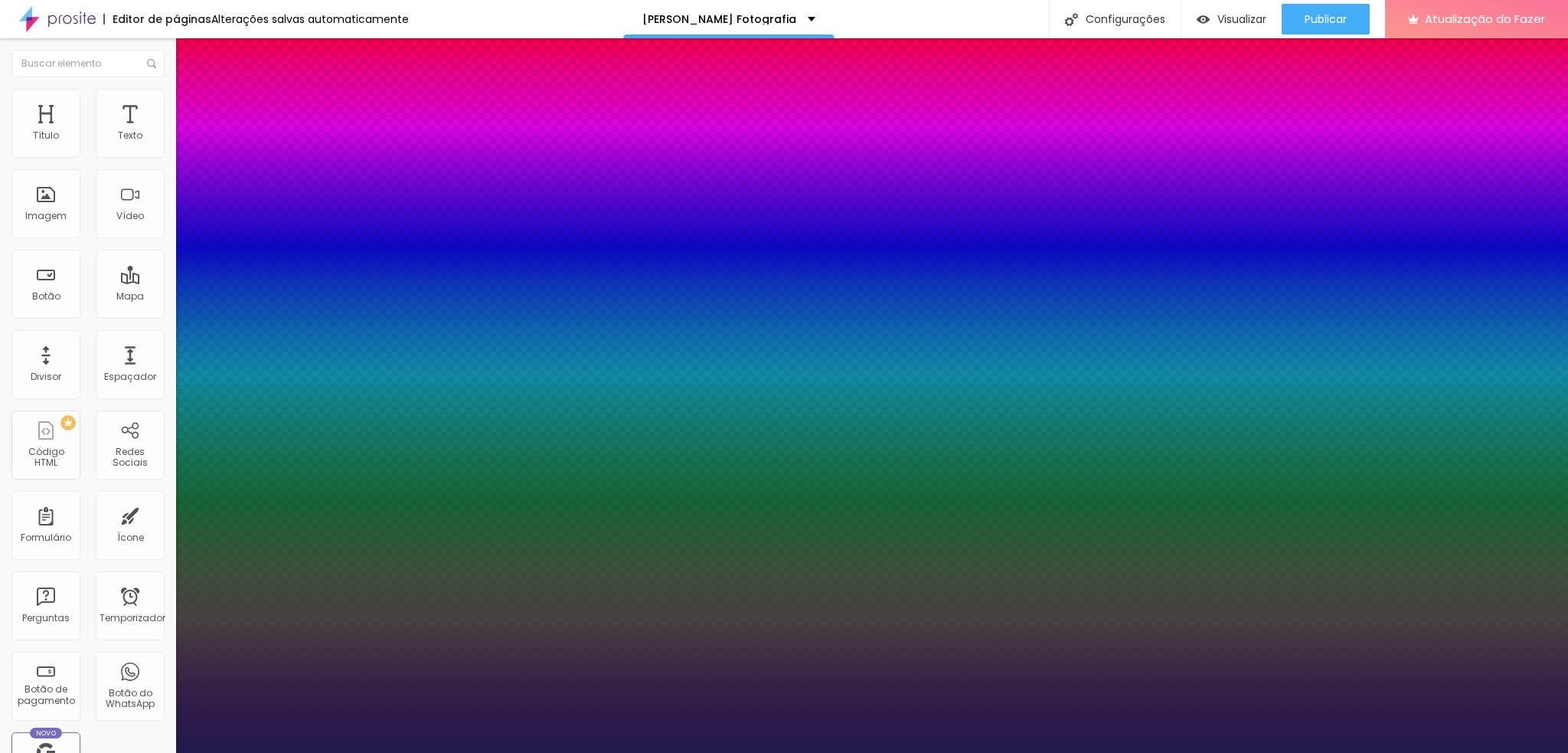
type input "16"
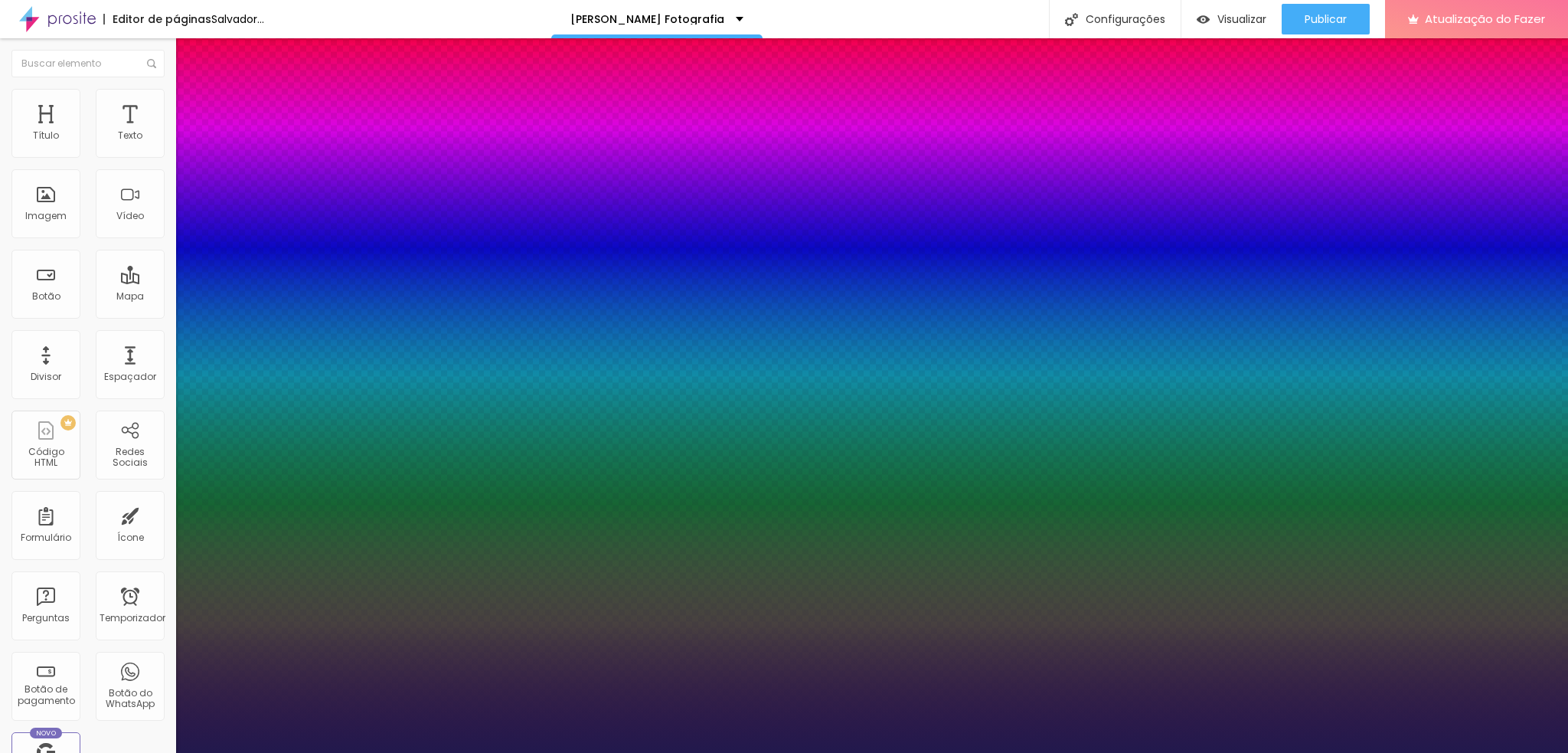
click at [272, 752] on div at bounding box center [784, 753] width 1568 height 0
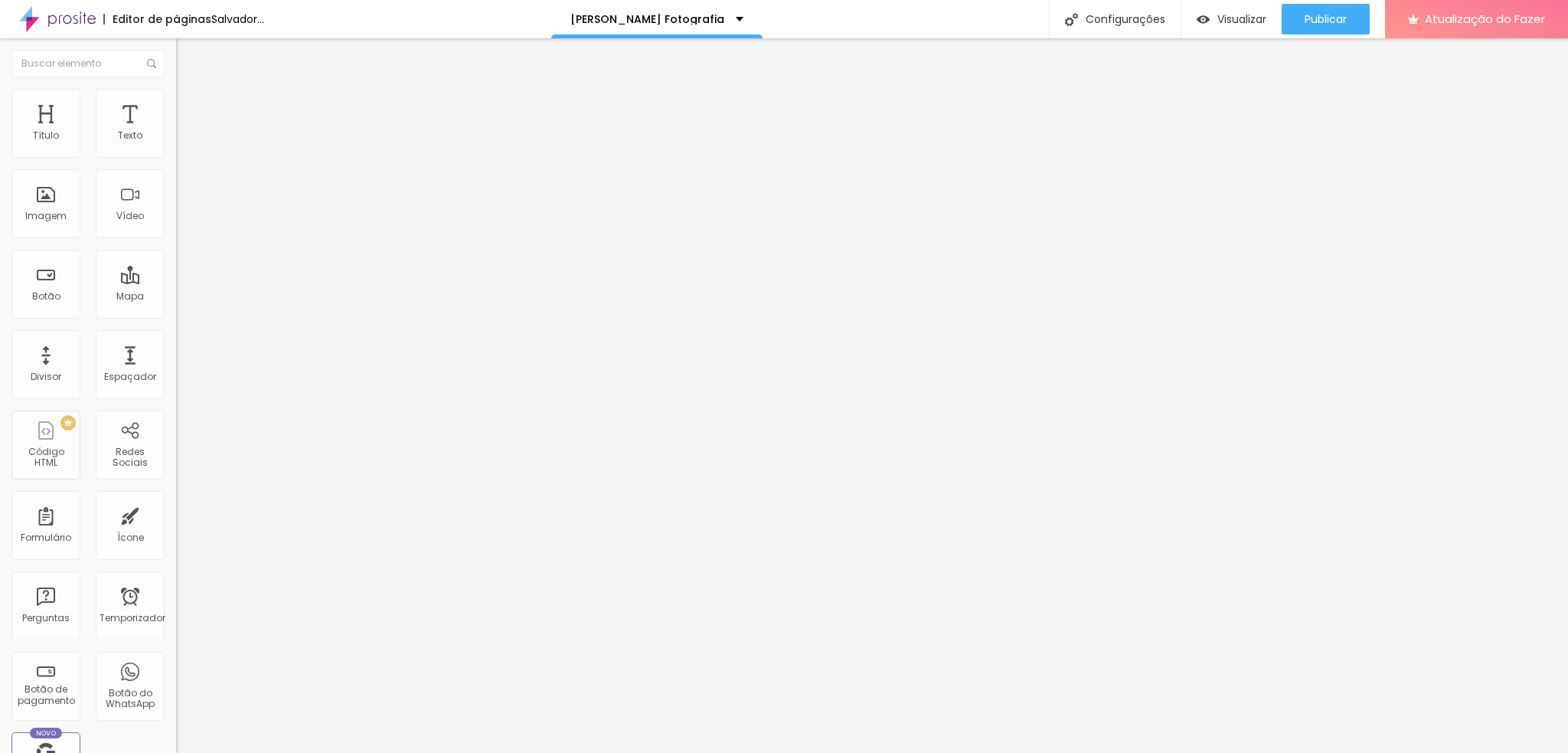
click at [176, 519] on div "Editar nulo Estilo Avançado Tipografia Voltar ao padrão Sombra DESATIVADO Volta…" at bounding box center [264, 394] width 176 height 714
click at [182, 143] on icon "button" at bounding box center [186, 137] width 9 height 9
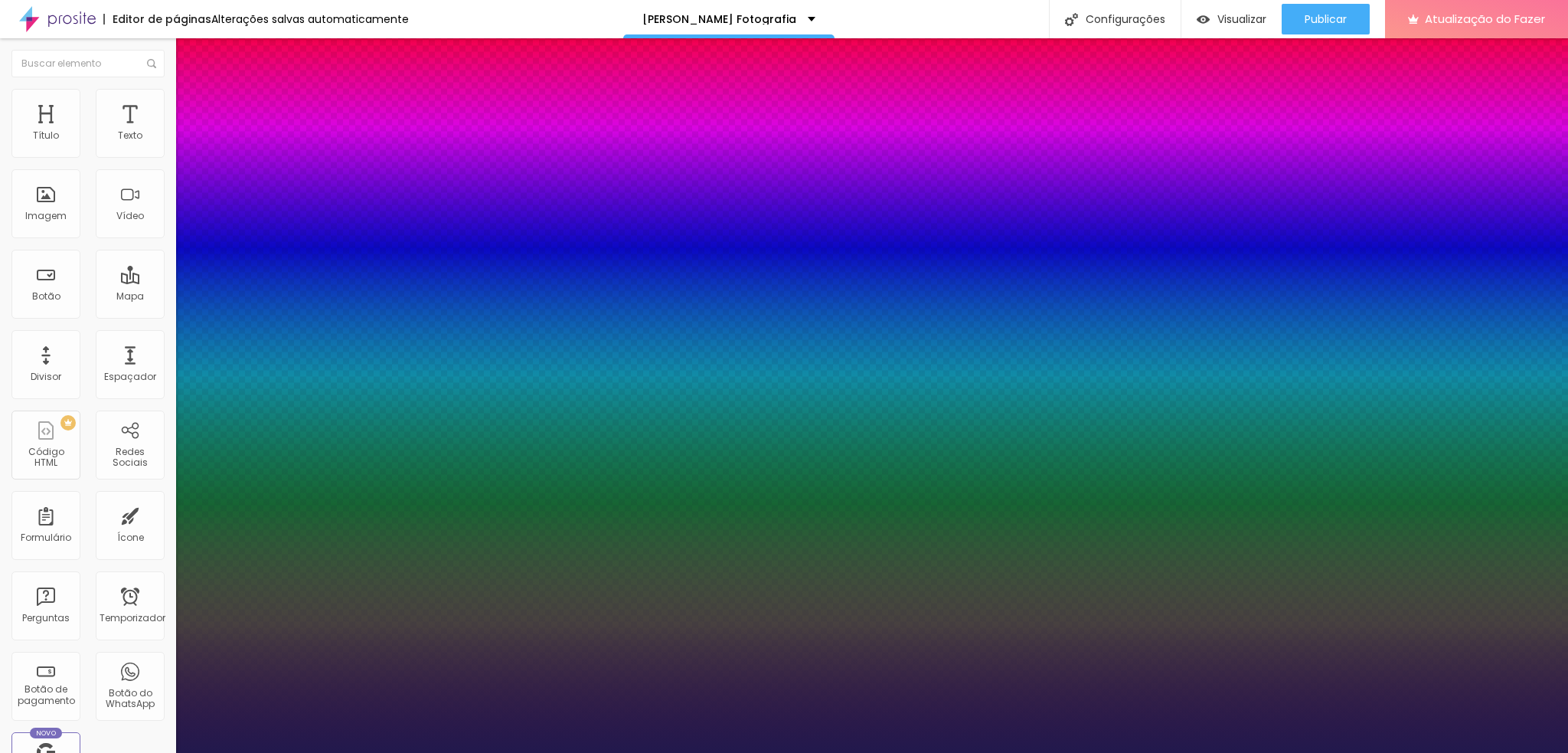
click at [120, 752] on div at bounding box center [784, 753] width 1568 height 0
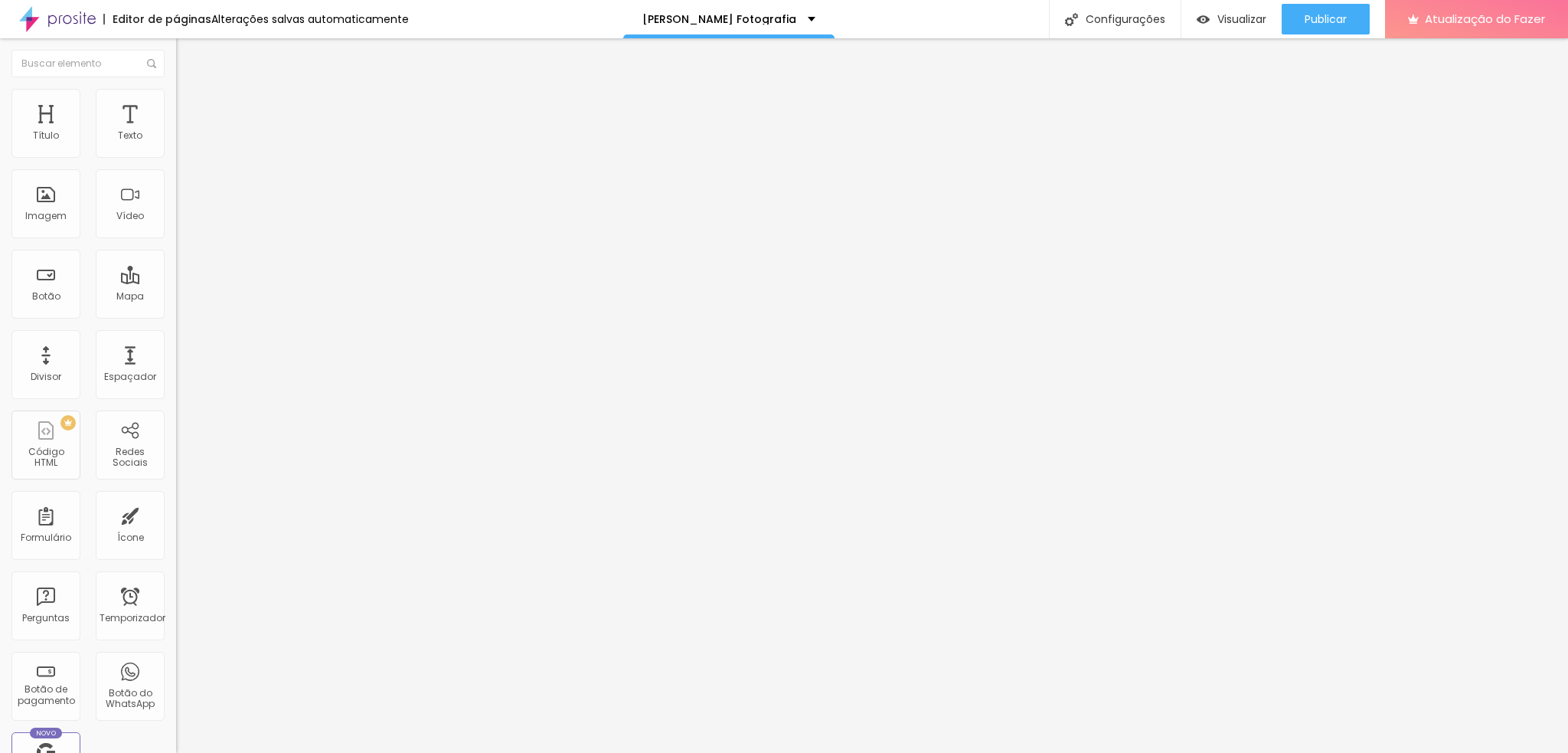
click at [176, 100] on li "Avançado" at bounding box center [264, 96] width 176 height 15
click at [176, 87] on img at bounding box center [183, 81] width 14 height 14
click at [190, 106] on font "Estilo" at bounding box center [202, 99] width 24 height 13
click at [182, 241] on img at bounding box center [186, 245] width 9 height 9
radio input "false"
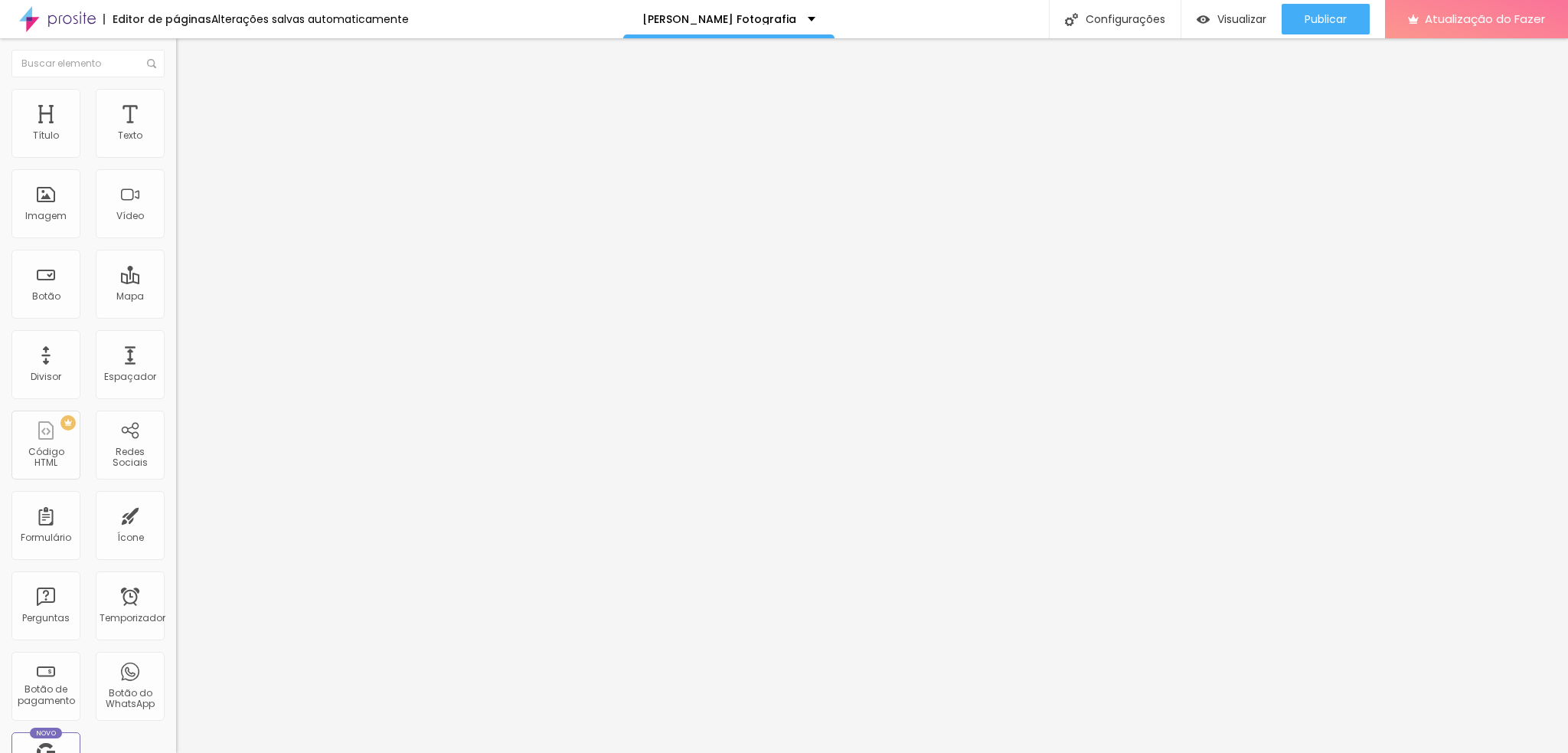
click at [182, 241] on img at bounding box center [186, 245] width 9 height 9
radio input "false"
radio input "true"
click at [182, 241] on img at bounding box center [186, 245] width 9 height 9
radio input "true"
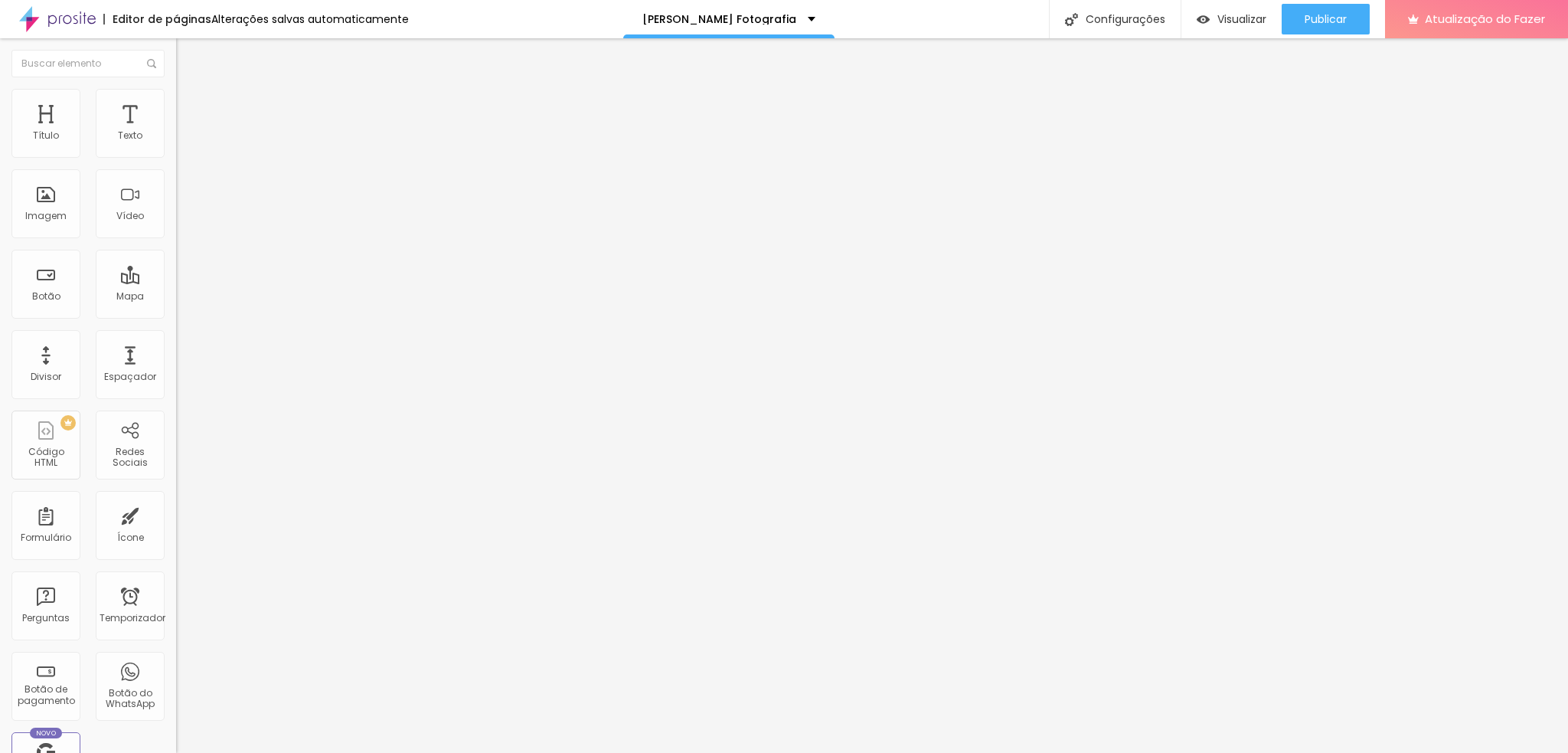
radio input "false"
click at [176, 490] on font "Verde claro" at bounding box center [203, 496] width 54 height 13
click at [176, 513] on font "Verde escuro" at bounding box center [206, 519] width 61 height 13
click at [176, 499] on font "Verde claro" at bounding box center [203, 505] width 54 height 13
click at [176, 532] on span "Arredondada" at bounding box center [208, 538] width 64 height 13
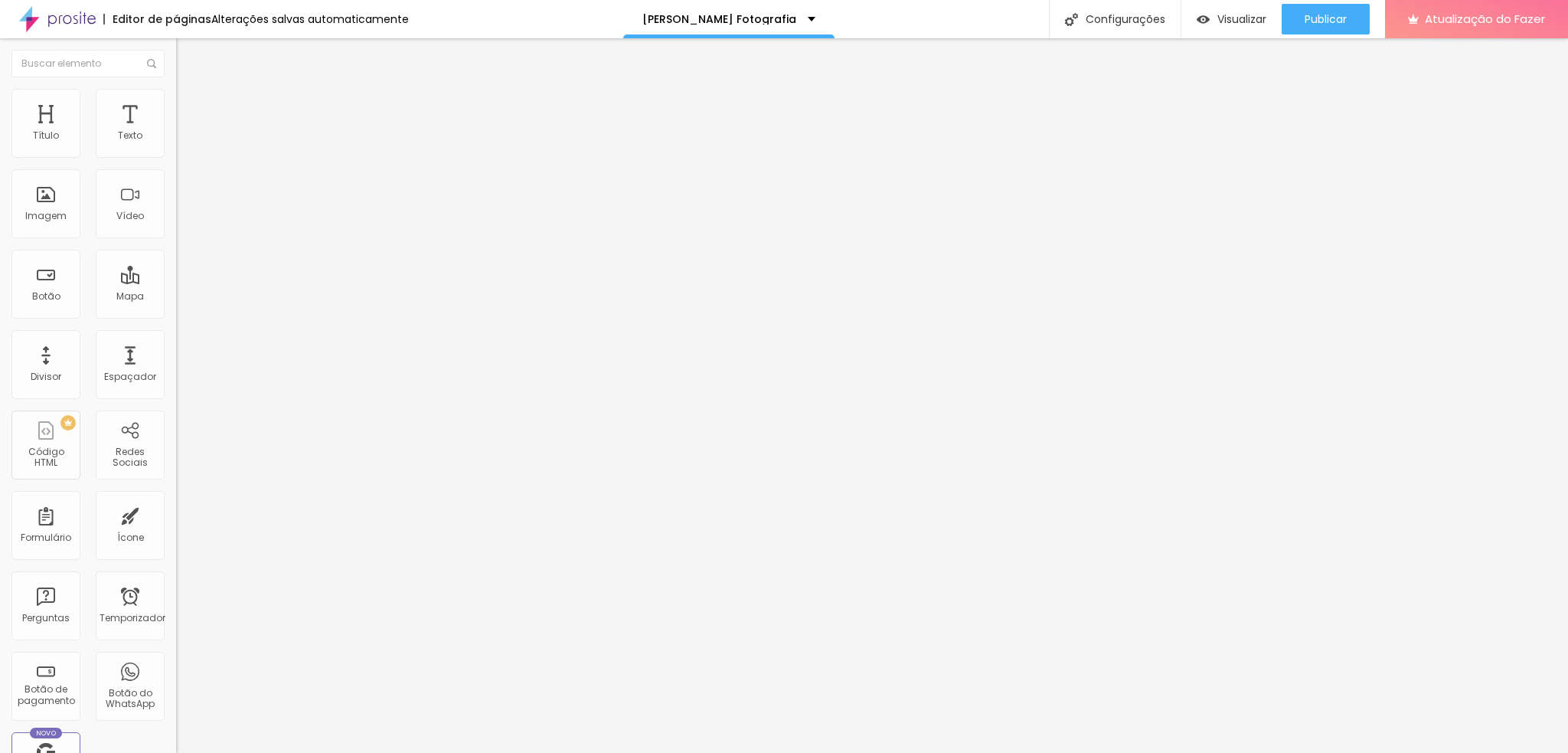
click at [176, 550] on font "Curvada" at bounding box center [197, 556] width 43 height 13
click at [176, 565] on font "Arredondada" at bounding box center [208, 571] width 64 height 13
click at [176, 477] on div "Editar nulo Conteúdo Estilo Avançado Visual 14 Tamanho do texto Cor Verde claro…" at bounding box center [264, 394] width 176 height 714
click at [117, 222] on font "Vídeo" at bounding box center [131, 215] width 28 height 13
click at [188, 51] on img "button" at bounding box center [194, 56] width 12 height 12
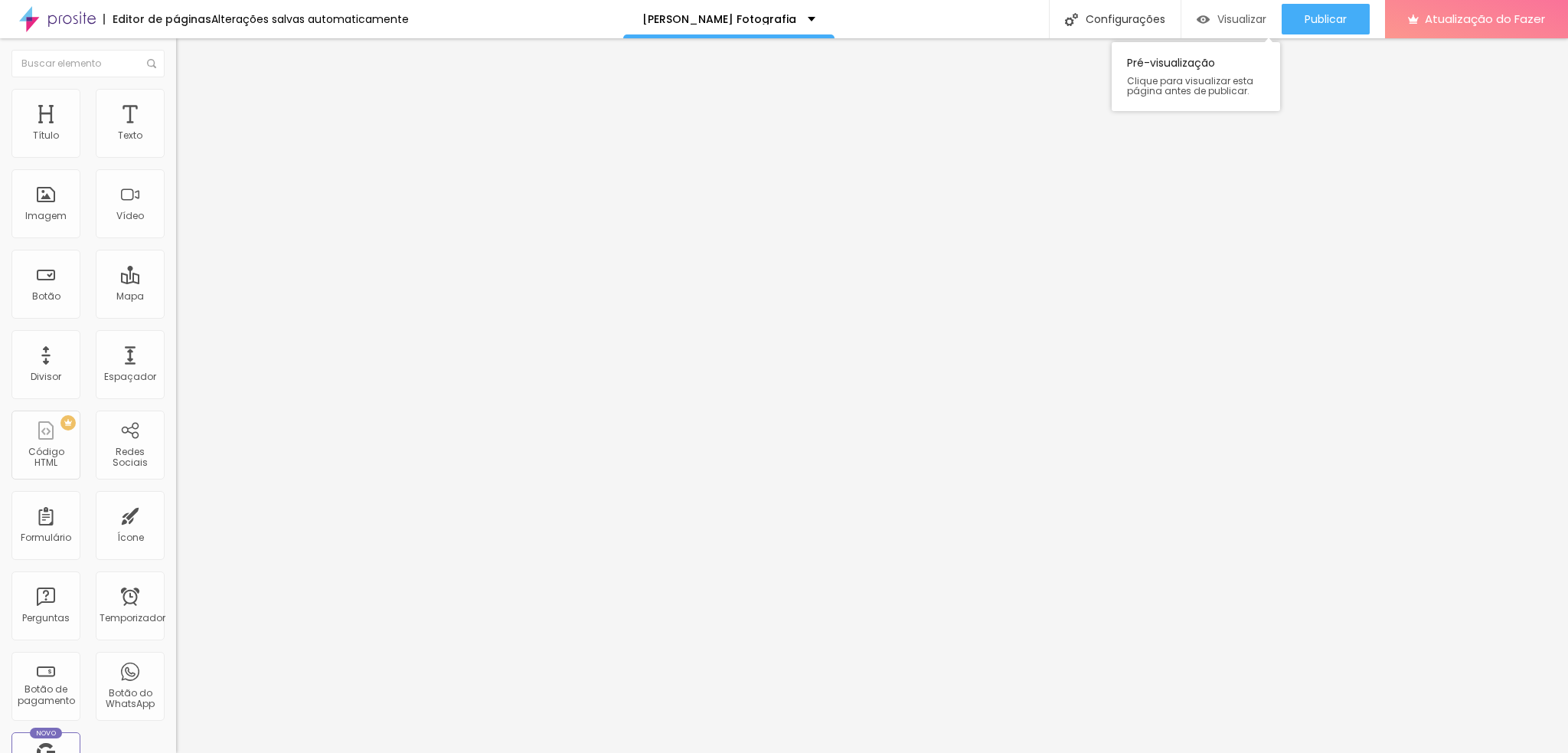
click at [1199, 20] on img "button" at bounding box center [1202, 19] width 13 height 13
